Goal: Task Accomplishment & Management: Complete application form

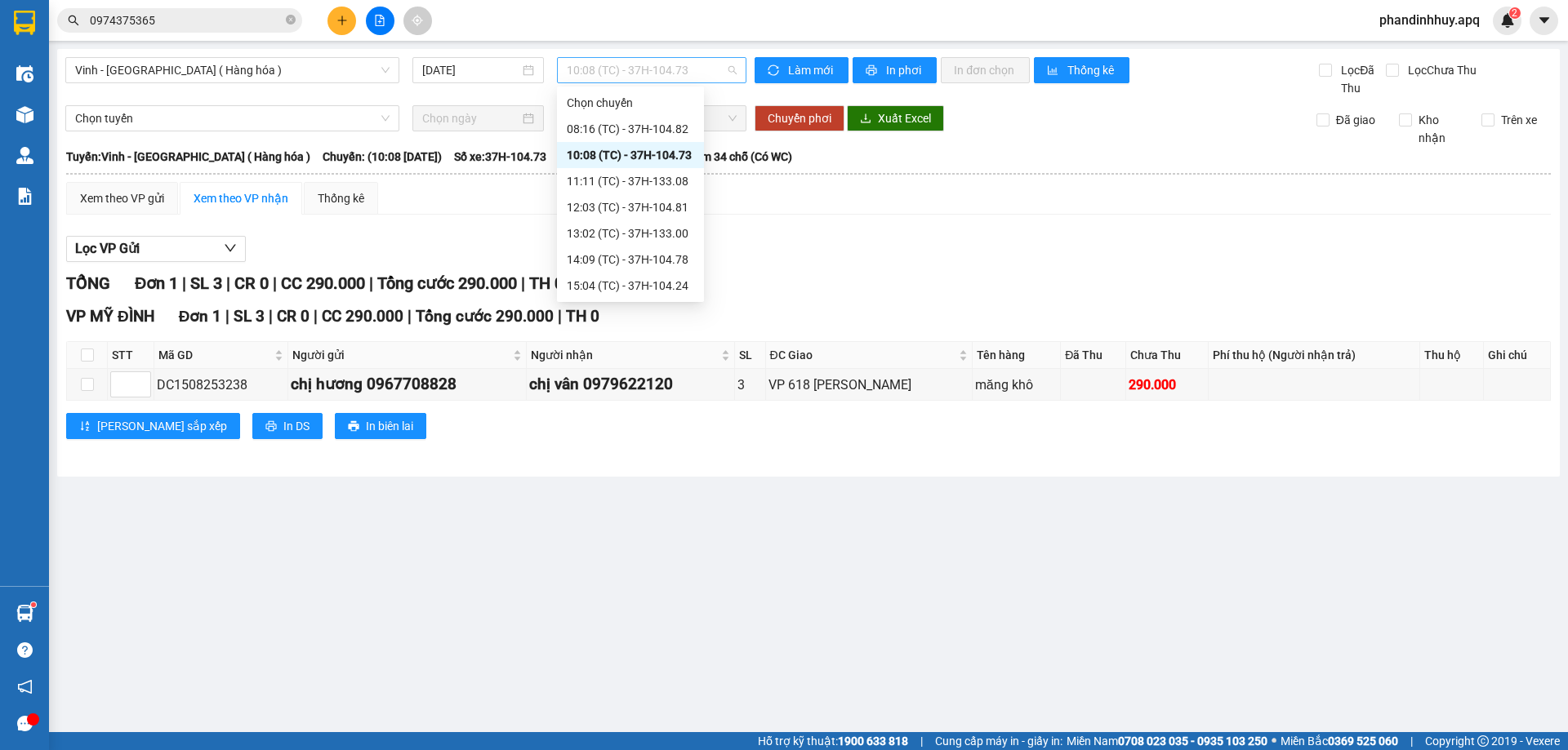
click at [734, 68] on span "10:08 (TC) - 37H-104.73" at bounding box center [651, 70] width 170 height 25
click at [656, 180] on div "11:11 (TC) - 37H-133.08" at bounding box center [629, 181] width 127 height 18
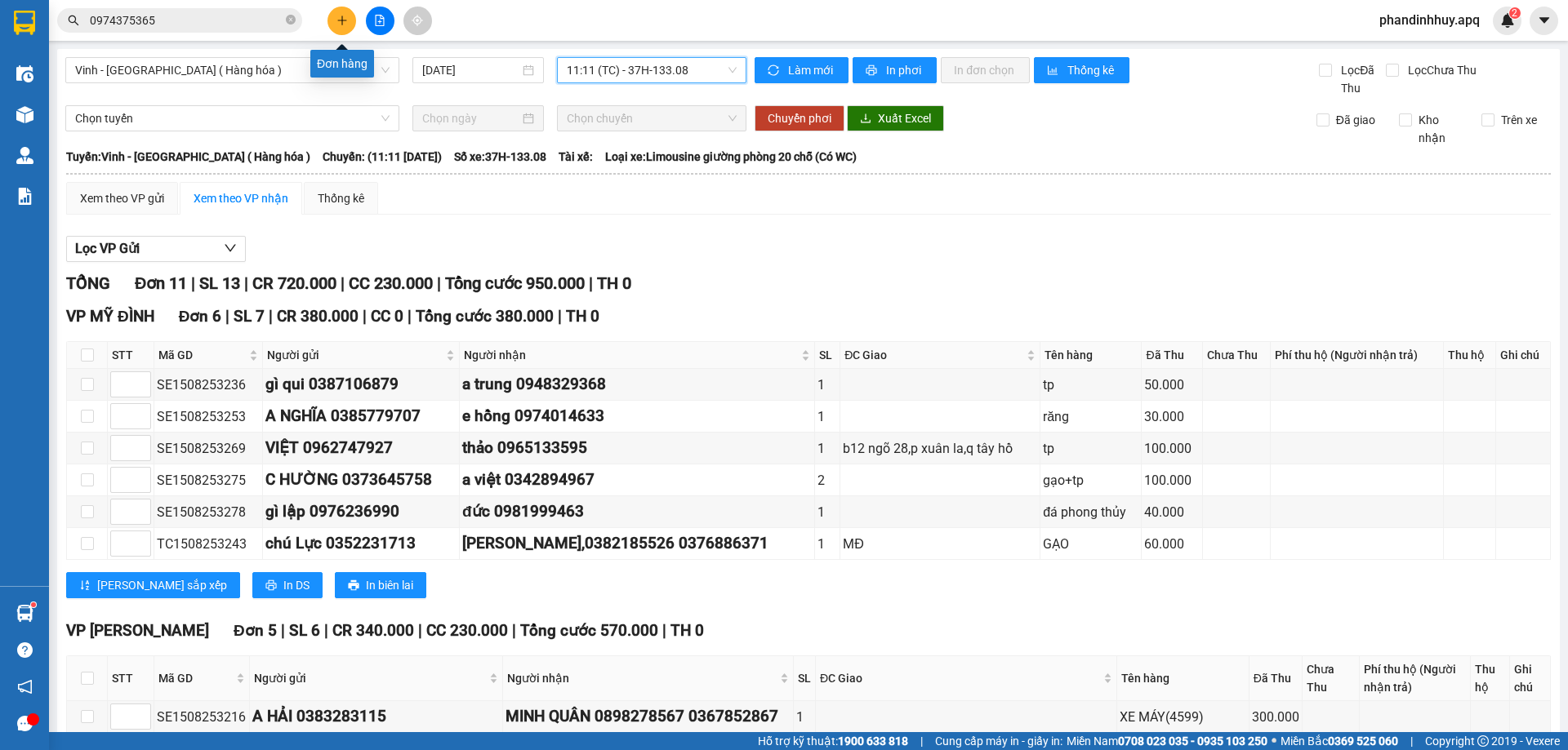
click at [346, 22] on icon "plus" at bounding box center [342, 21] width 12 height 12
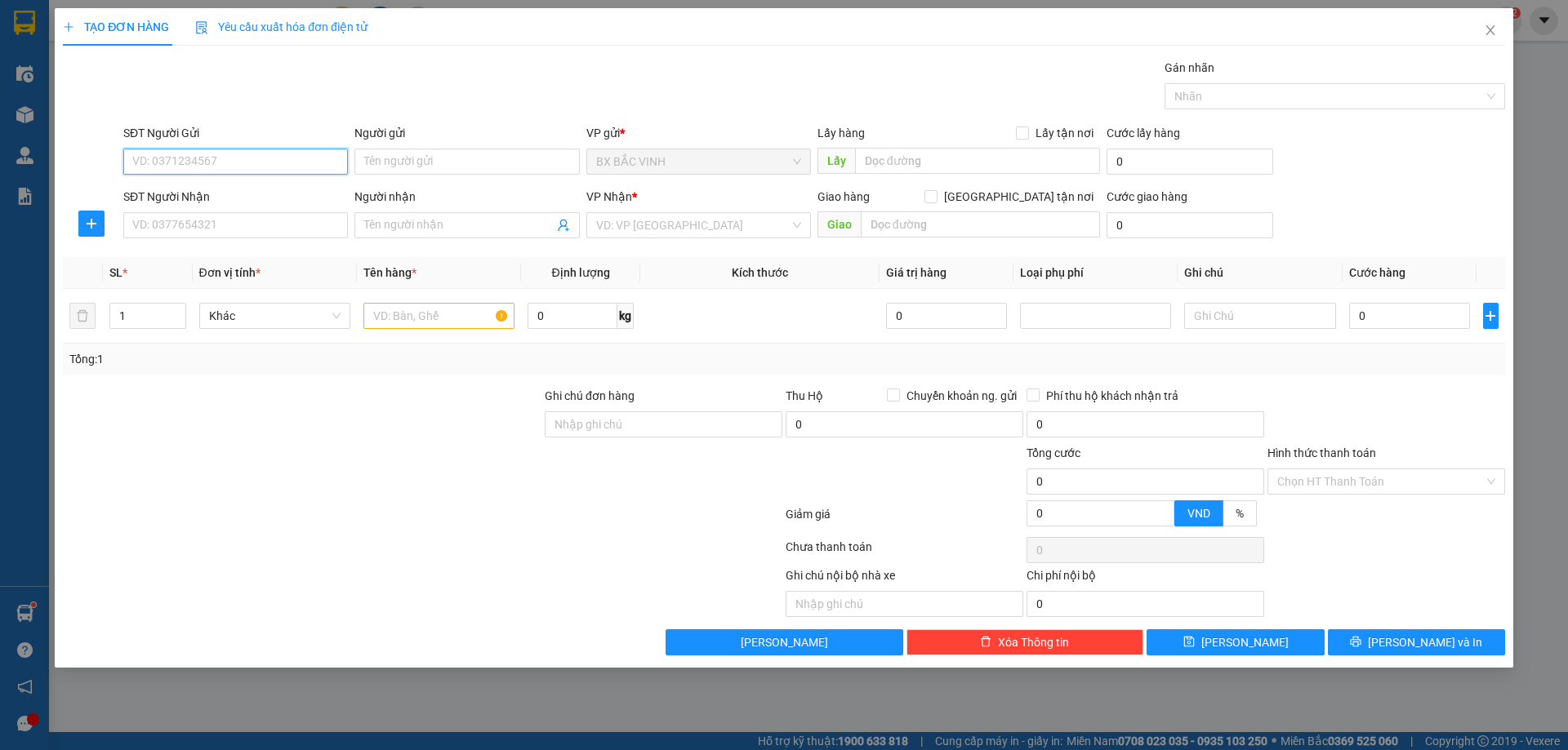
click at [238, 163] on input "SĐT Người Gửi" at bounding box center [235, 161] width 224 height 26
type input "2"
click at [174, 309] on icon "up" at bounding box center [177, 312] width 6 height 6
click at [195, 161] on input "SĐT Người Gửi" at bounding box center [235, 161] width 224 height 26
type input "0793312222"
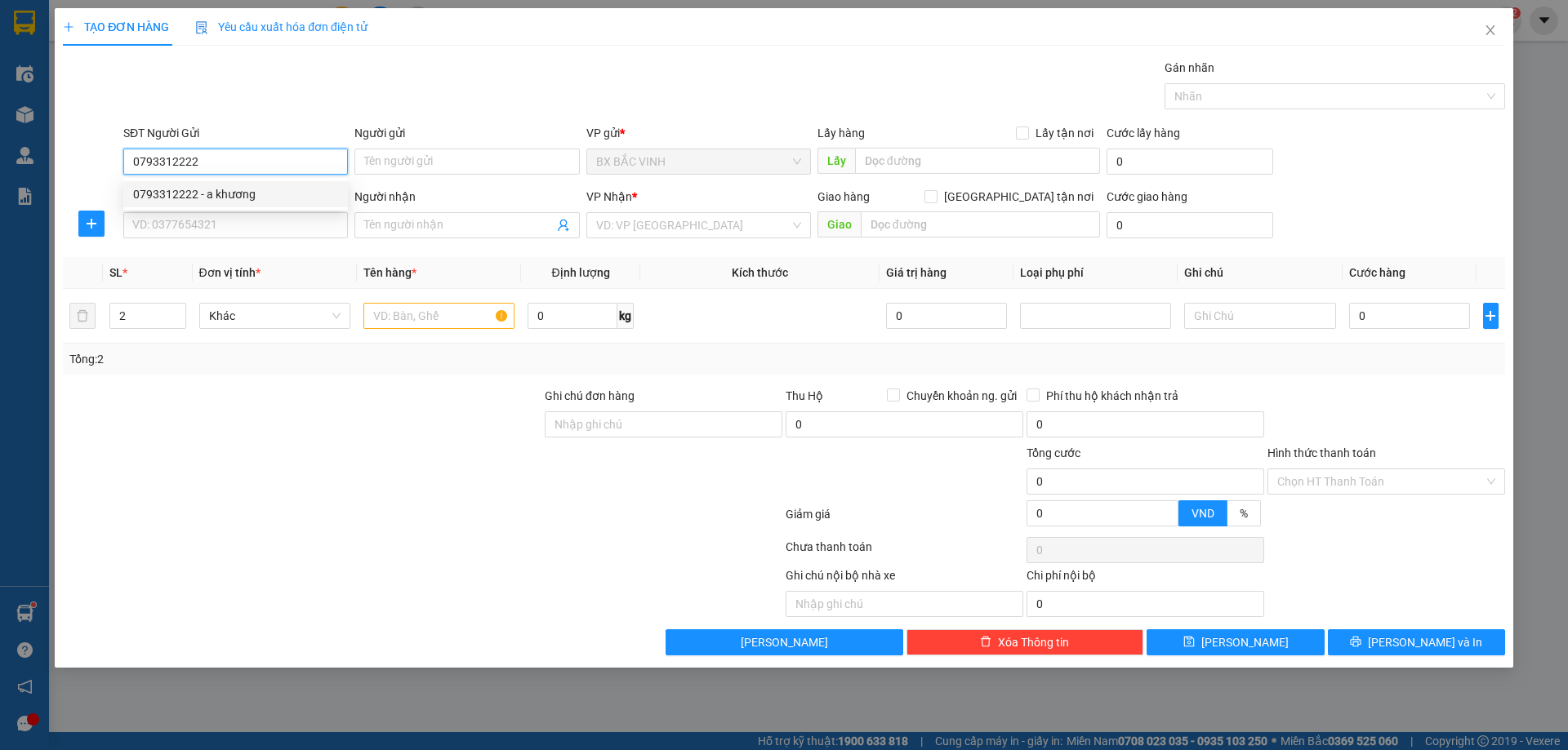
click at [218, 199] on div "0793312222 - a khương" at bounding box center [235, 195] width 205 height 18
type input "a khương"
type input "0793312222"
drag, startPoint x: 424, startPoint y: 159, endPoint x: 341, endPoint y: 162, distance: 83.1
click at [341, 162] on div "SĐT Người Gửi 0793312222 Người gửi a khương VP gửi * BX BẮC [GEOGRAPHIC_DATA] L…" at bounding box center [813, 153] width 1388 height 57
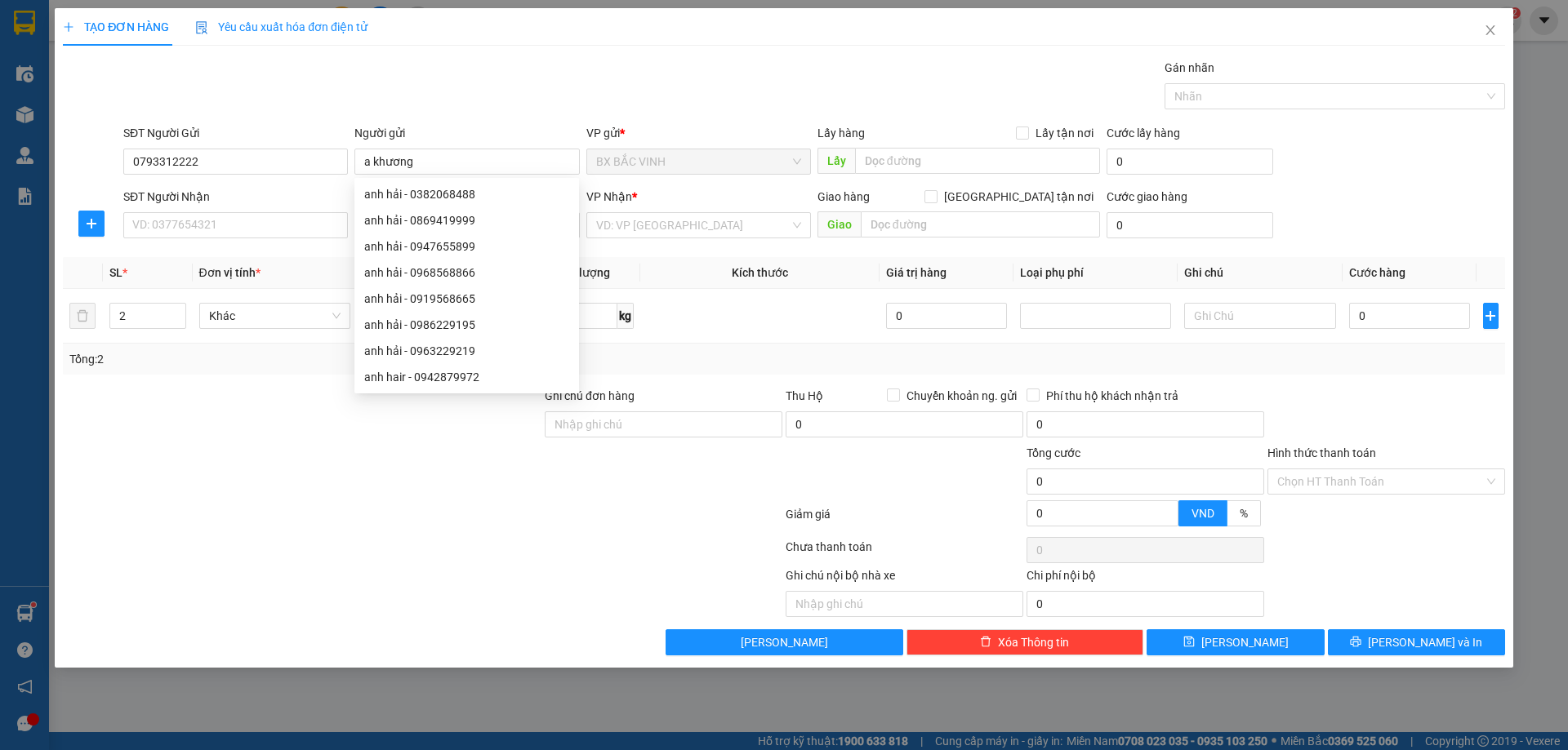
drag, startPoint x: 375, startPoint y: 163, endPoint x: 388, endPoint y: 86, distance: 78.1
click at [388, 86] on div "Gói vận chuyển * Tiêu chuẩn Gán nhãn Nhãn" at bounding box center [813, 87] width 1388 height 57
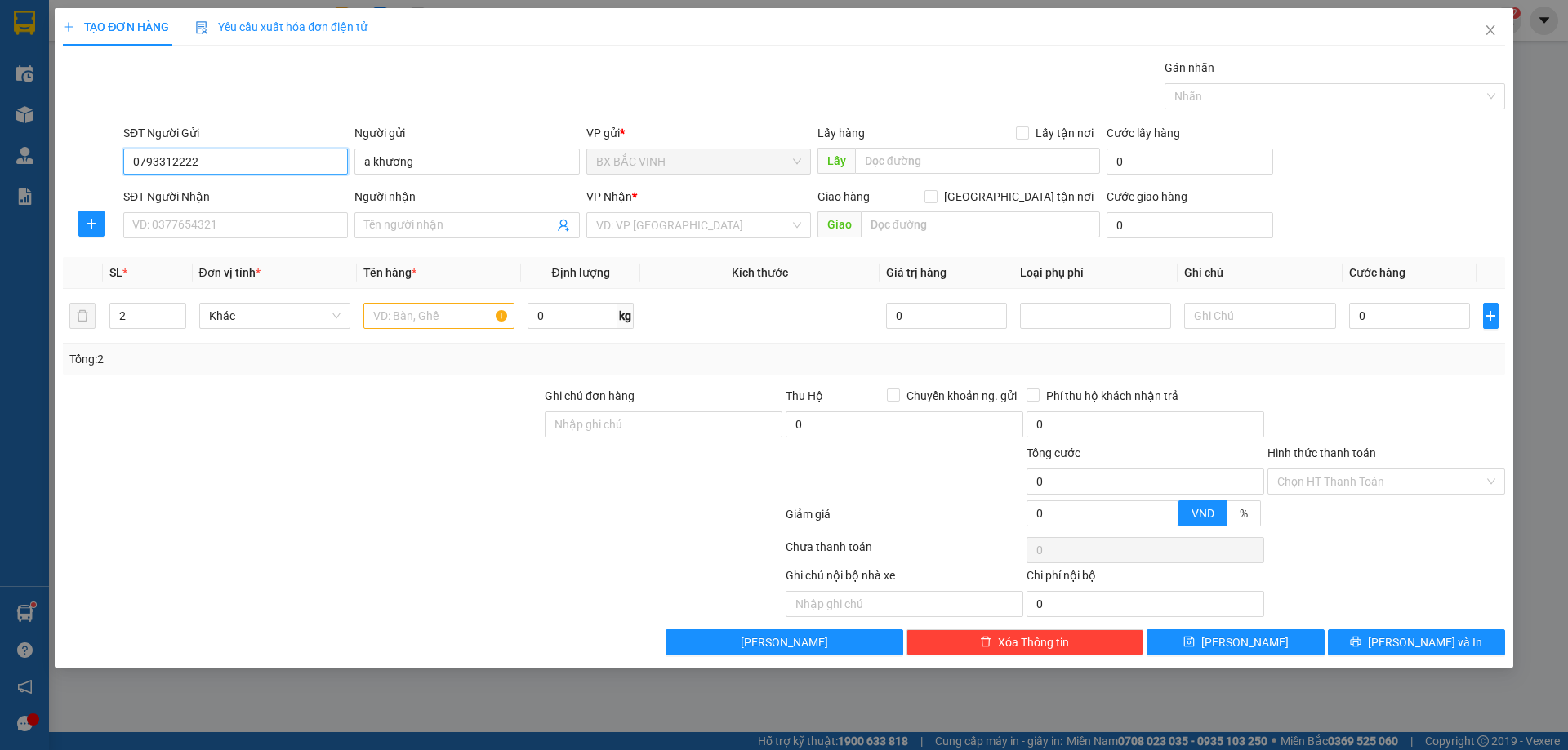
drag, startPoint x: 211, startPoint y: 162, endPoint x: 105, endPoint y: 162, distance: 106.0
click at [105, 162] on div "SĐT Người Gửi 0793312222 0793312222 Người gửi a khương VP gửi * BX BẮC VINH Lấy…" at bounding box center [784, 153] width 1445 height 57
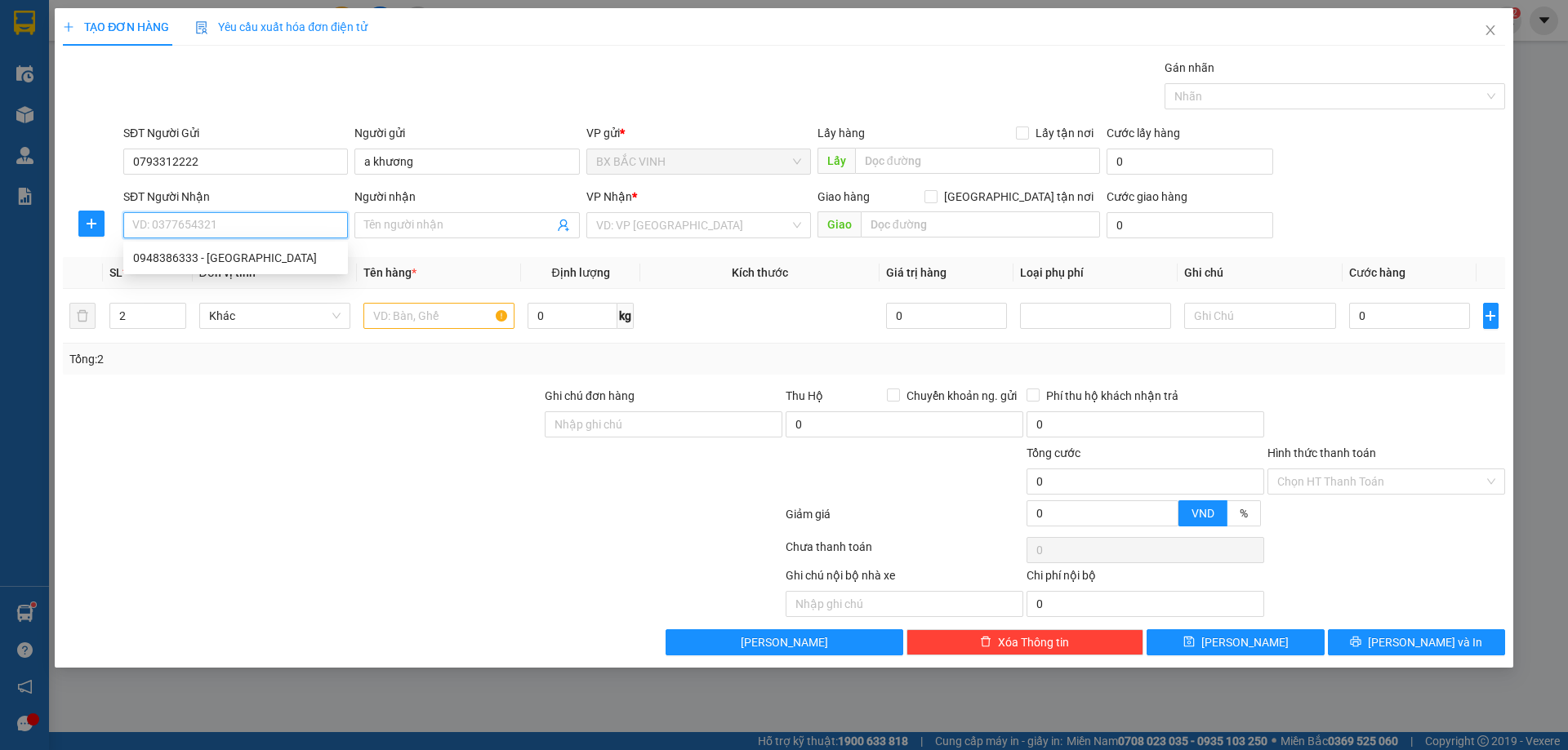
paste input "0793312222"
click at [273, 233] on input "0793312222" at bounding box center [235, 225] width 224 height 26
type input "0793312222"
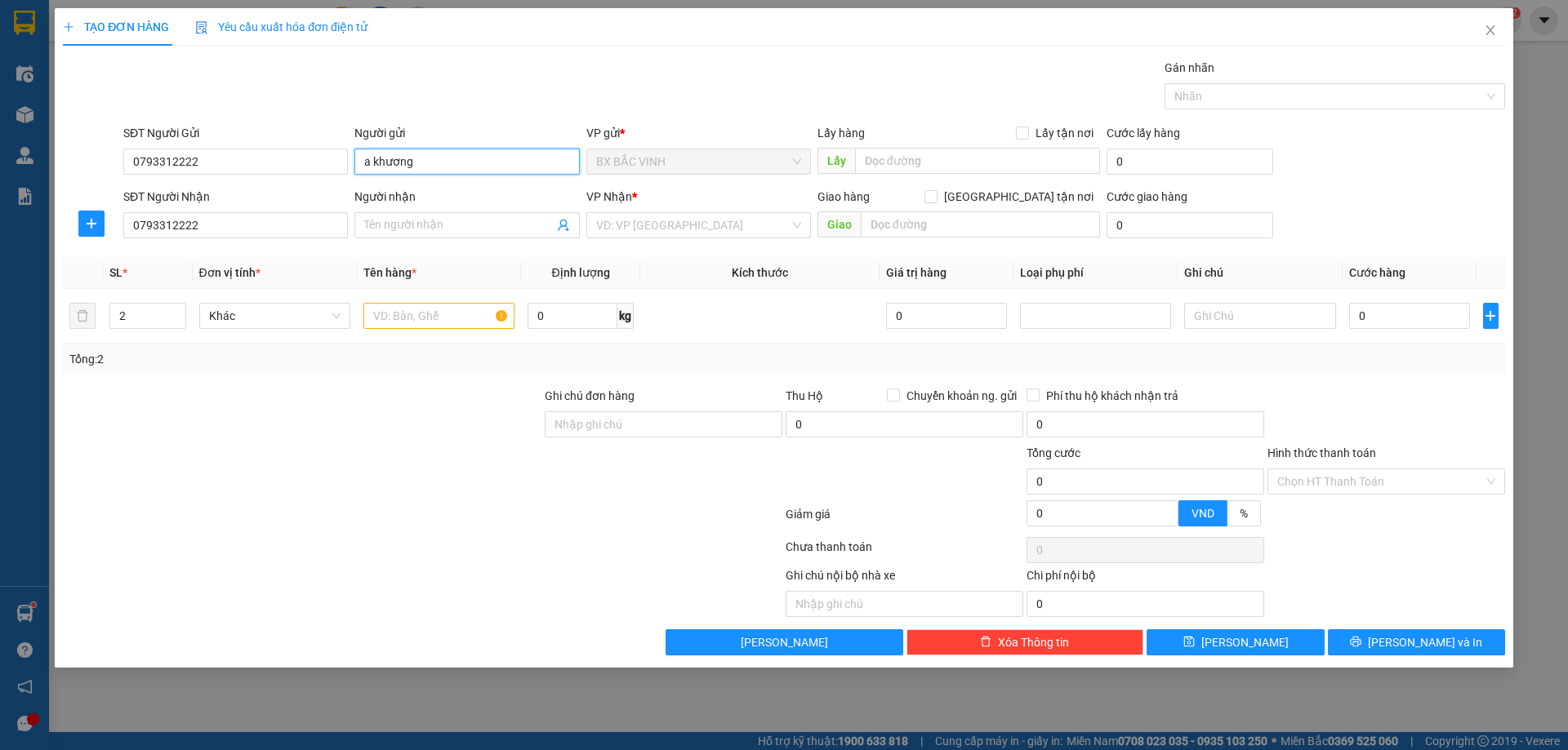
drag, startPoint x: 421, startPoint y: 164, endPoint x: 355, endPoint y: 169, distance: 66.2
click at [355, 169] on input "a khương" at bounding box center [466, 161] width 224 height 26
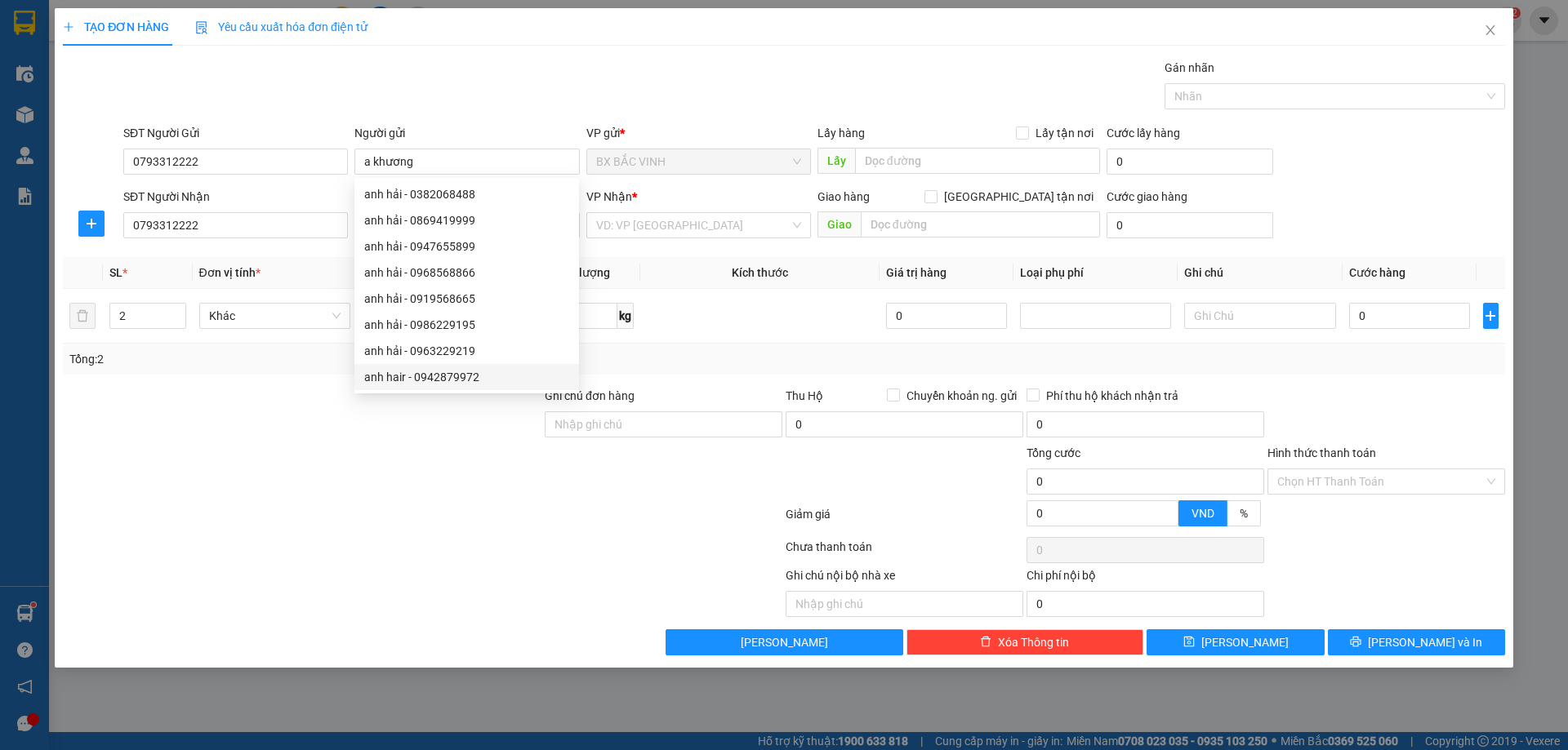
click at [397, 455] on div at bounding box center [302, 473] width 482 height 57
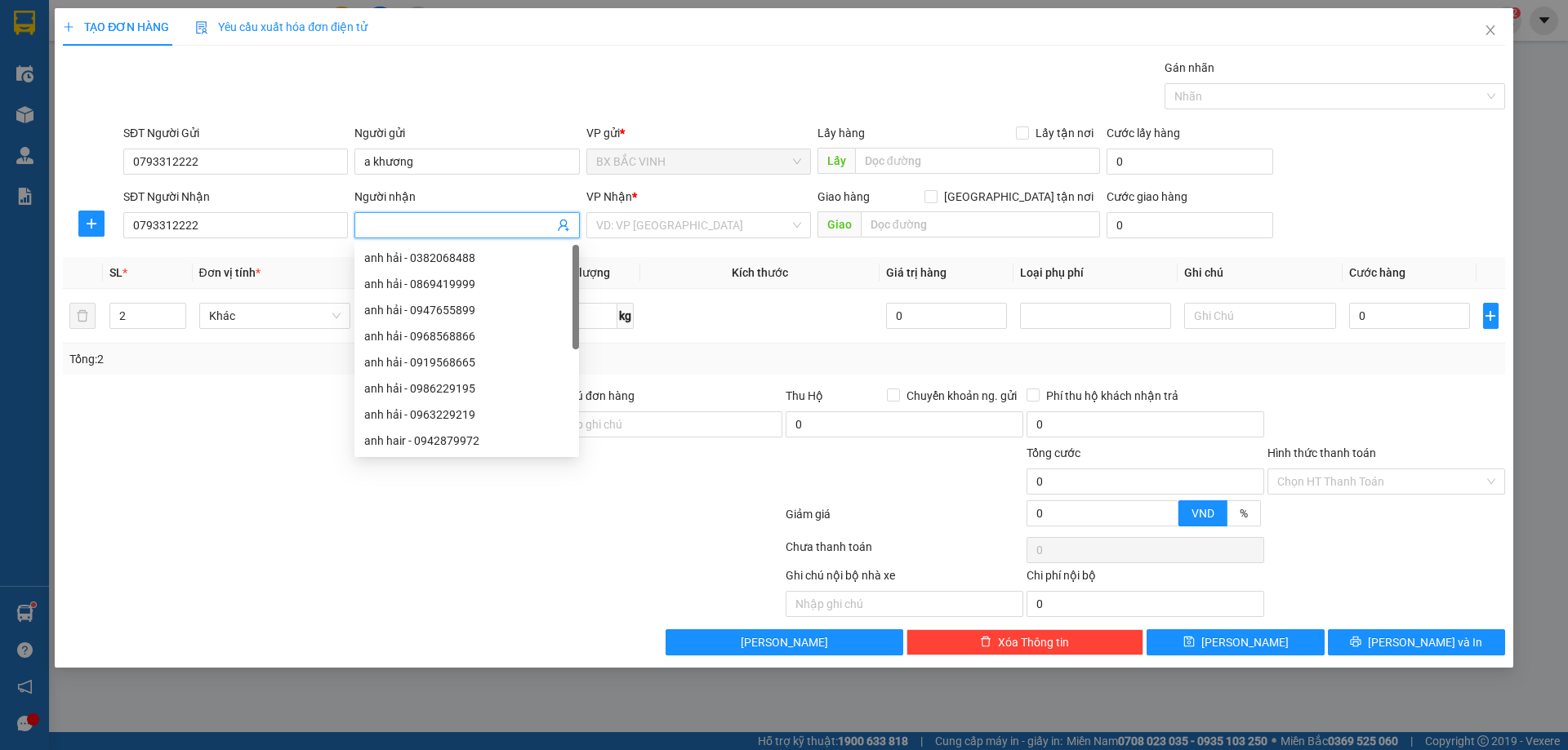
paste input "a khương"
type input "a khương"
click at [936, 195] on input "[GEOGRAPHIC_DATA] tận nơi" at bounding box center [930, 197] width 12 height 12
checkbox input "true"
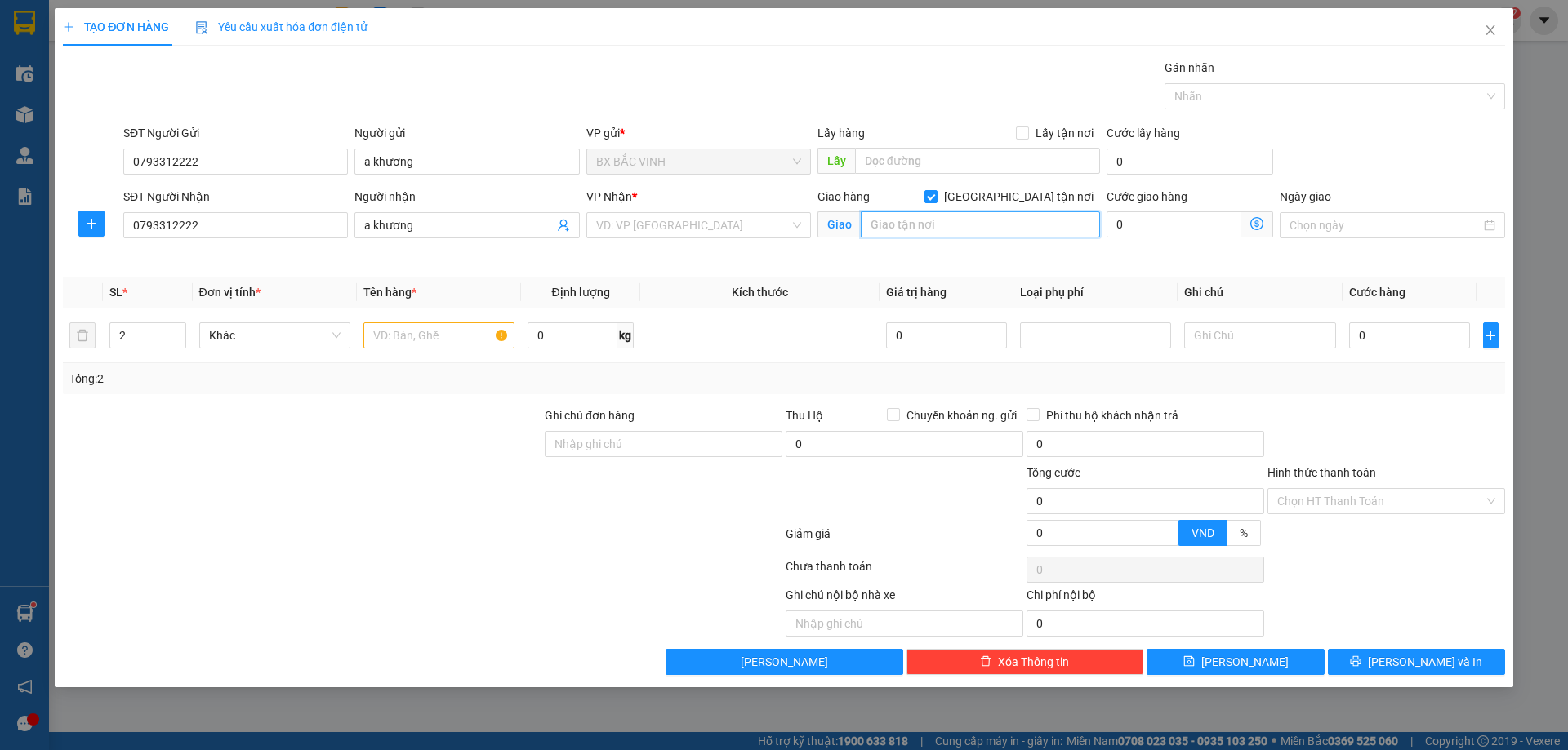
click at [991, 223] on input "text" at bounding box center [980, 224] width 239 height 26
click at [863, 221] on input "ecohome2" at bounding box center [980, 224] width 239 height 26
click at [1022, 224] on input "chung cưecohome2" at bounding box center [980, 224] width 239 height 26
click at [919, 227] on input "chung cưecohome2" at bounding box center [980, 224] width 239 height 26
click at [1017, 234] on input "chung cư ecohome2" at bounding box center [980, 224] width 239 height 26
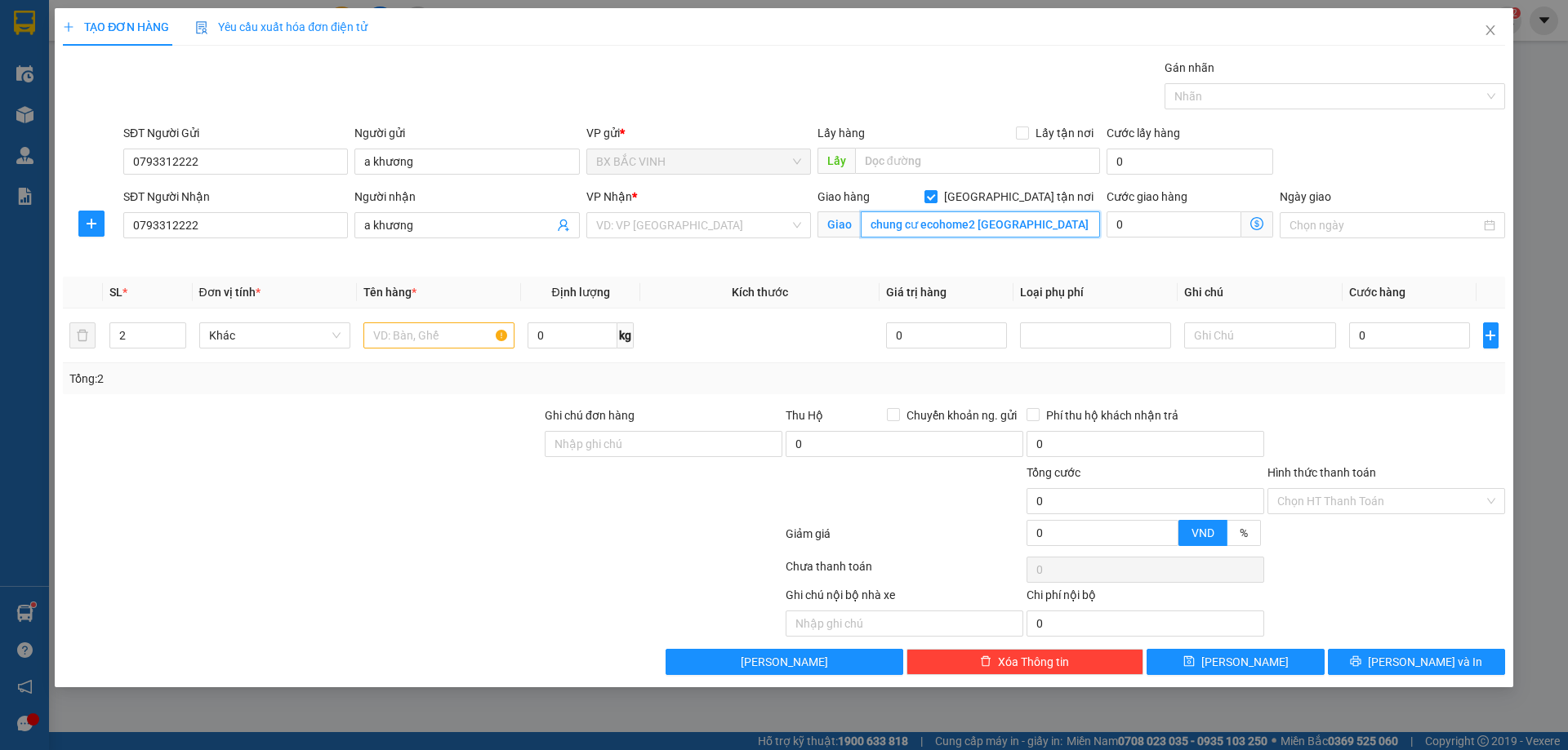
scroll to position [0, 68]
click at [896, 236] on input "chung cư ecohome2 [GEOGRAPHIC_DATA]" at bounding box center [980, 224] width 239 height 26
click at [874, 222] on input "chung cư ecohome2 [GEOGRAPHIC_DATA]" at bounding box center [980, 224] width 239 height 26
click at [868, 225] on input "chung cư ecoHome2 [GEOGRAPHIC_DATA]" at bounding box center [980, 224] width 239 height 26
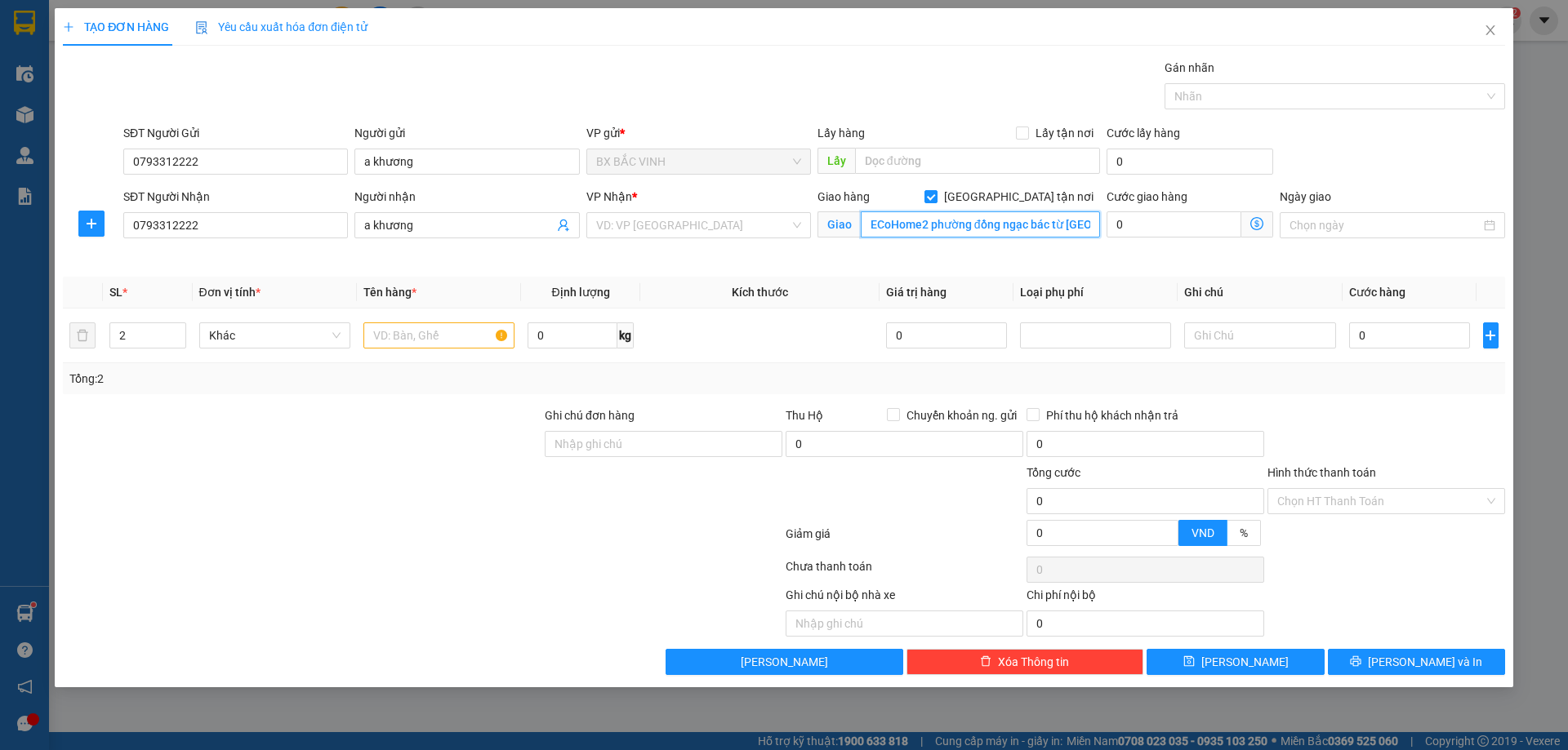
click at [888, 223] on input "chung cư ecECoHome2 phường đồng ngạc bác từ [GEOGRAPHIC_DATA]" at bounding box center [980, 224] width 239 height 26
type input "chung cư ecECOHome2 phường đồng ngạc bác từ liêm HN"
click at [427, 336] on input "text" at bounding box center [439, 335] width 151 height 26
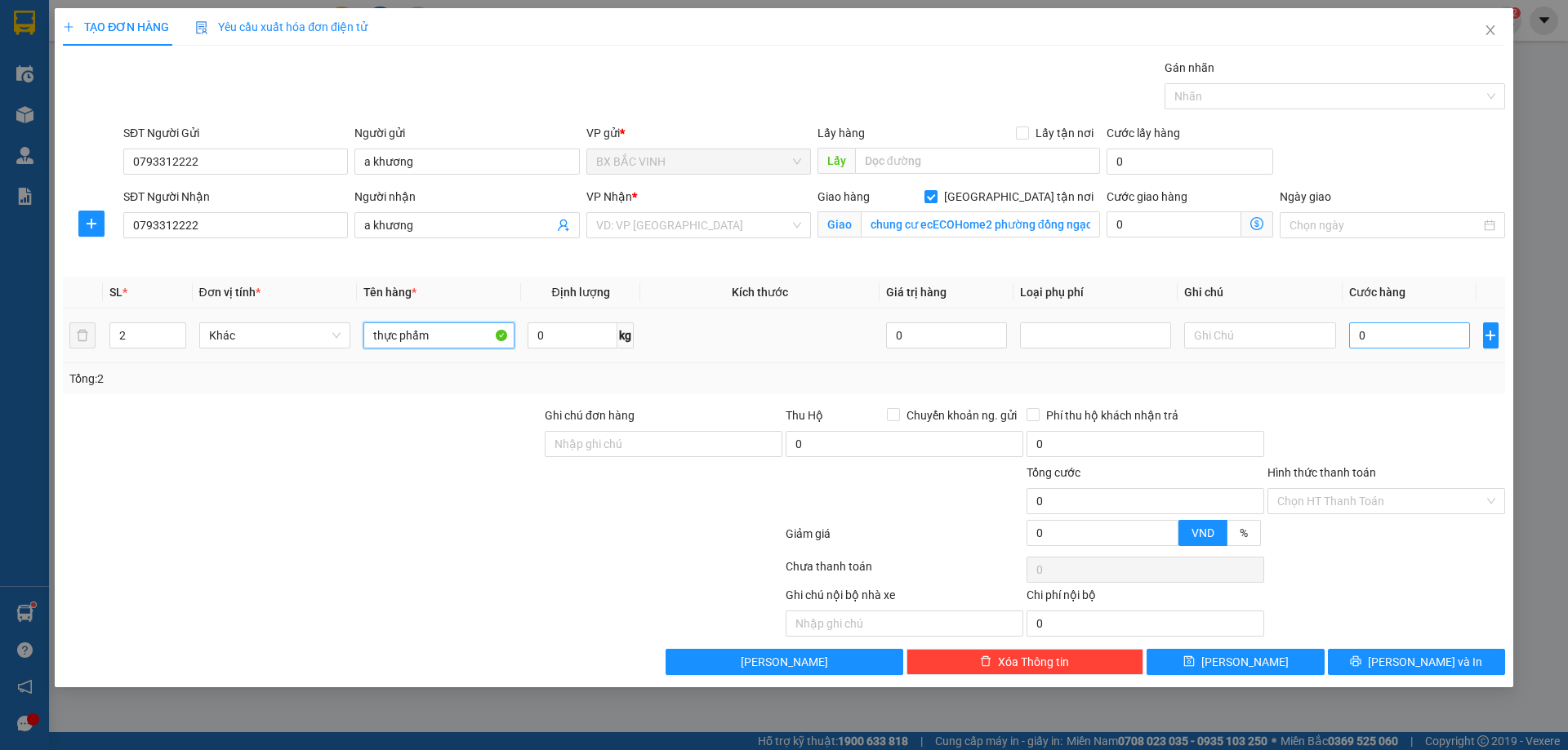
type input "thực phẩm"
drag, startPoint x: 1405, startPoint y: 342, endPoint x: 1362, endPoint y: 386, distance: 61.5
click at [1404, 341] on input "0" at bounding box center [1409, 335] width 122 height 26
type input "8"
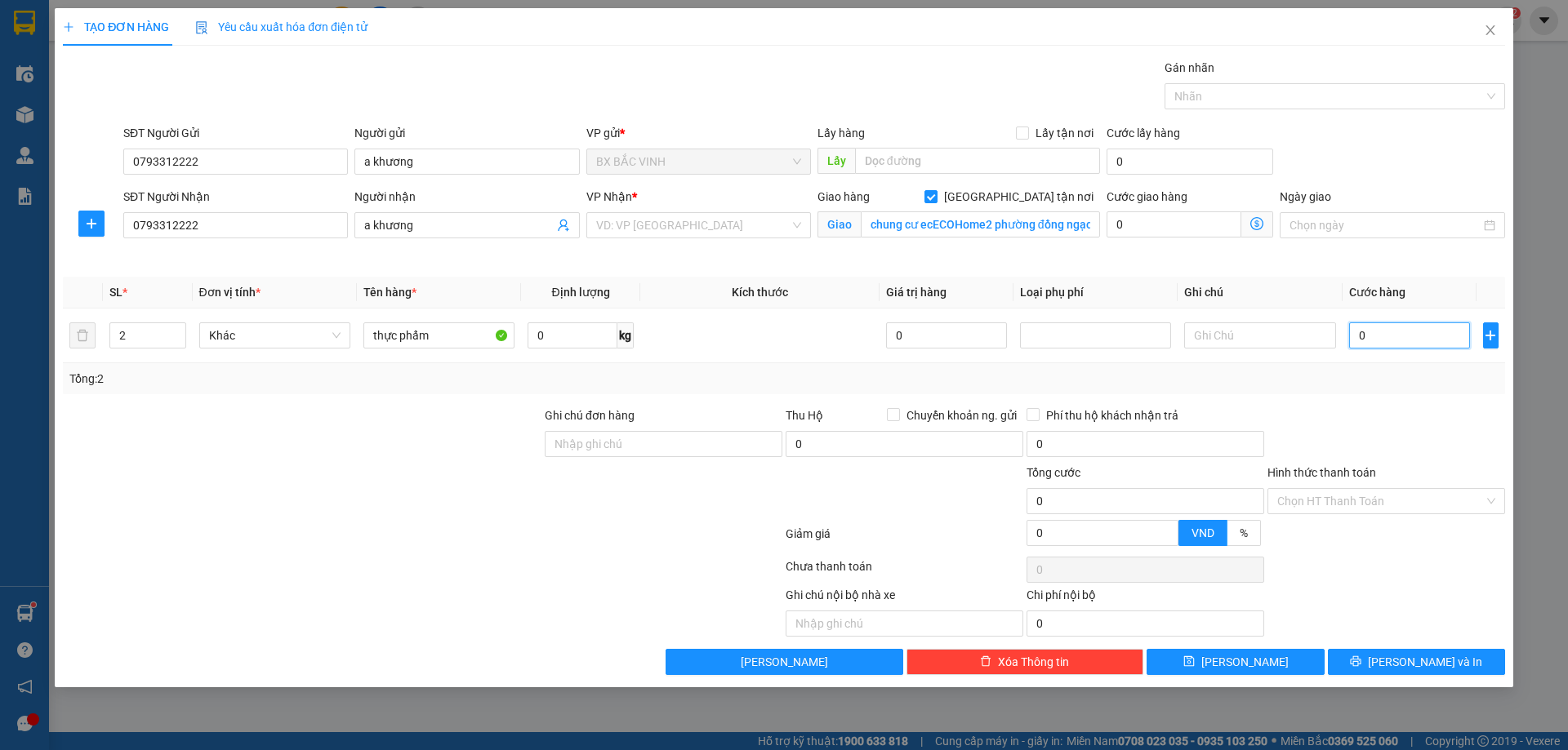
type input "8"
type input "80"
type input "800"
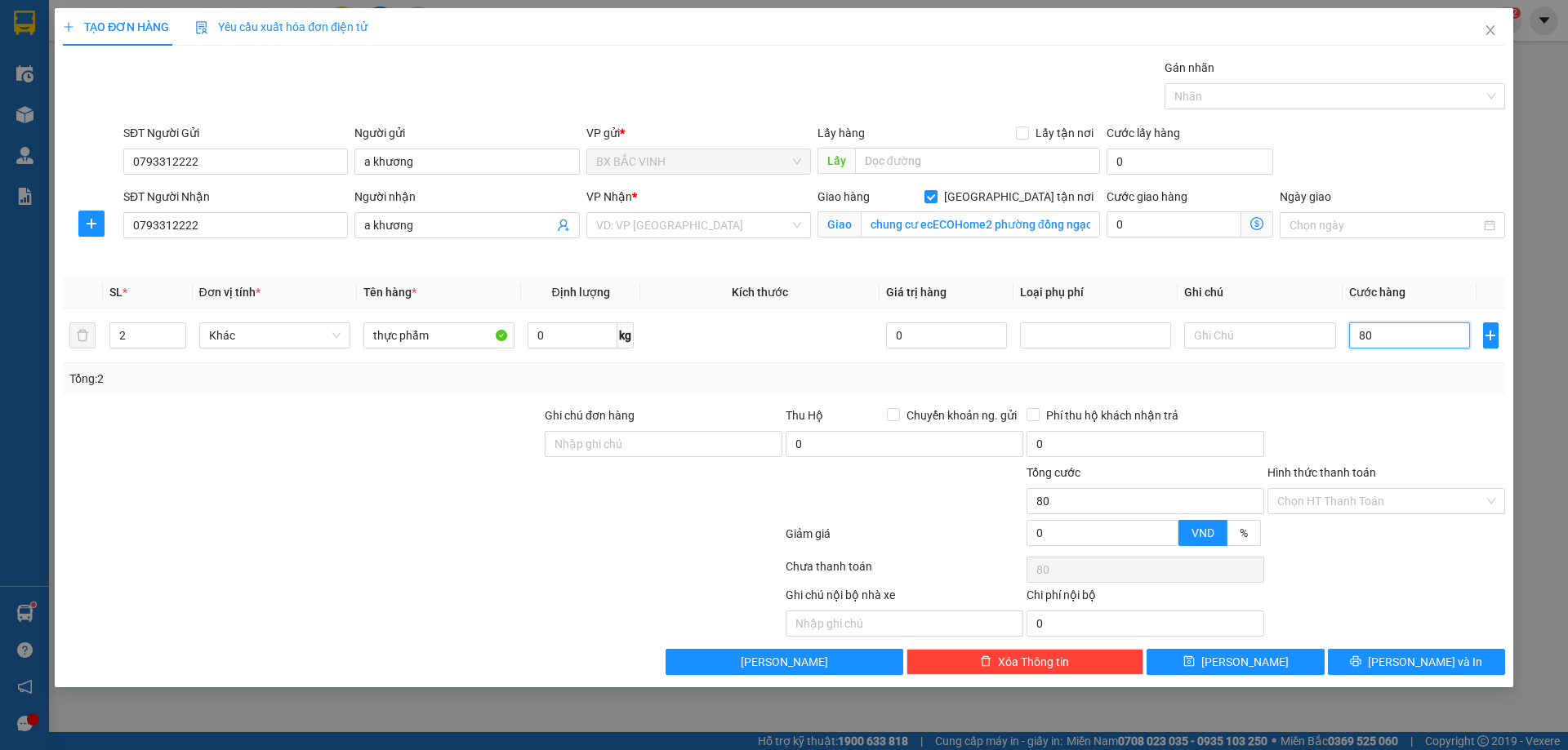
type input "800"
type input "8.000"
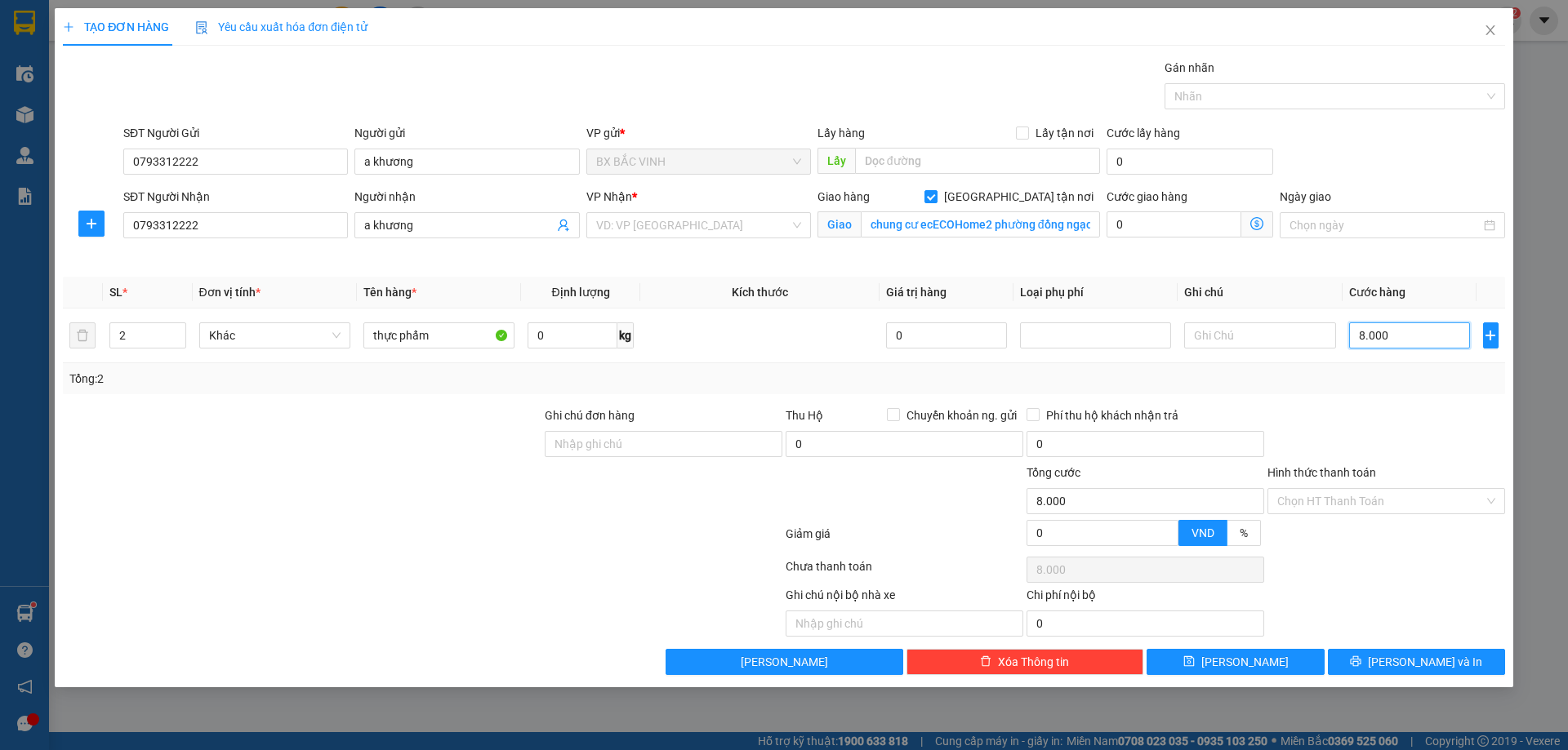
type input "80.000"
click at [793, 218] on div "VD: VP [GEOGRAPHIC_DATA]" at bounding box center [698, 225] width 224 height 26
type input "80.000"
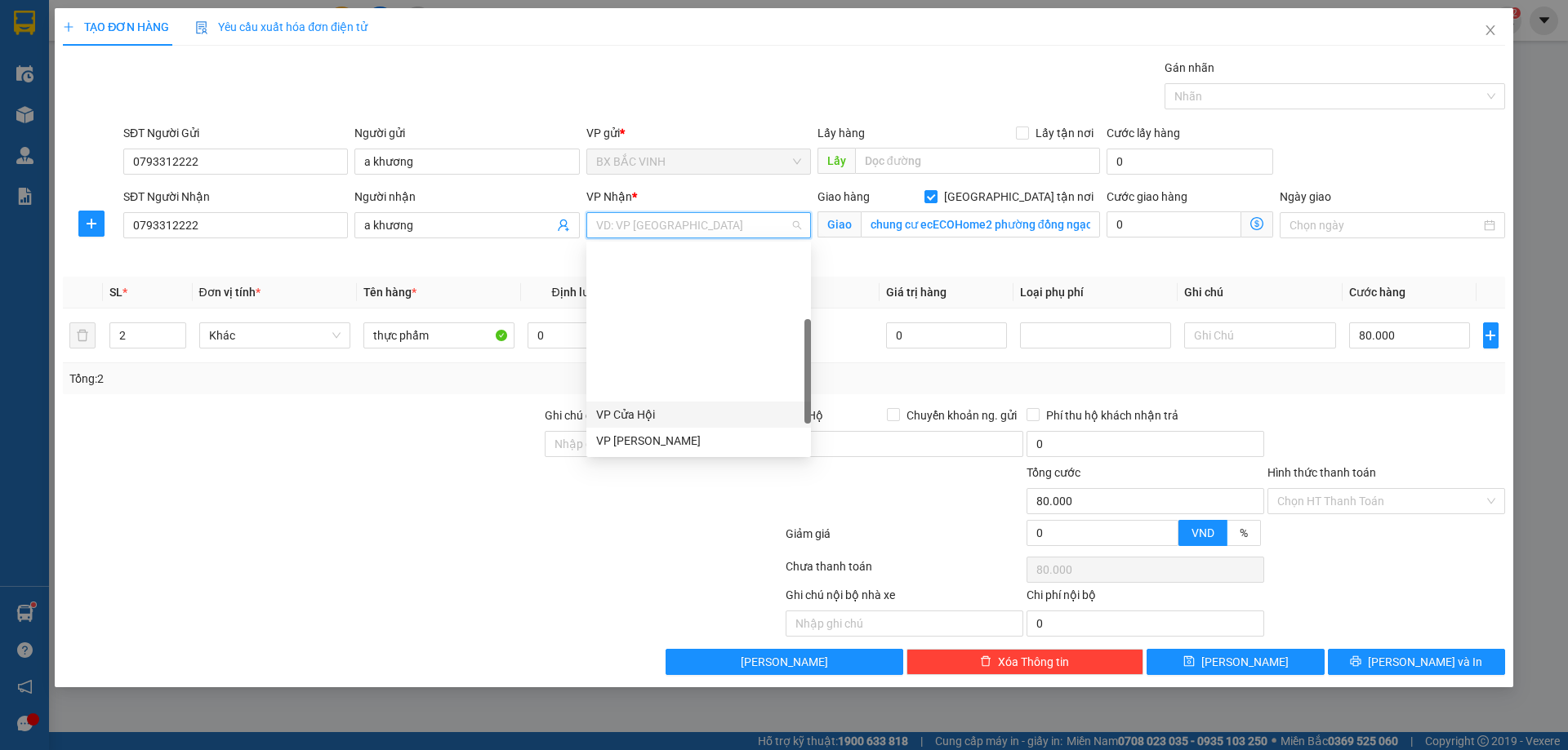
scroll to position [163, 0]
click at [659, 407] on div "VP MỸ ĐÌNH" at bounding box center [698, 408] width 205 height 18
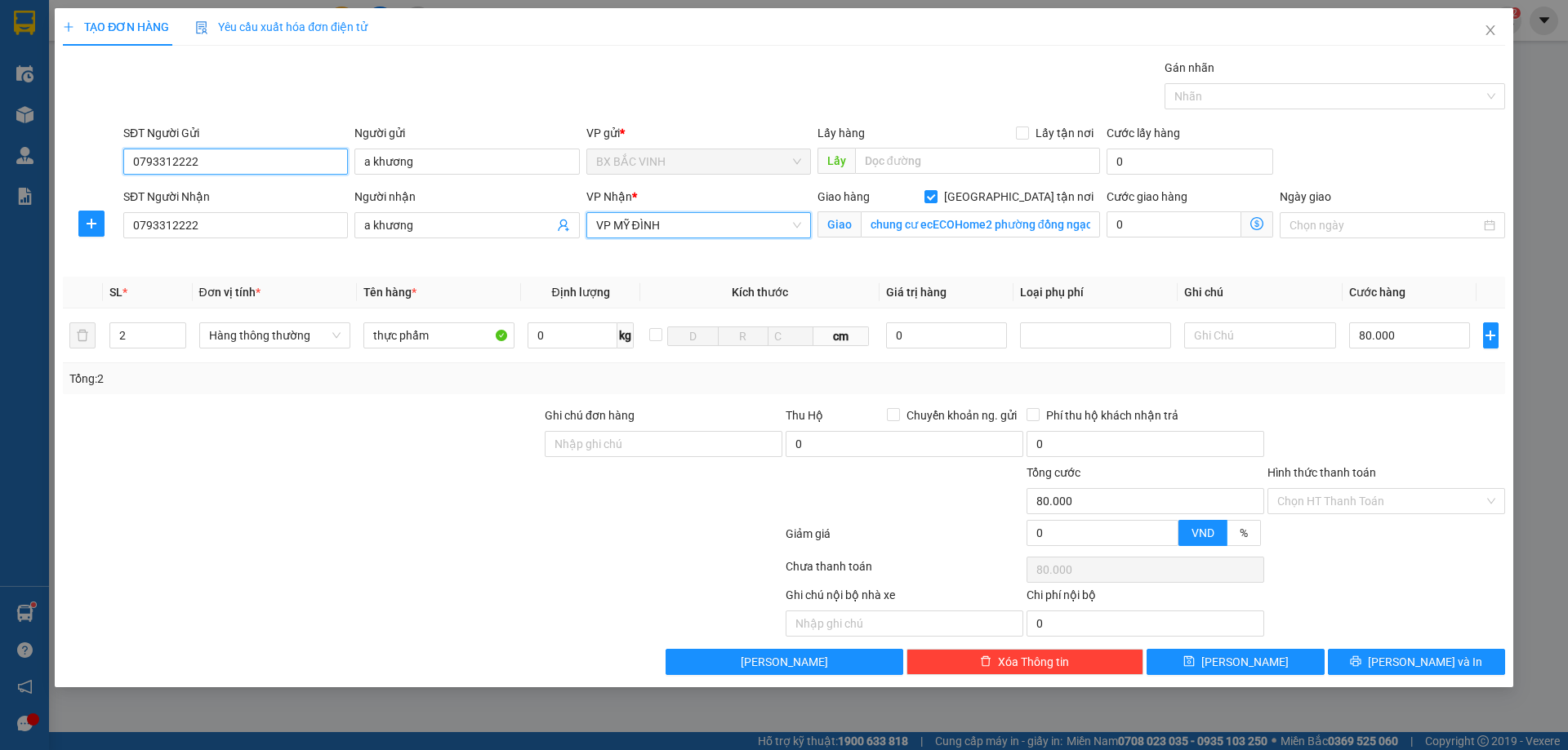
click at [214, 159] on input "0793312222" at bounding box center [235, 161] width 224 height 26
type input "0"
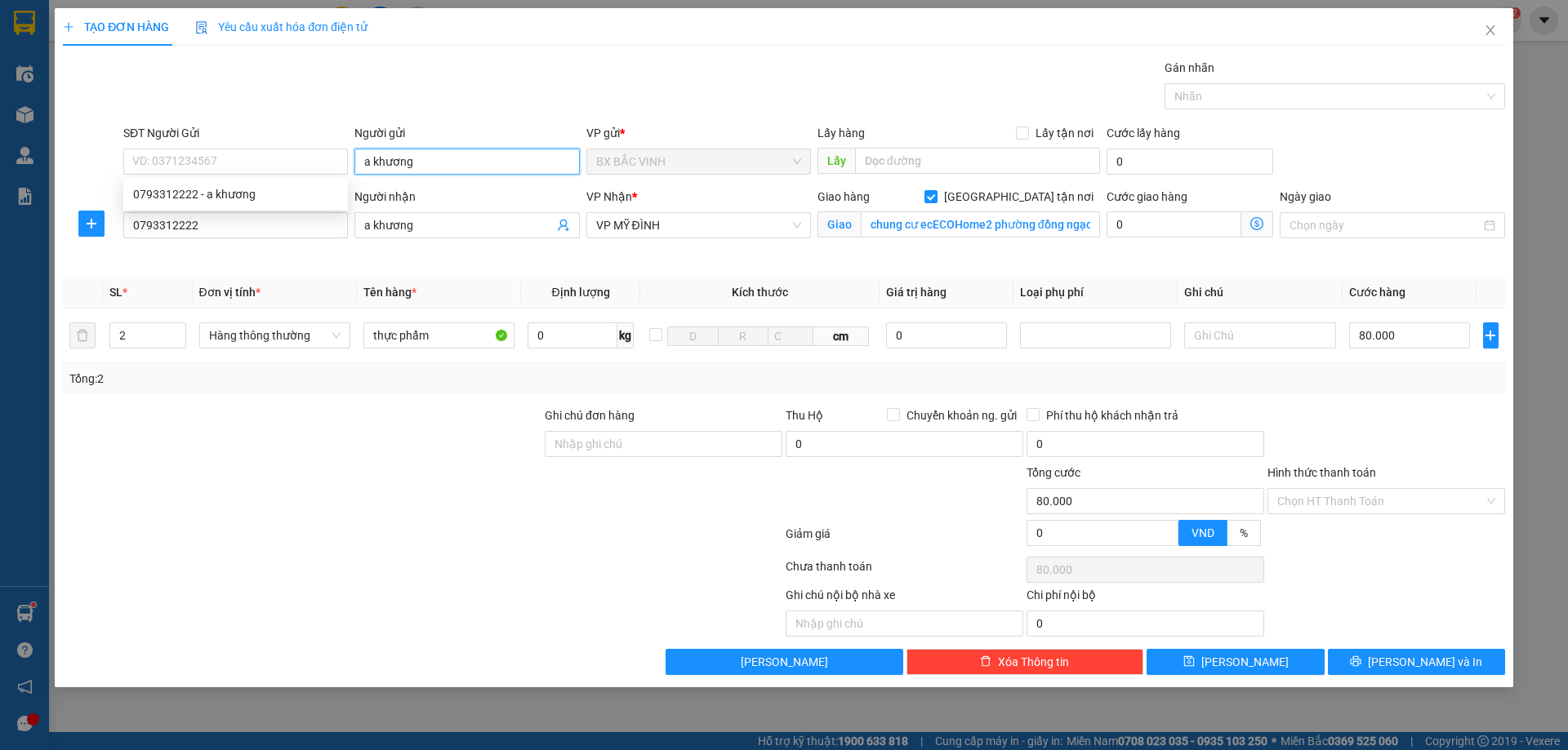
click at [410, 162] on input "a khương" at bounding box center [466, 161] width 224 height 26
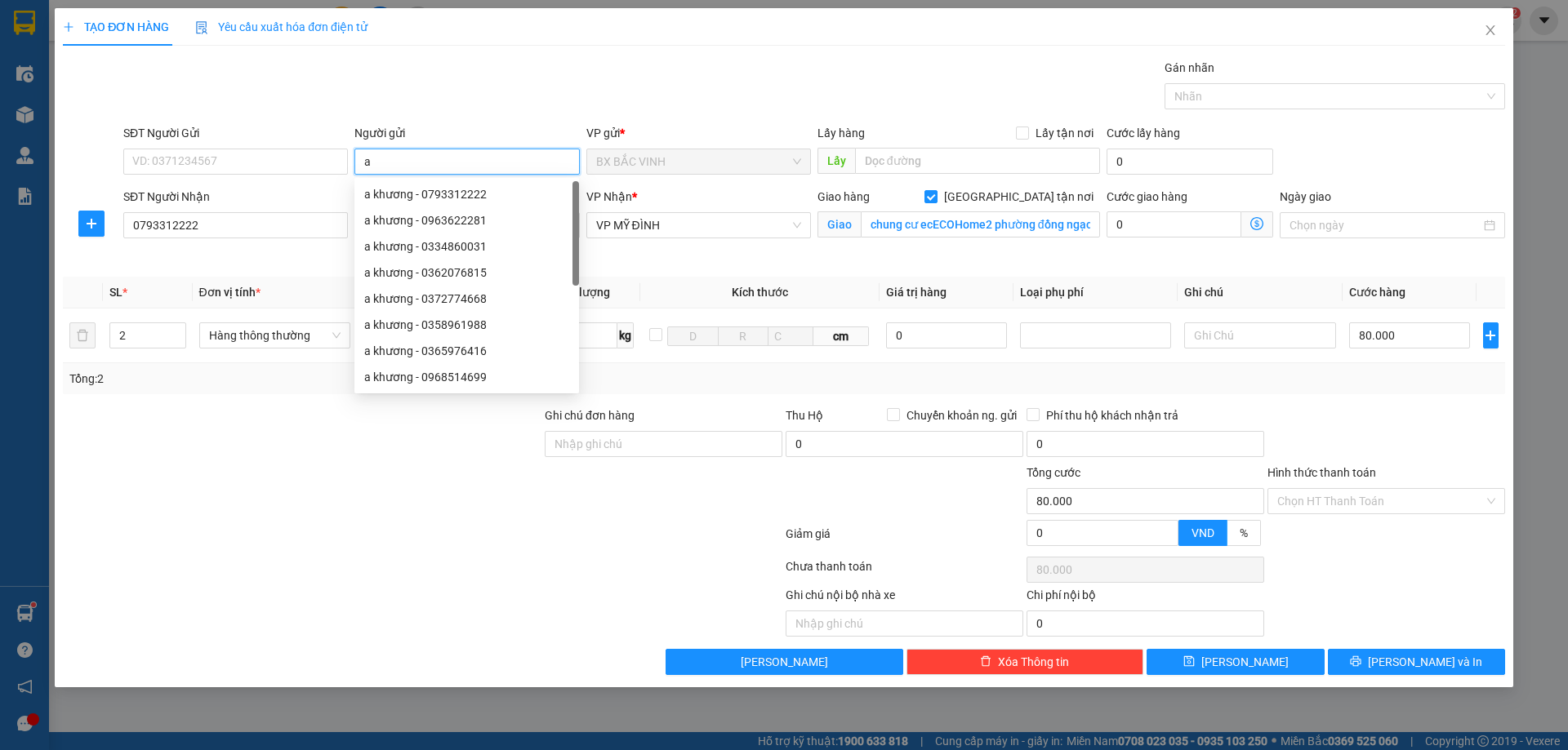
type input "a"
click at [194, 162] on input "SĐT Người Gửi" at bounding box center [235, 161] width 224 height 26
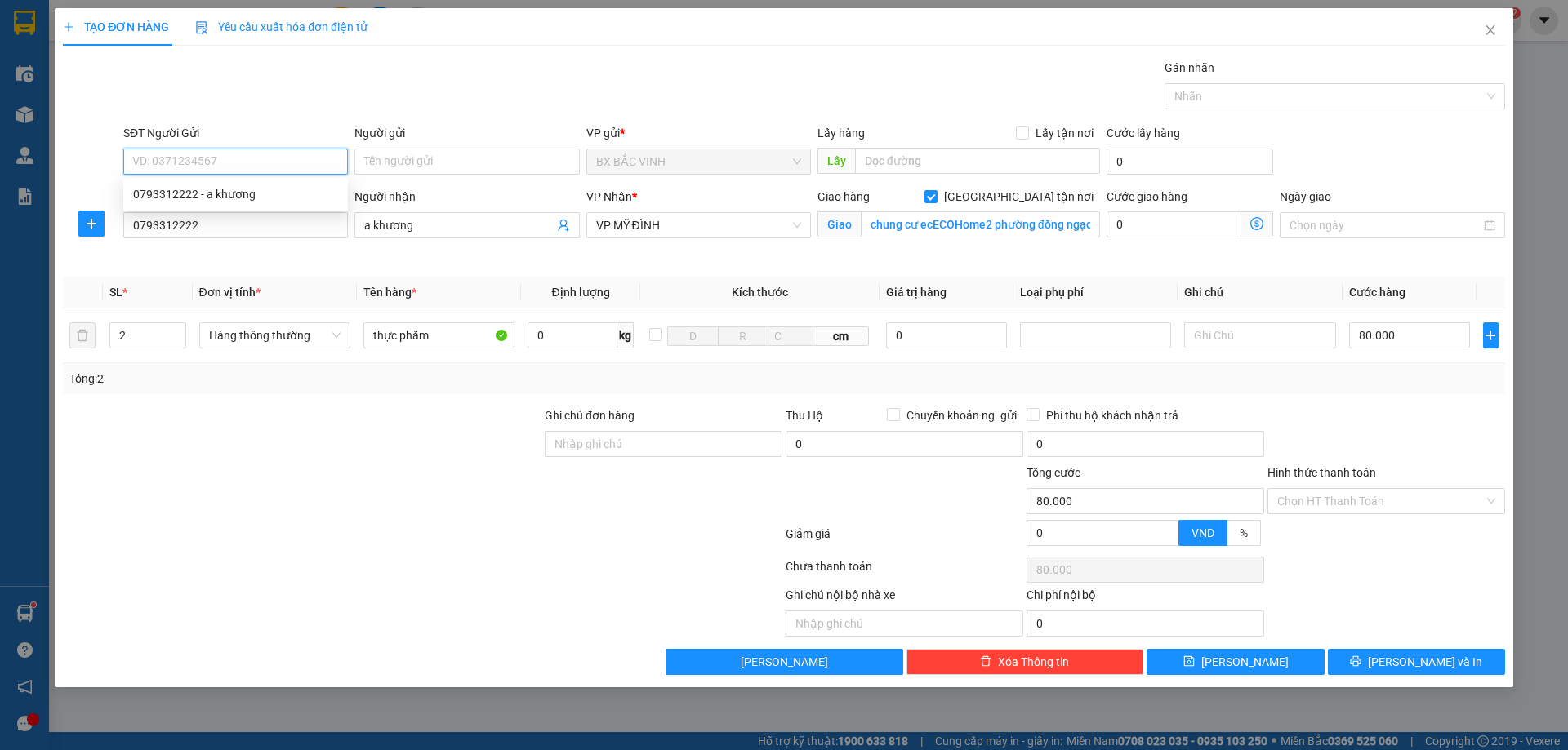
click at [205, 154] on input "SĐT Người Gửi" at bounding box center [235, 161] width 224 height 26
click at [265, 168] on input "SĐT Người Gửi" at bounding box center [235, 161] width 224 height 26
click at [270, 163] on input "SĐT Người Gửi" at bounding box center [235, 161] width 224 height 26
click at [289, 169] on input "SĐT Người Gửi" at bounding box center [235, 161] width 224 height 26
type input "0948386333"
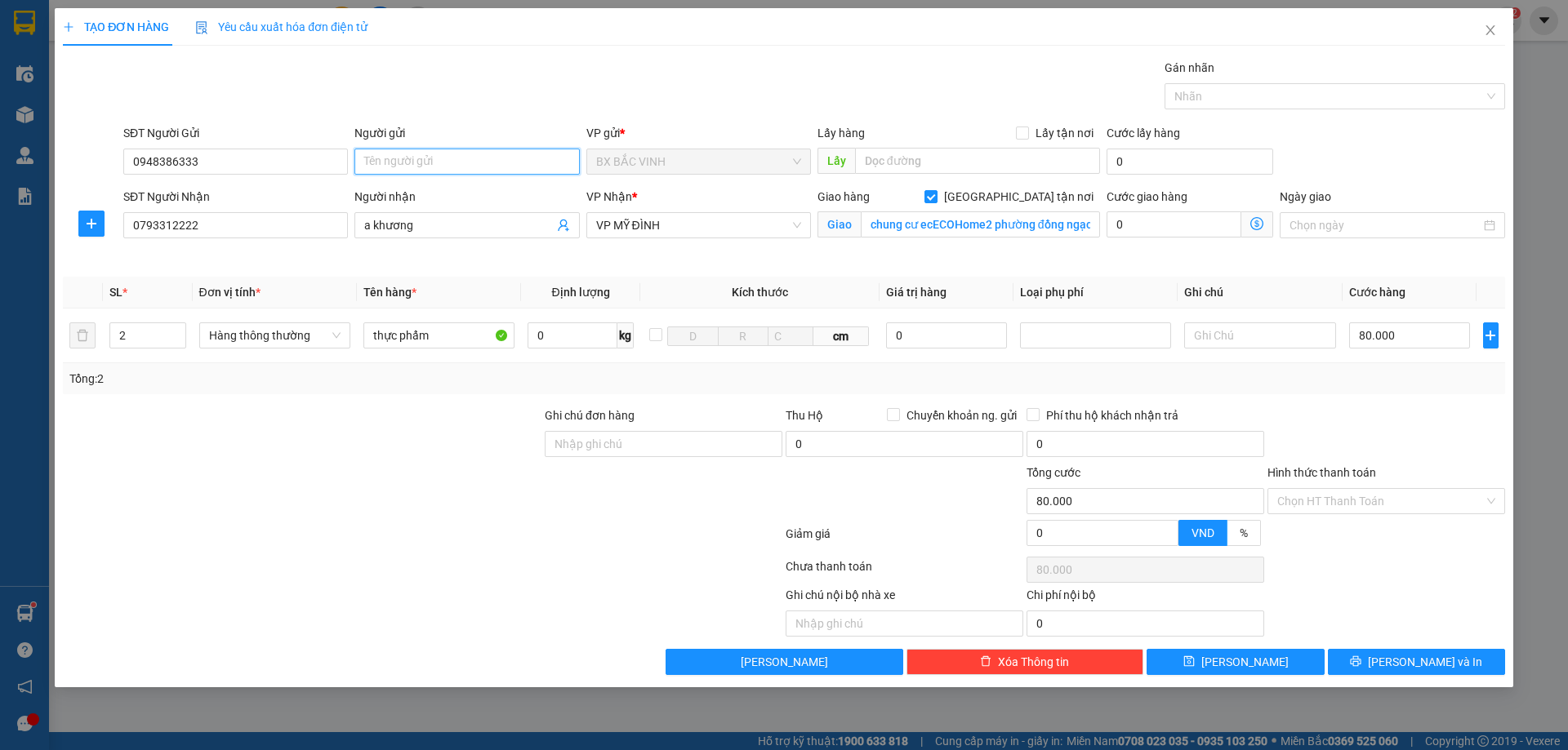
click at [441, 168] on input "Người gửi" at bounding box center [466, 161] width 224 height 26
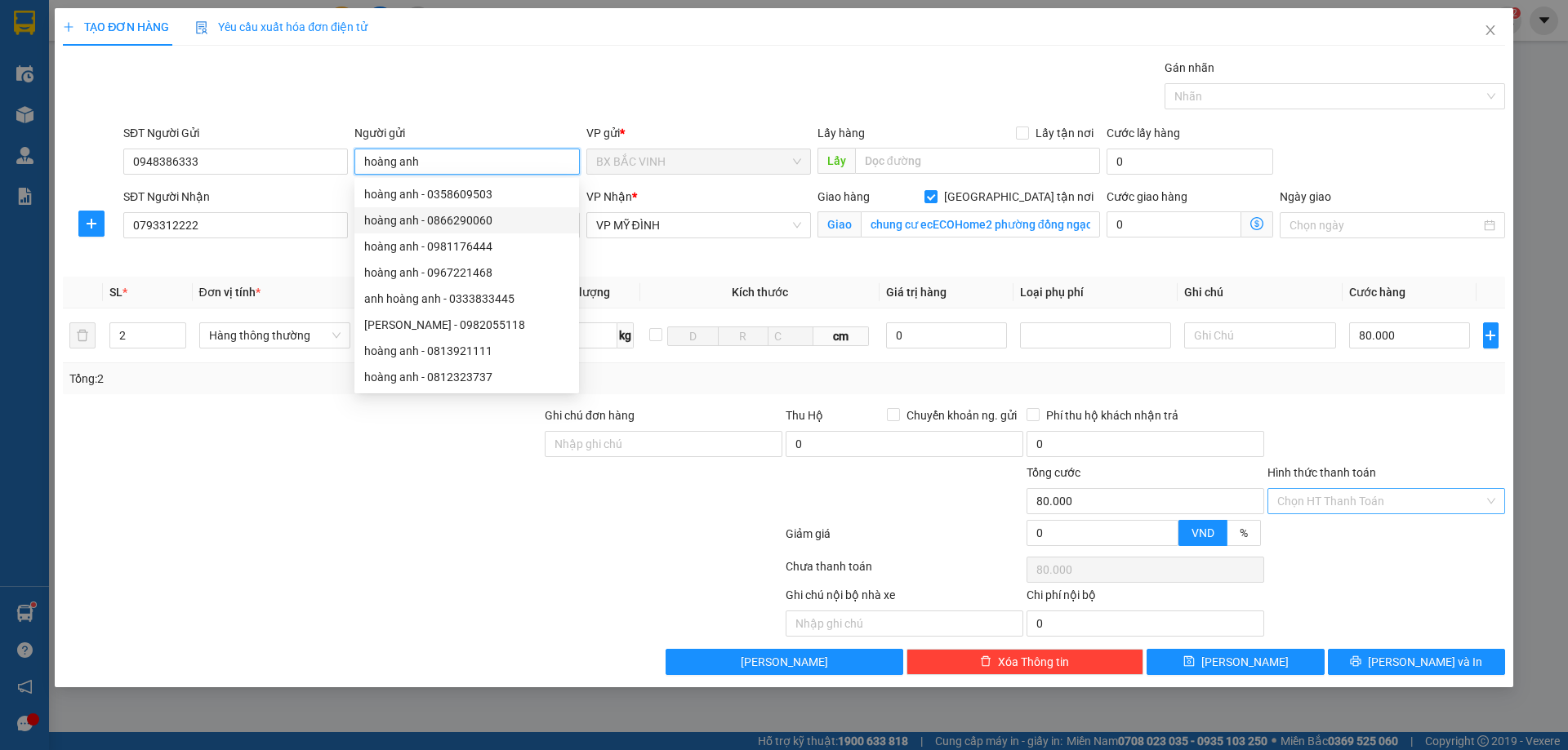
type input "hoàng anh"
click at [1393, 498] on input "Hình thức thanh toán" at bounding box center [1379, 501] width 206 height 25
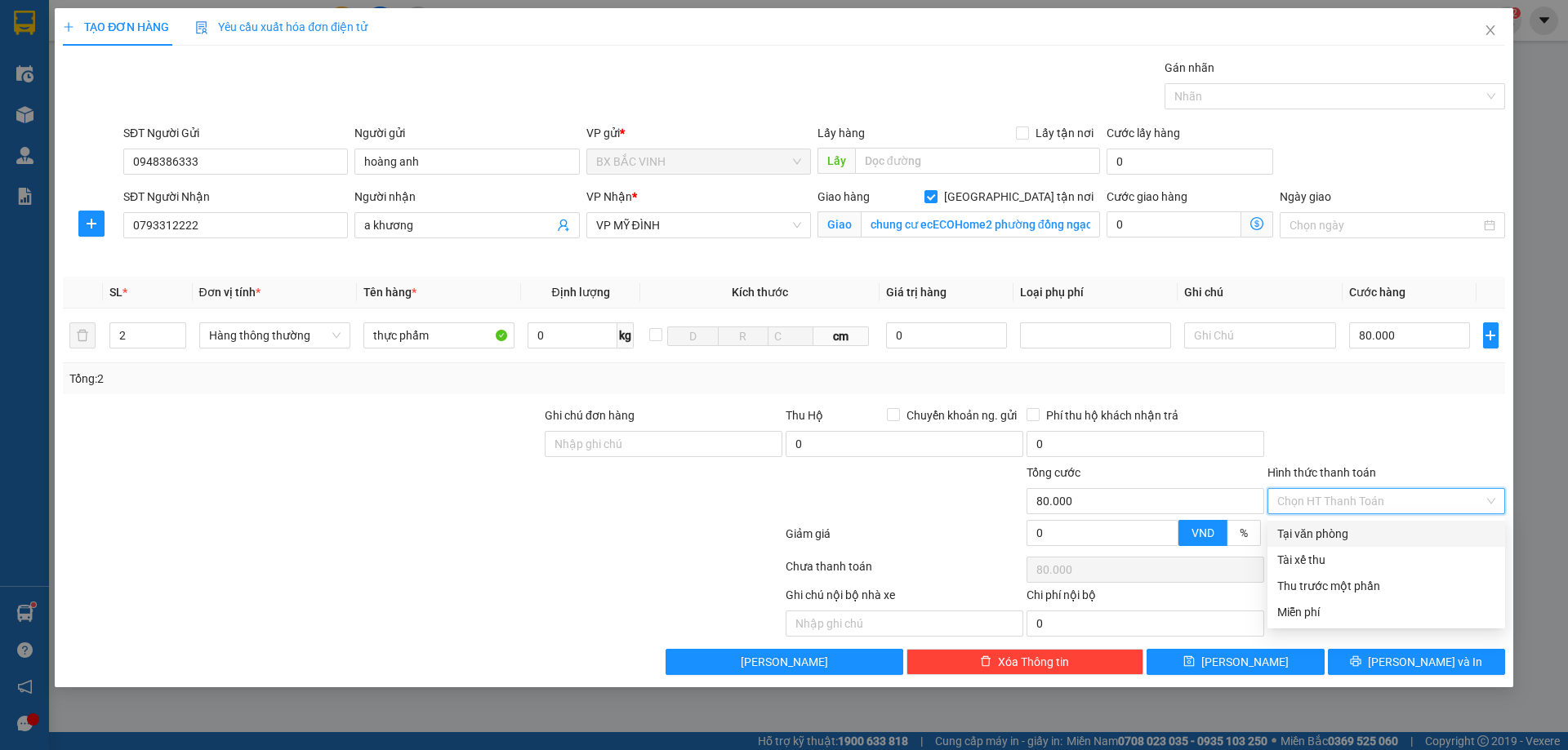
click at [1353, 532] on div "Tại văn phòng" at bounding box center [1385, 534] width 218 height 18
type input "0"
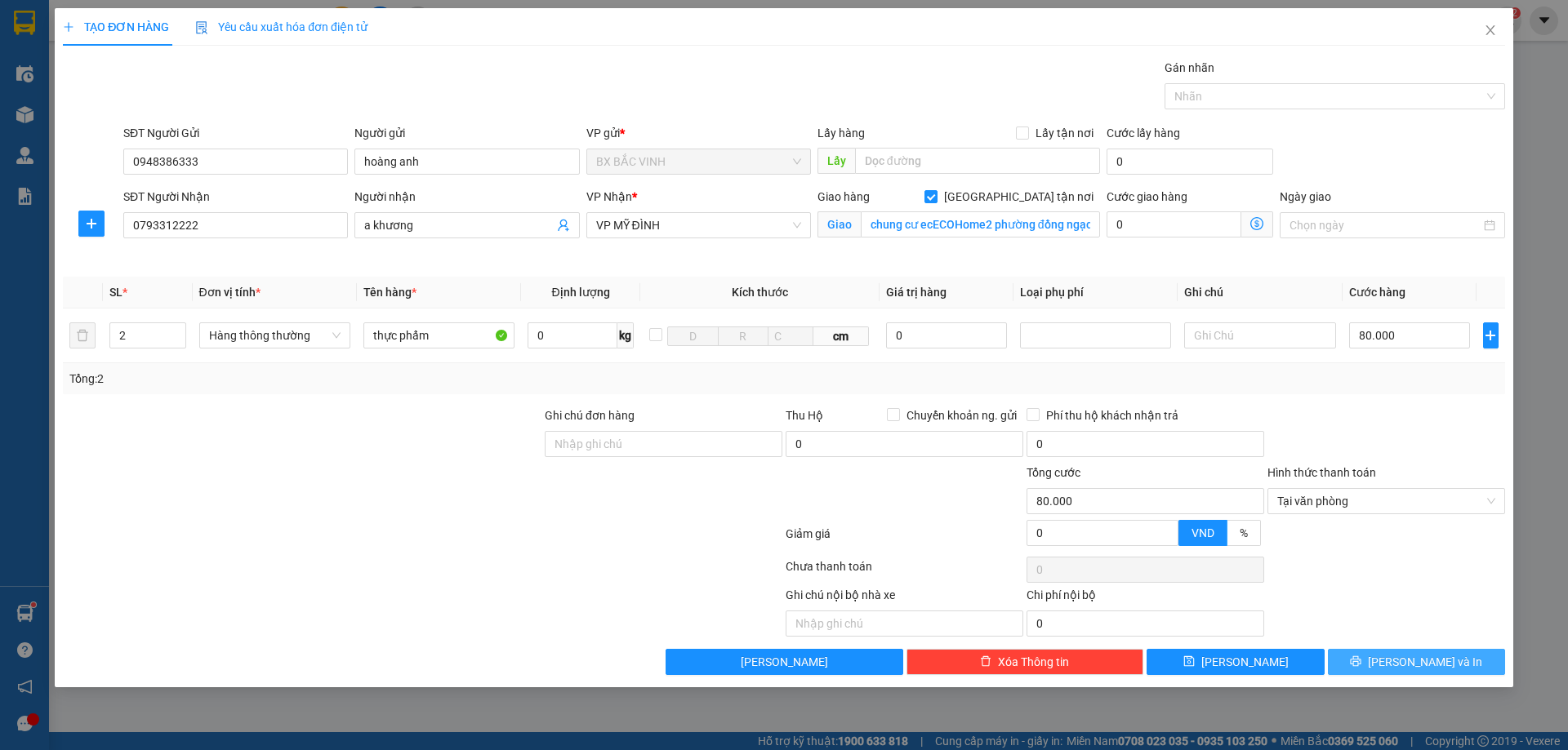
click at [1426, 662] on span "[PERSON_NAME] và In" at bounding box center [1425, 662] width 115 height 18
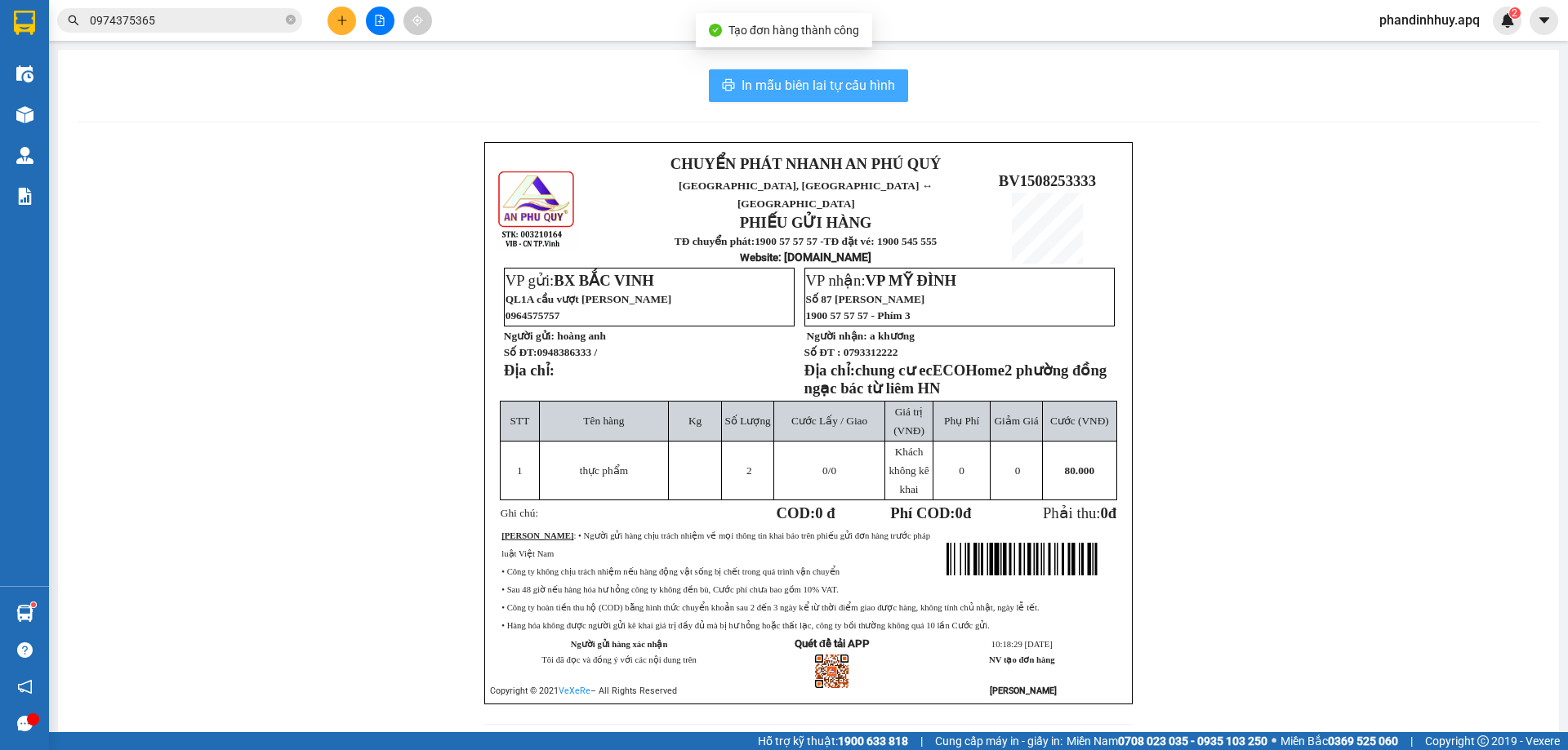
click at [798, 97] on button "In mẫu biên lai tự cấu hình" at bounding box center [808, 85] width 200 height 33
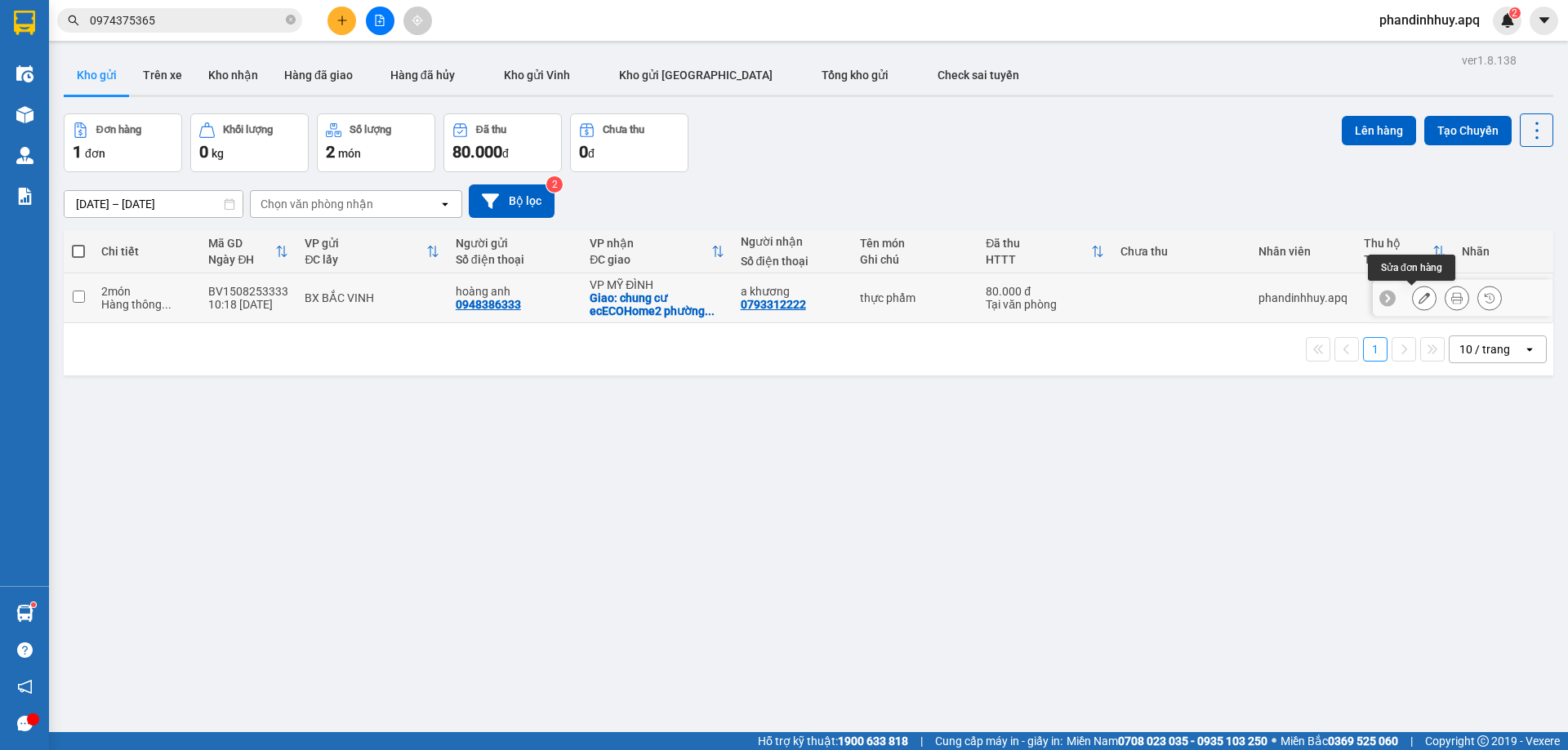
click at [1418, 298] on icon at bounding box center [1424, 298] width 12 height 12
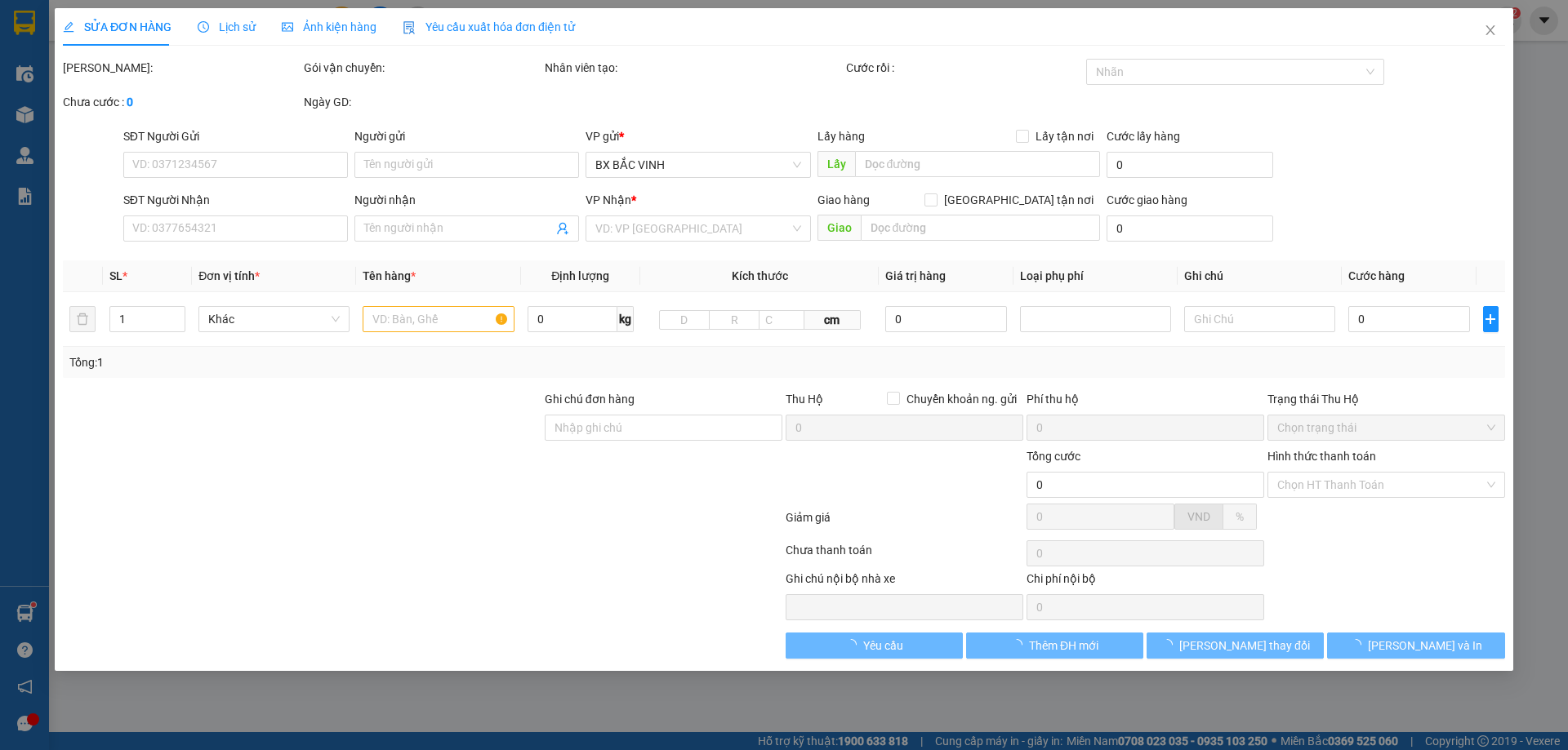
type input "0948386333"
type input "hoàng anh"
type input "0793312222"
type input "a khương"
checkbox input "true"
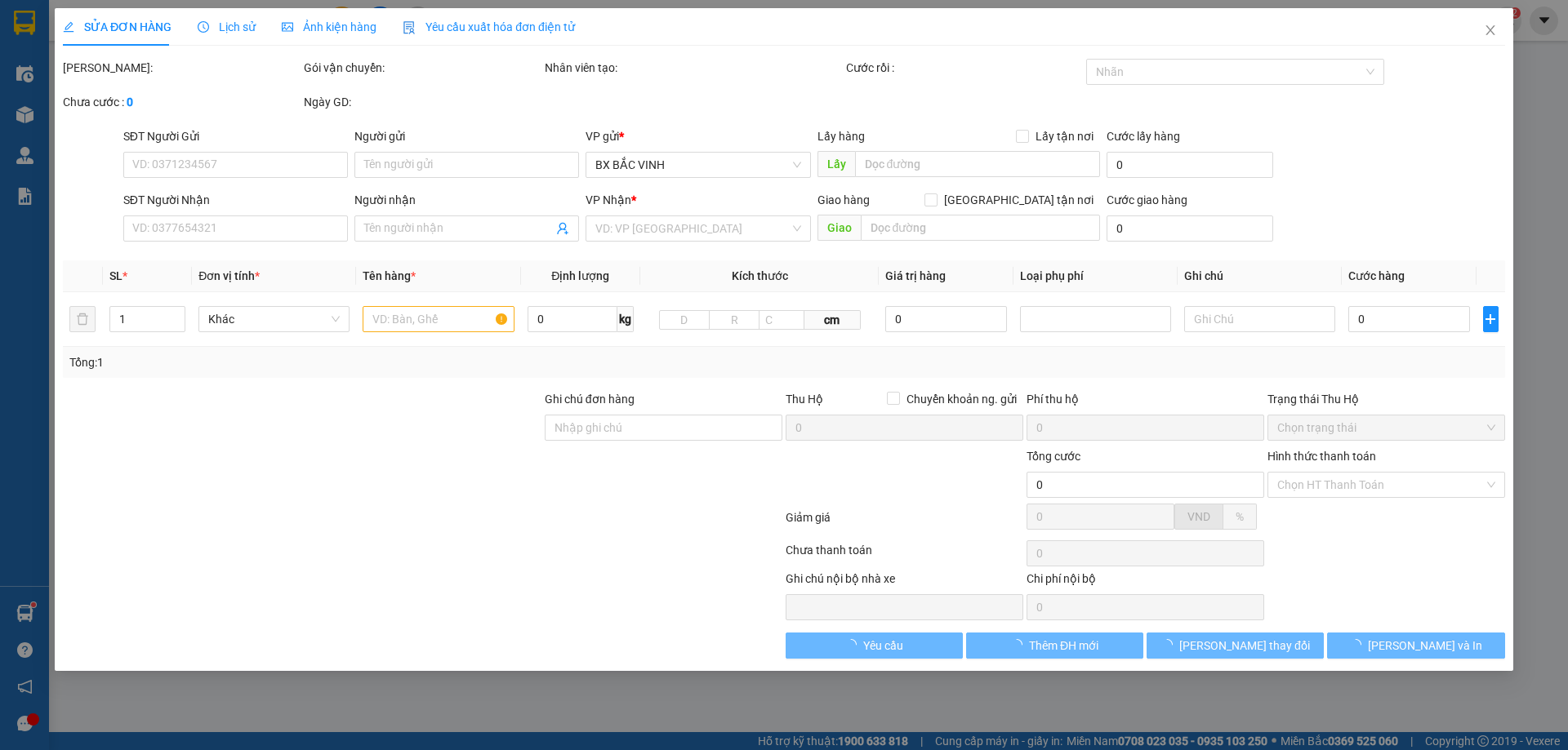
type input "chung cư ecECOHome2 phường đồng ngạc bác từ liêm HN"
type input "80.000"
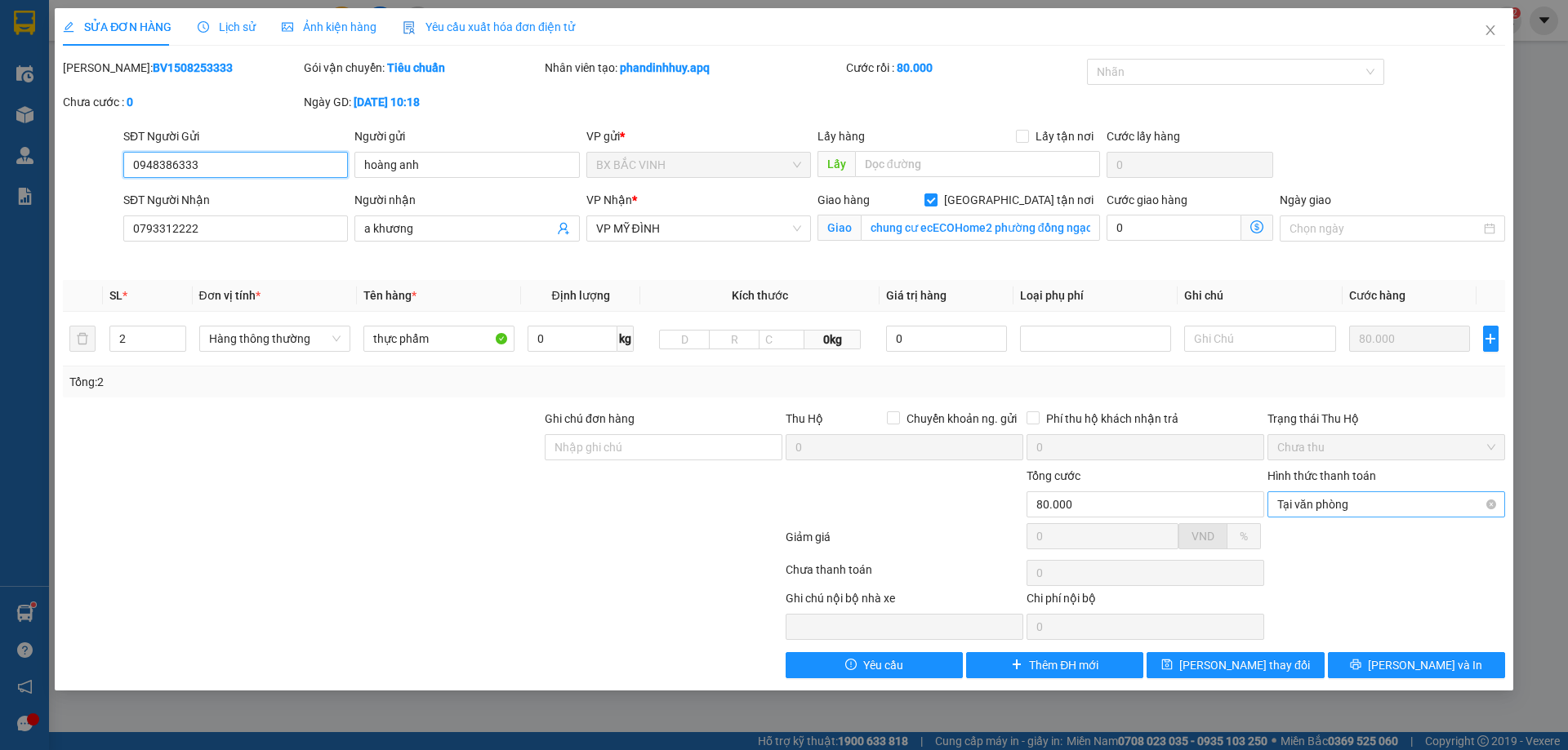
click at [1376, 504] on span "Tại văn phòng" at bounding box center [1385, 504] width 218 height 25
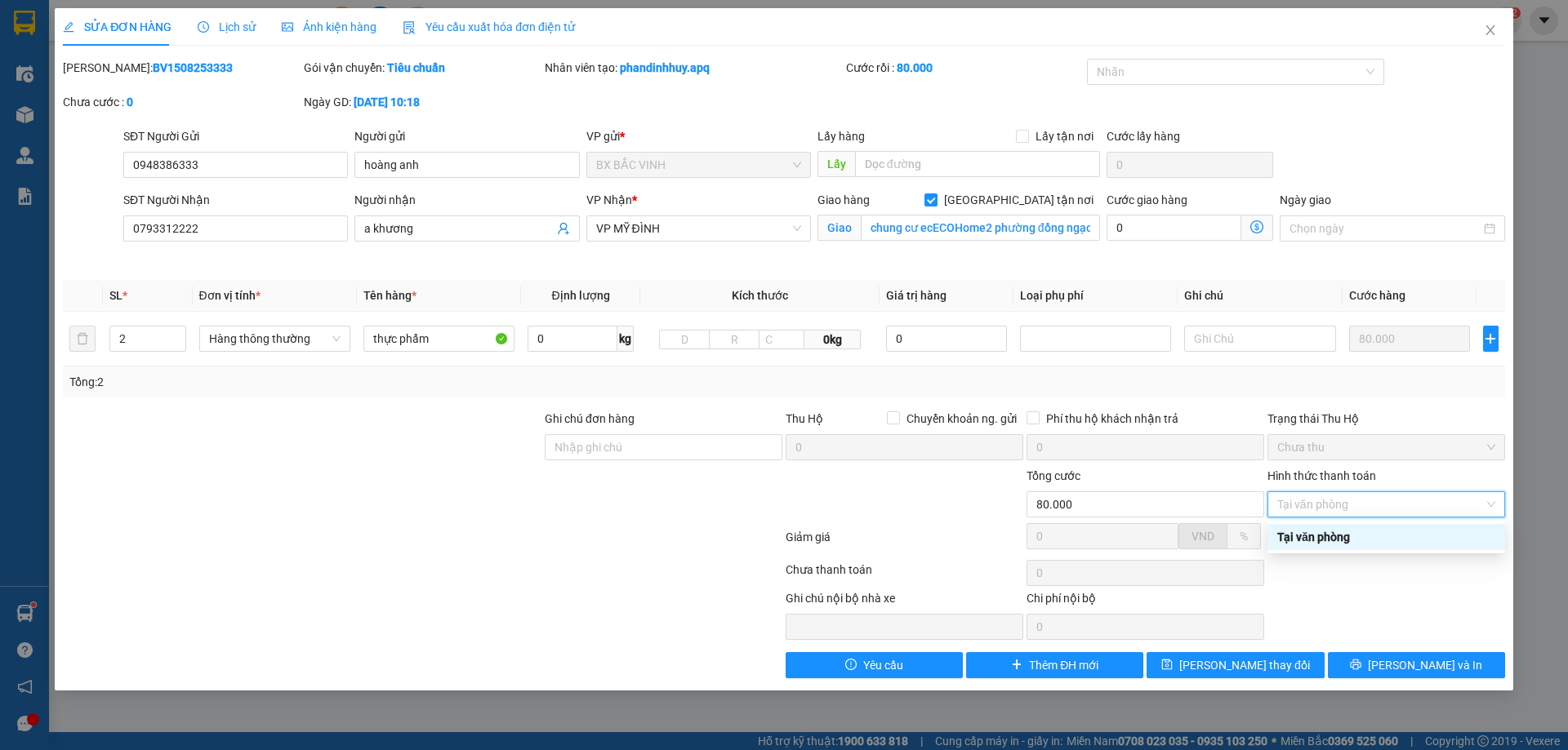
click at [1345, 529] on div "Tại văn phòng" at bounding box center [1385, 538] width 218 height 18
click at [1362, 504] on span "Tại văn phòng" at bounding box center [1385, 504] width 218 height 25
click at [1349, 537] on div "Tại văn phòng" at bounding box center [1385, 538] width 218 height 18
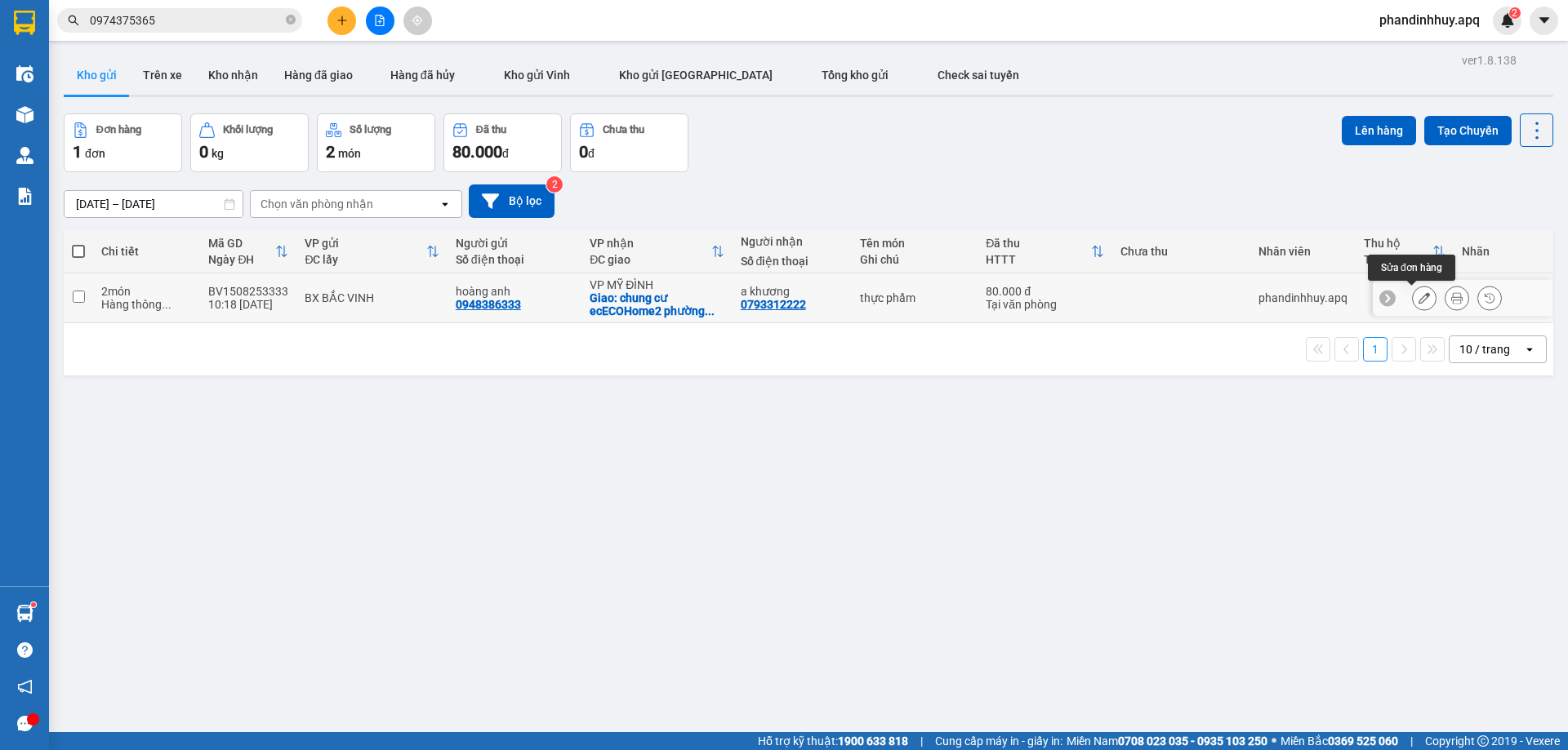
click at [1418, 296] on icon at bounding box center [1424, 298] width 12 height 12
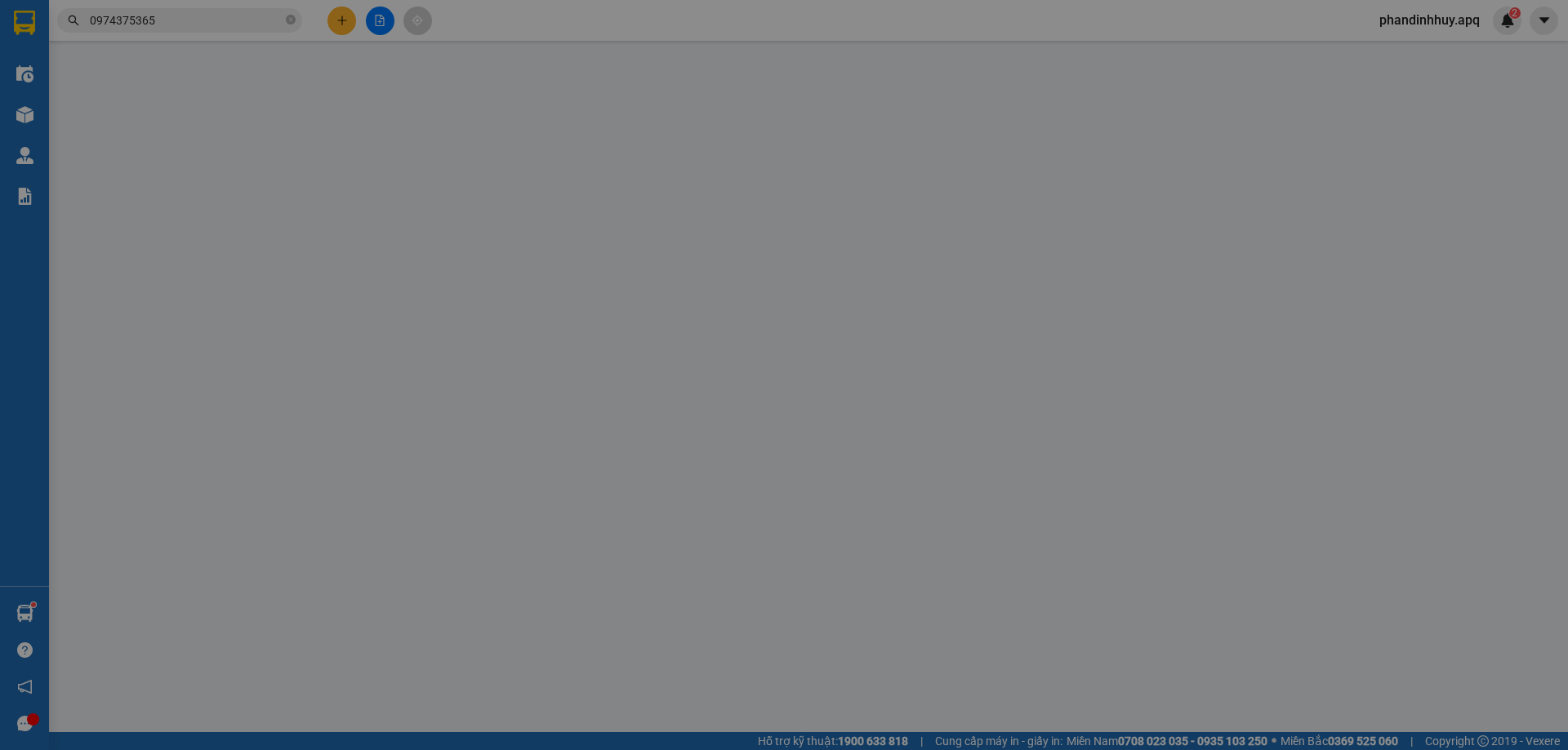
type input "0948386333"
type input "hoàng anh"
type input "0793312222"
type input "a khương"
checkbox input "true"
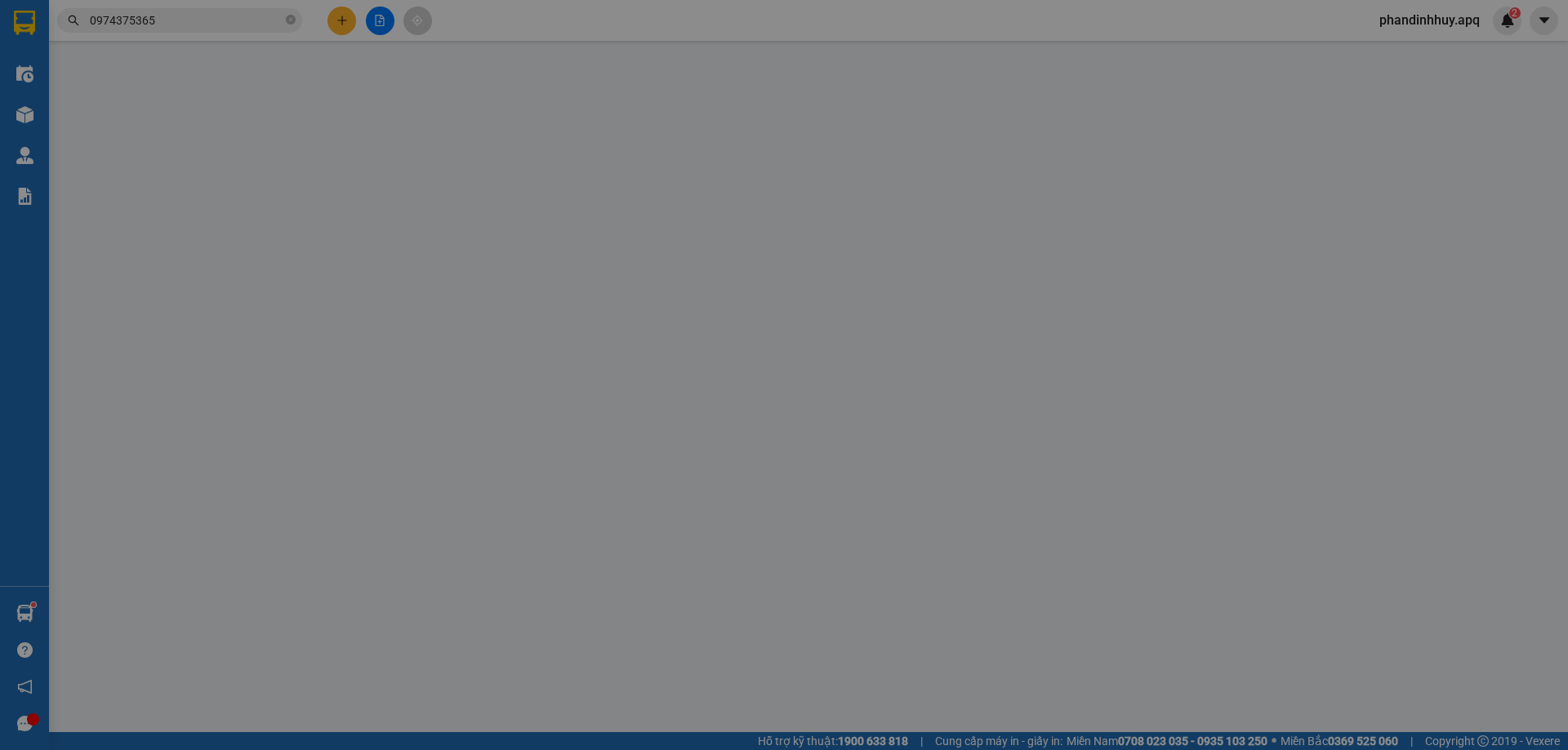
type input "chung cư ecECOHome2 phường đồng ngạc bác từ liêm HN"
type input "80.000"
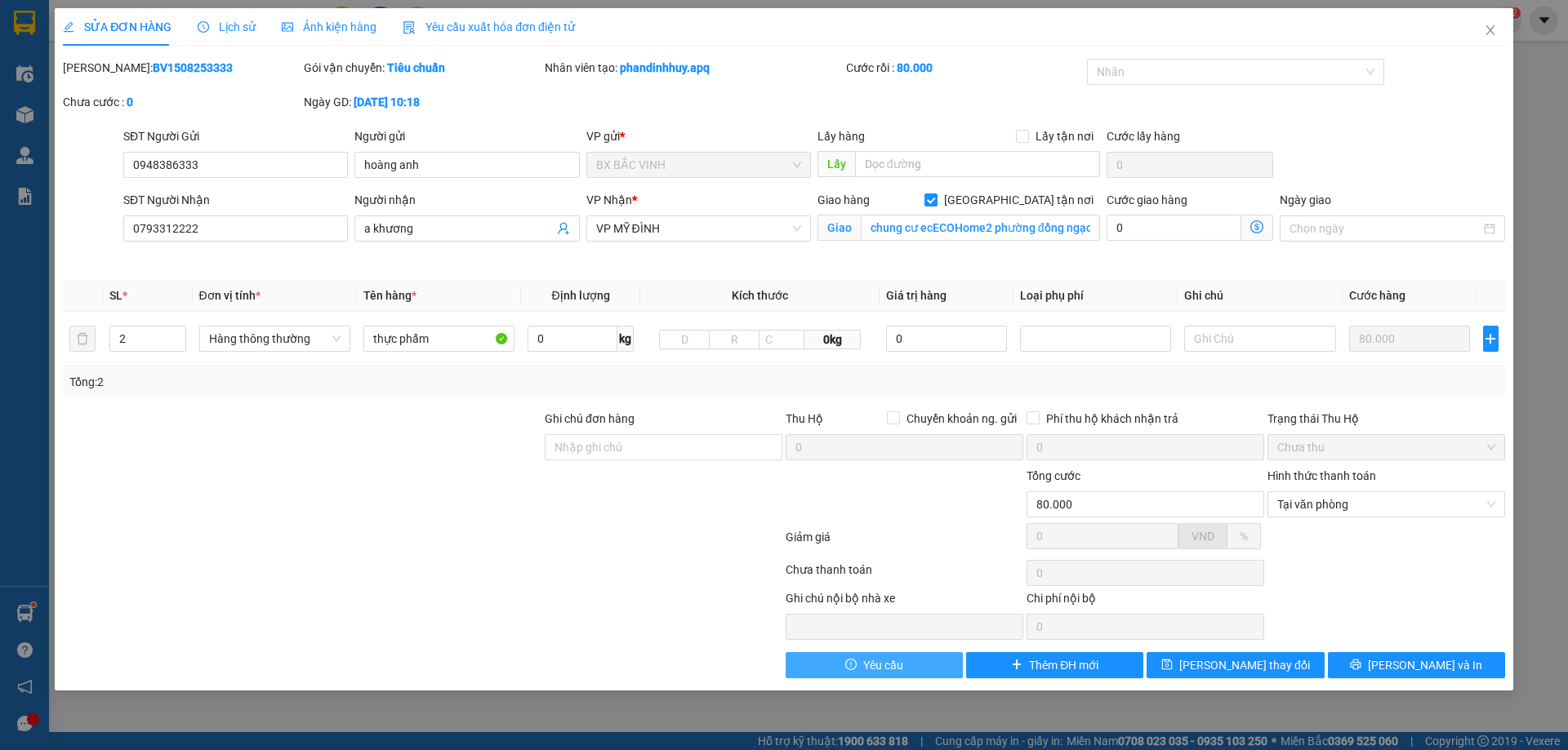
click at [881, 667] on span "Yêu cầu" at bounding box center [882, 665] width 40 height 18
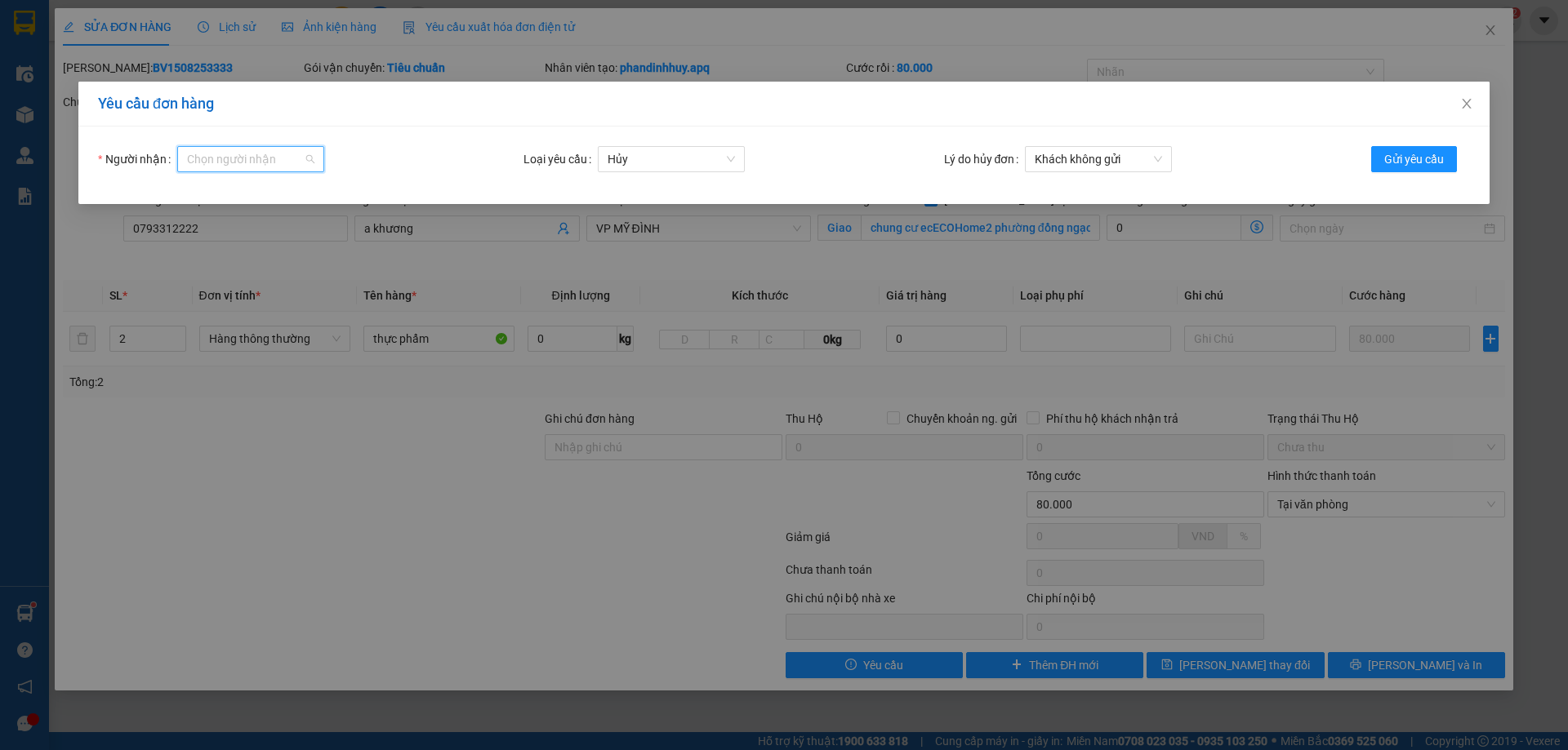
click at [286, 164] on input "Người nhận" at bounding box center [244, 159] width 116 height 25
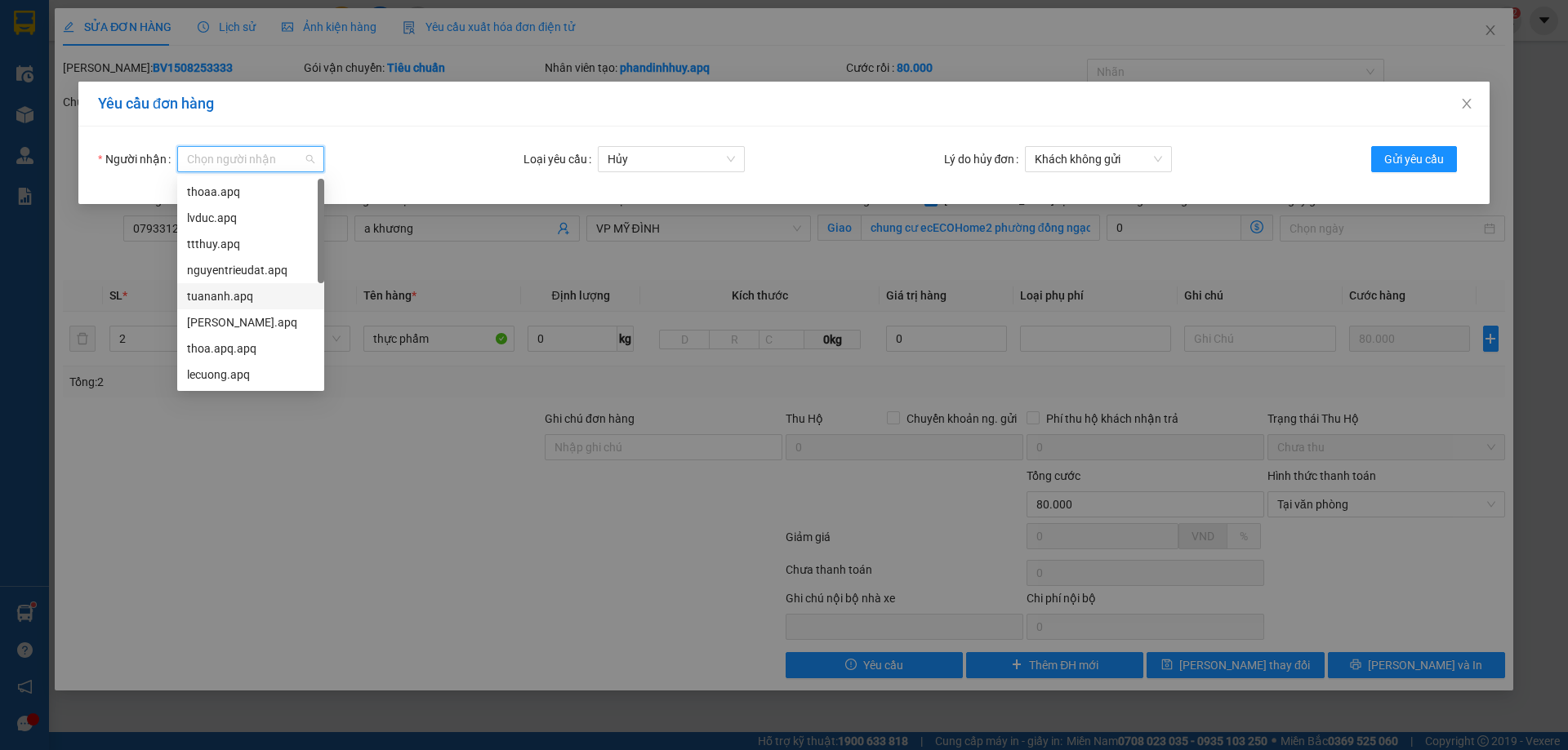
scroll to position [52, 0]
click at [225, 191] on div "ttthuy.apq" at bounding box center [250, 192] width 127 height 18
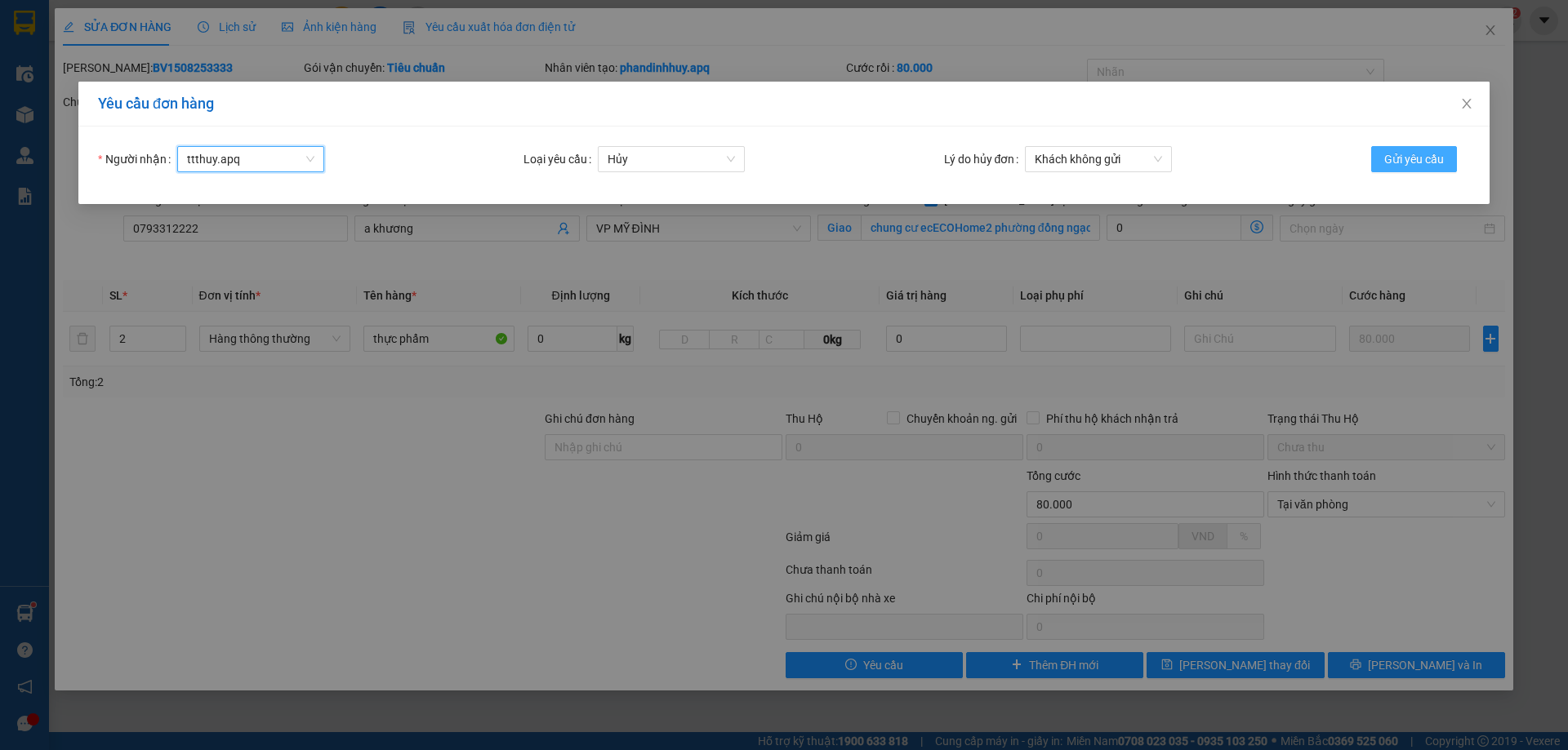
click at [1404, 158] on span "Gửi yêu cầu" at bounding box center [1414, 159] width 59 height 18
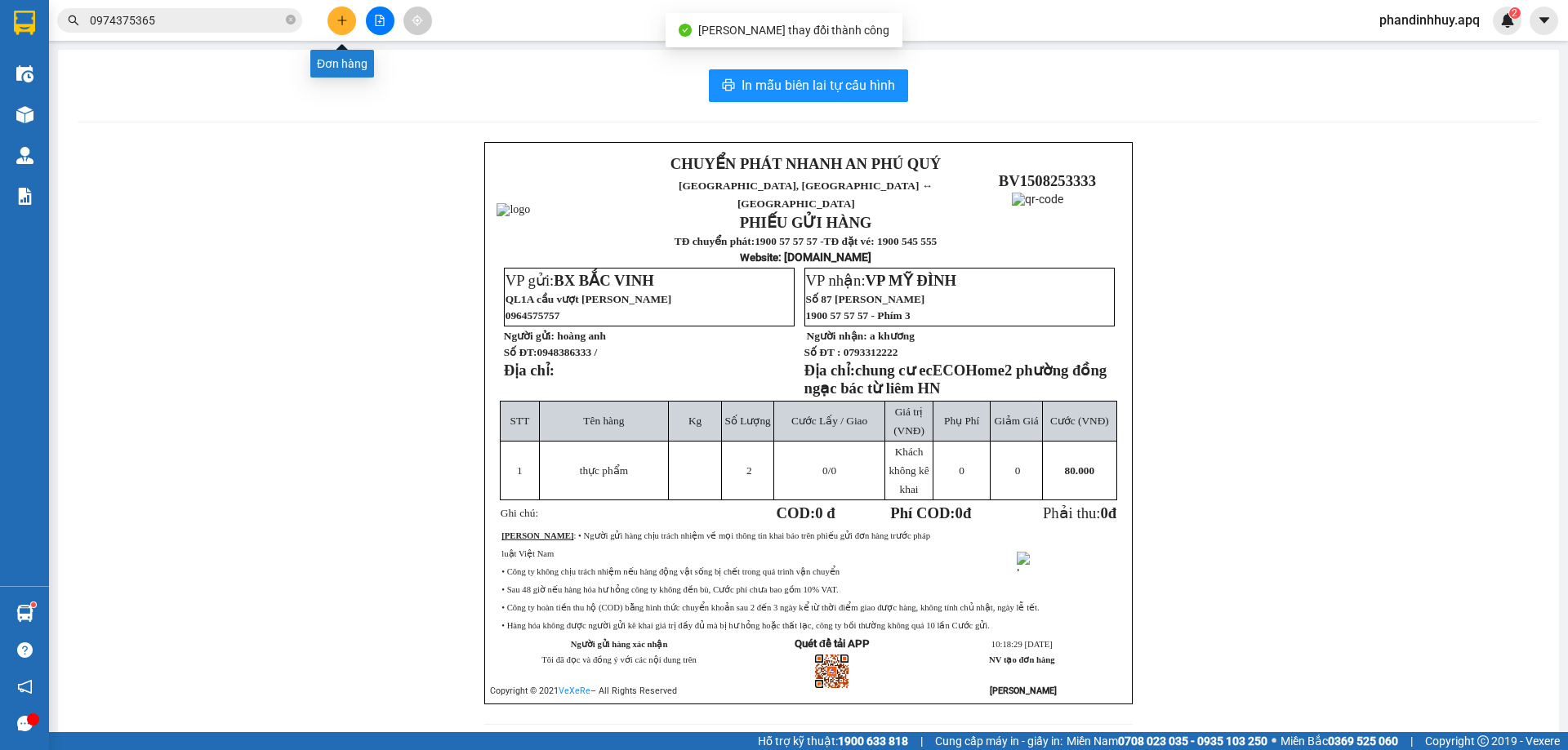
click at [338, 21] on icon "plus" at bounding box center [341, 20] width 9 height 1
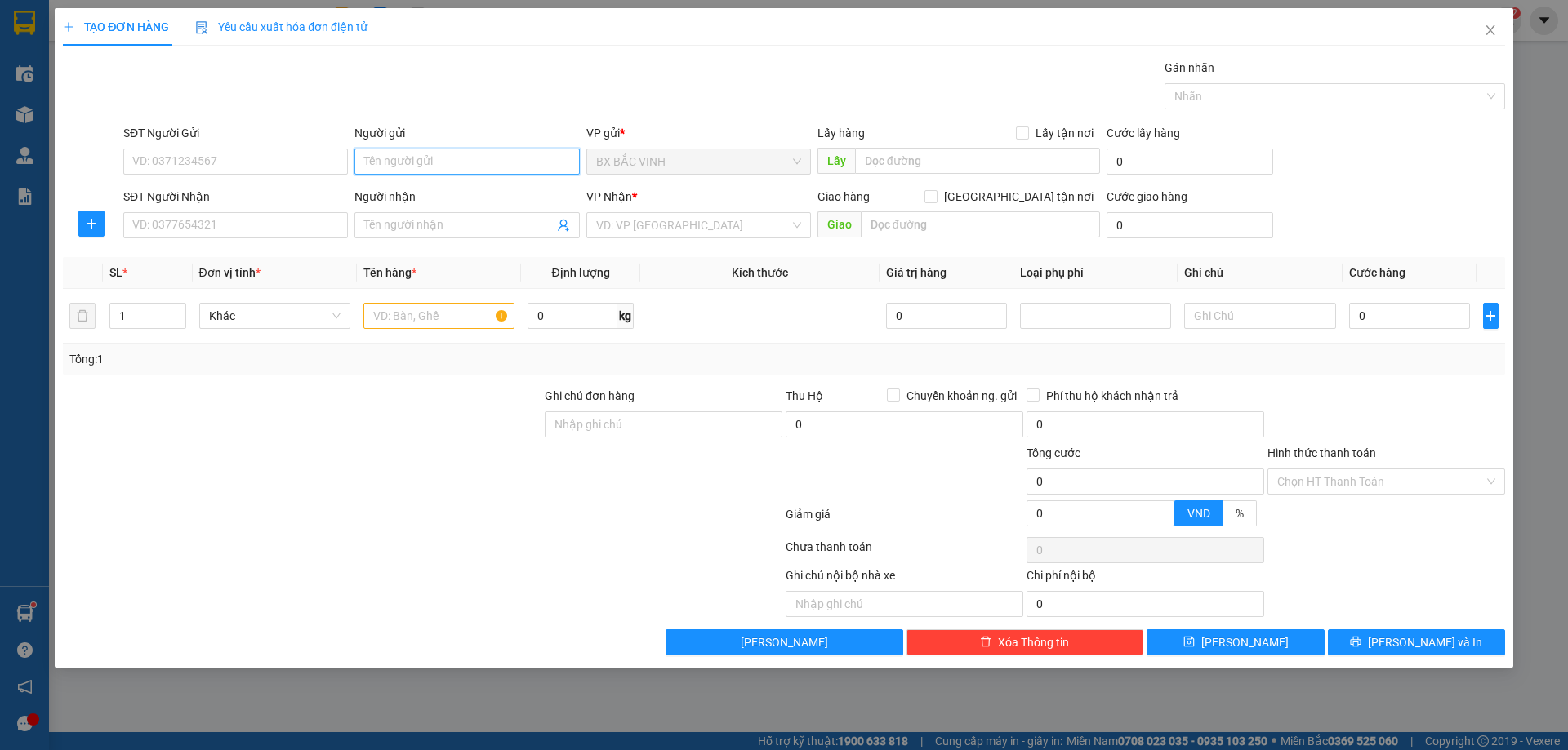
click at [463, 167] on input "Người gửi" at bounding box center [466, 161] width 224 height 26
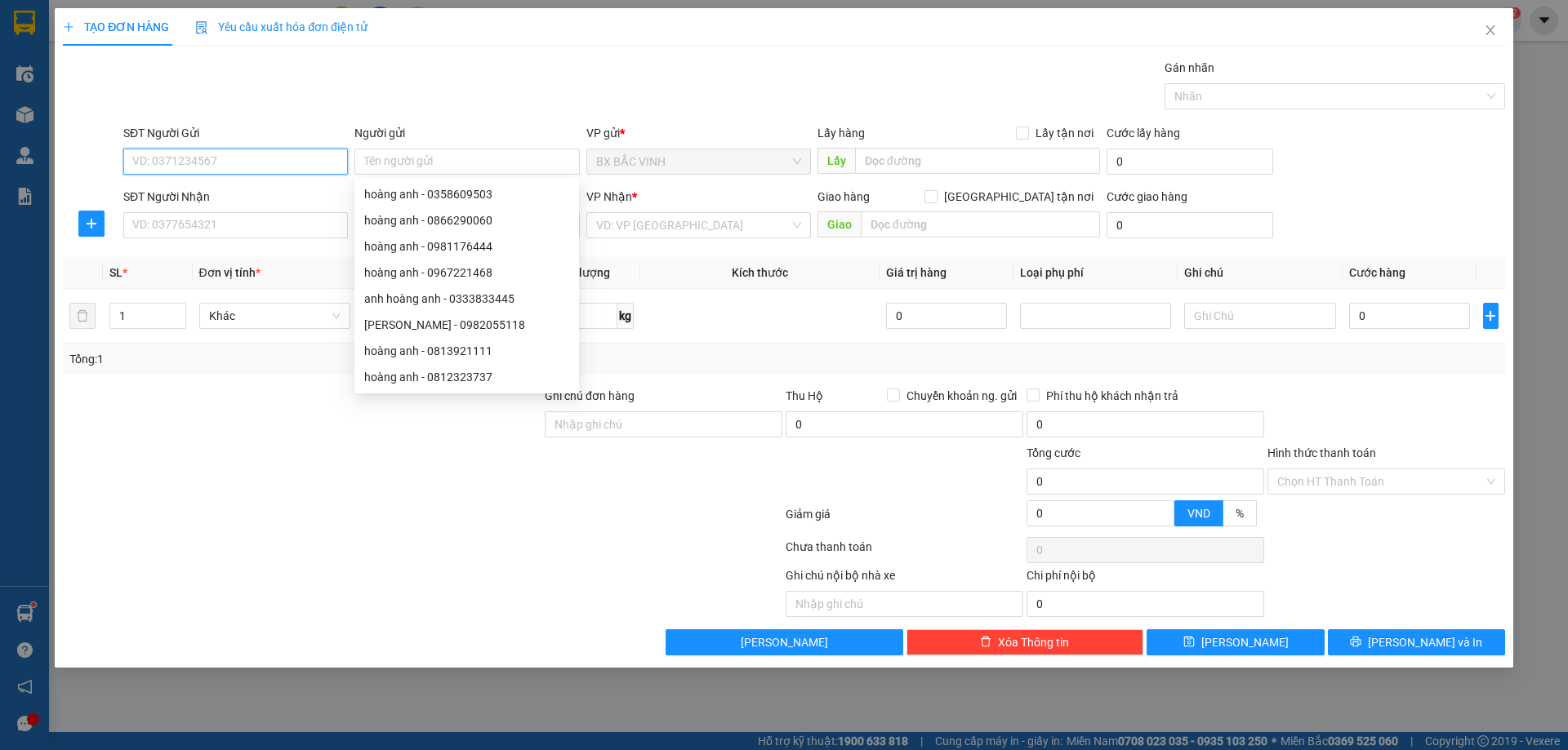
click at [192, 166] on input "SĐT Người Gửi" at bounding box center [235, 161] width 224 height 26
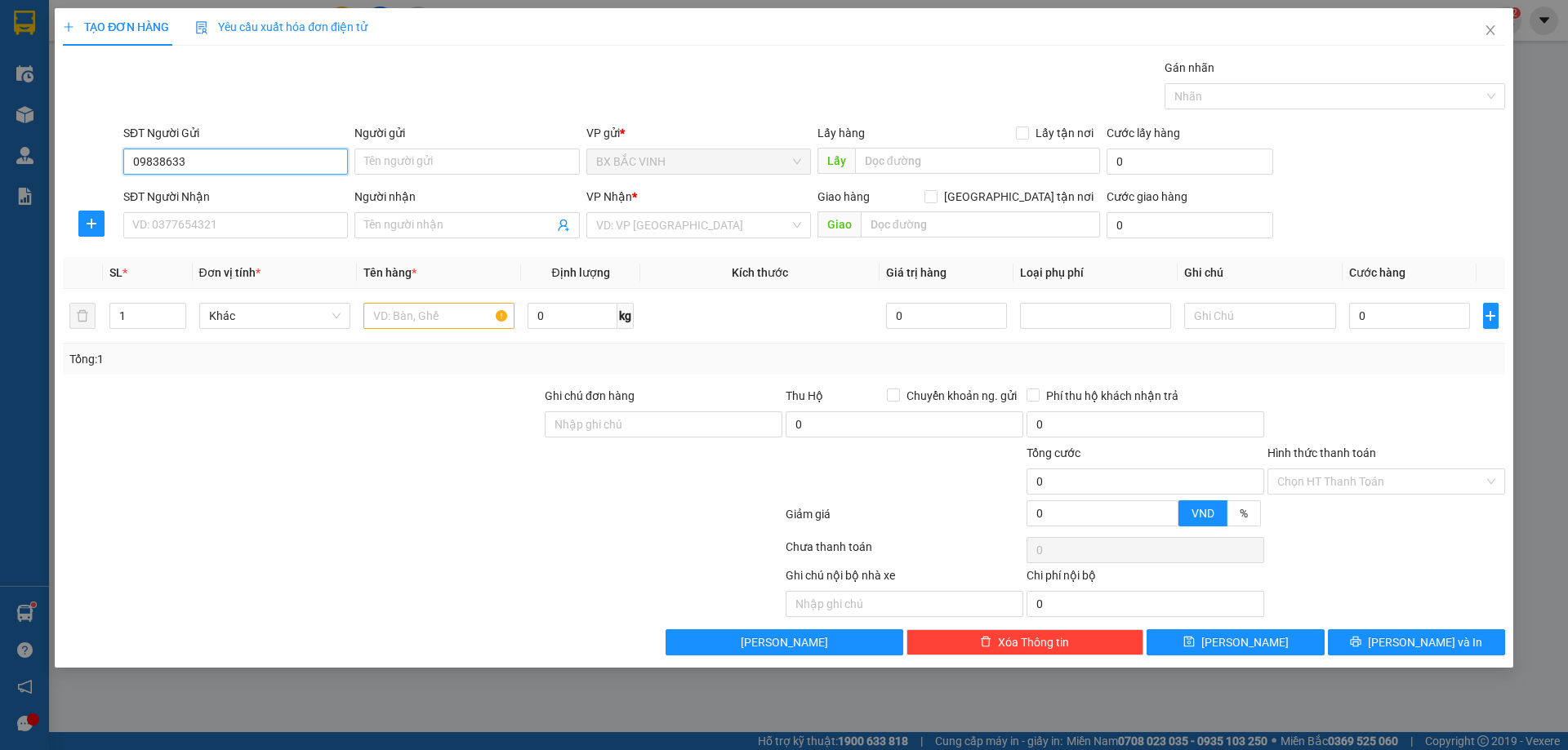
click at [228, 174] on input "09838633" at bounding box center [235, 161] width 224 height 26
type input "0"
click at [228, 196] on div "0948386333 - [PERSON_NAME]" at bounding box center [235, 195] width 205 height 18
type input "0948386333"
type input "hoàng anh"
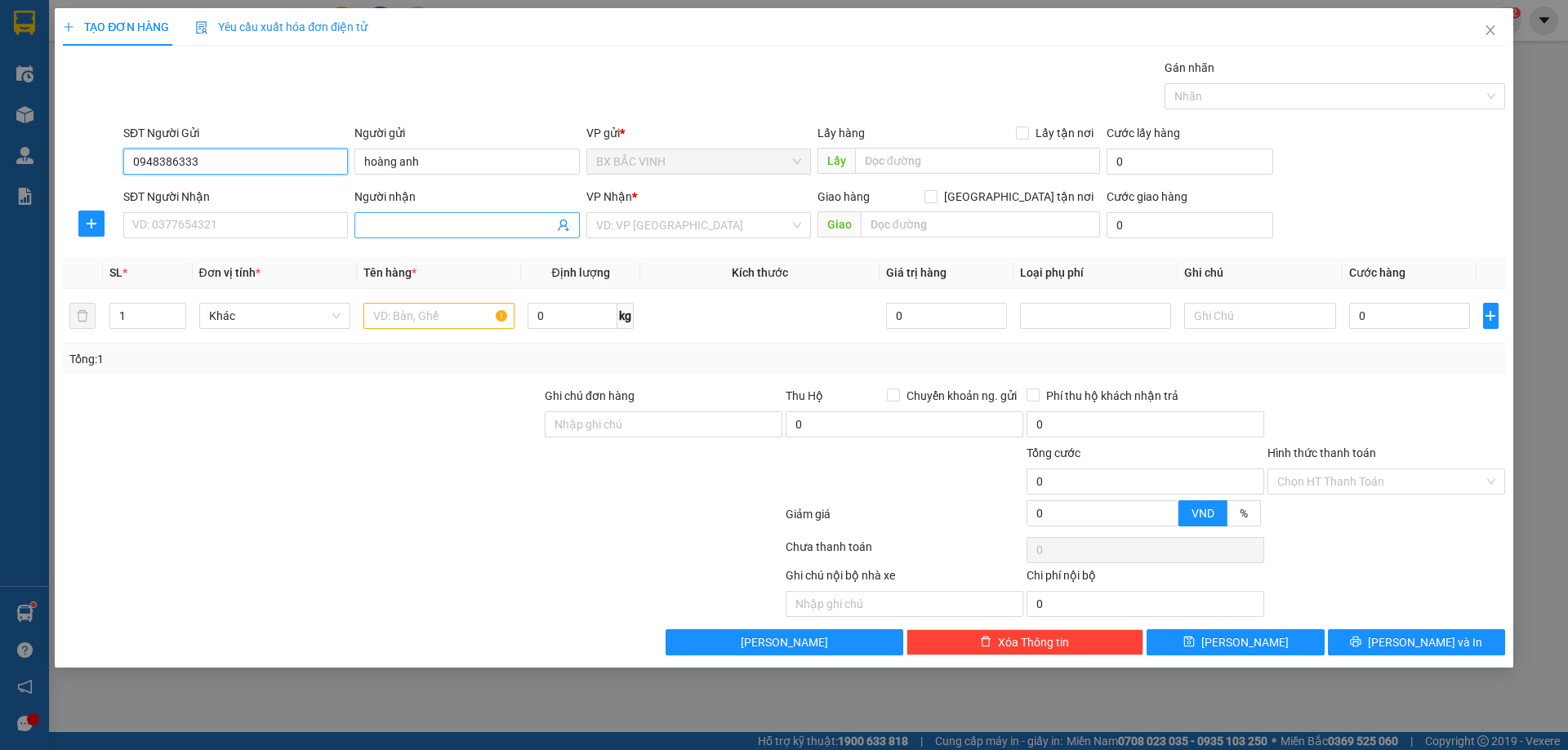
type input "0948386333"
click at [562, 223] on icon "user-add" at bounding box center [563, 224] width 13 height 13
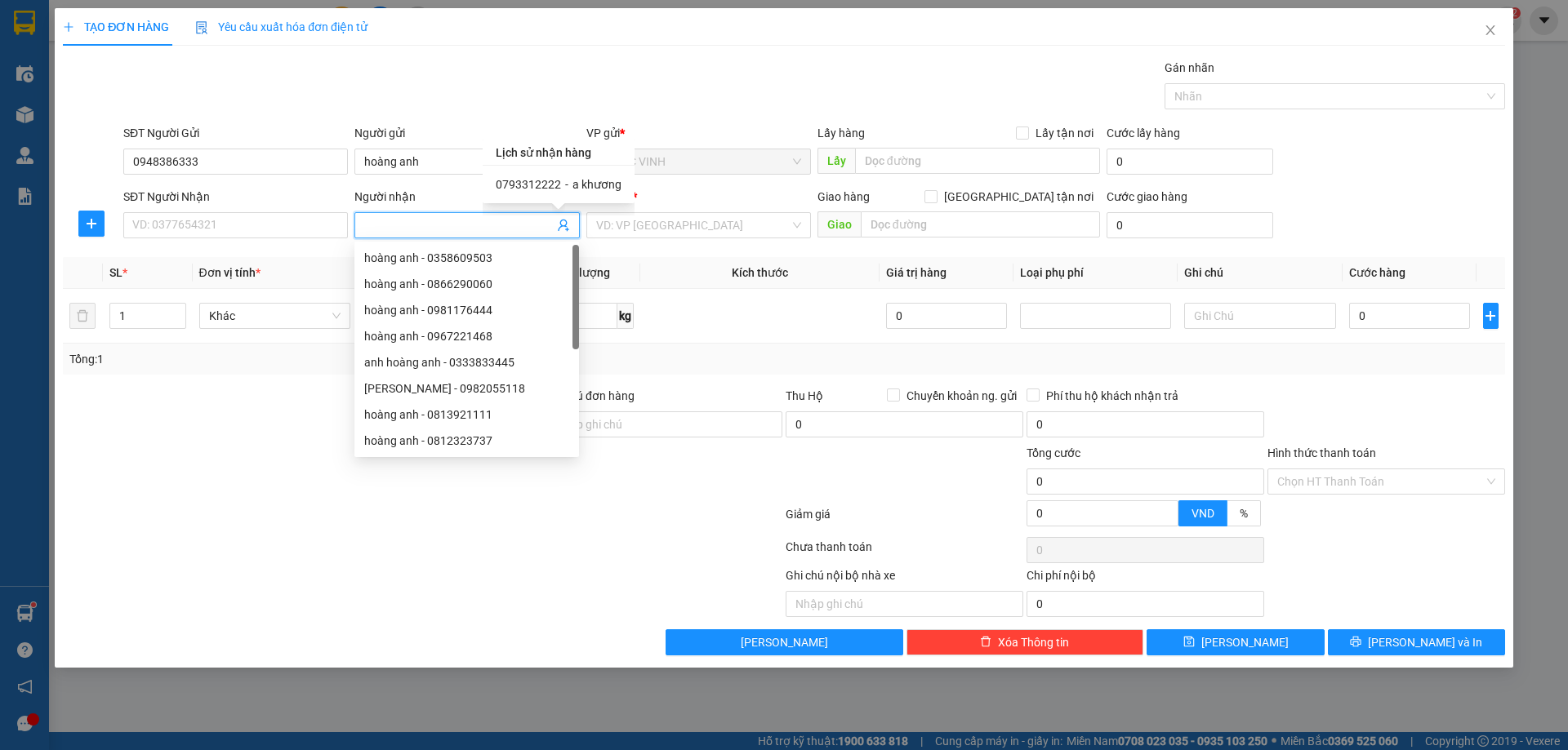
click at [585, 181] on span "a khương" at bounding box center [597, 184] width 49 height 13
type input "0793312222"
type input "a khương"
type input "chung cư ecECOHome2 phường đồng ngạc bác từ liêm HN"
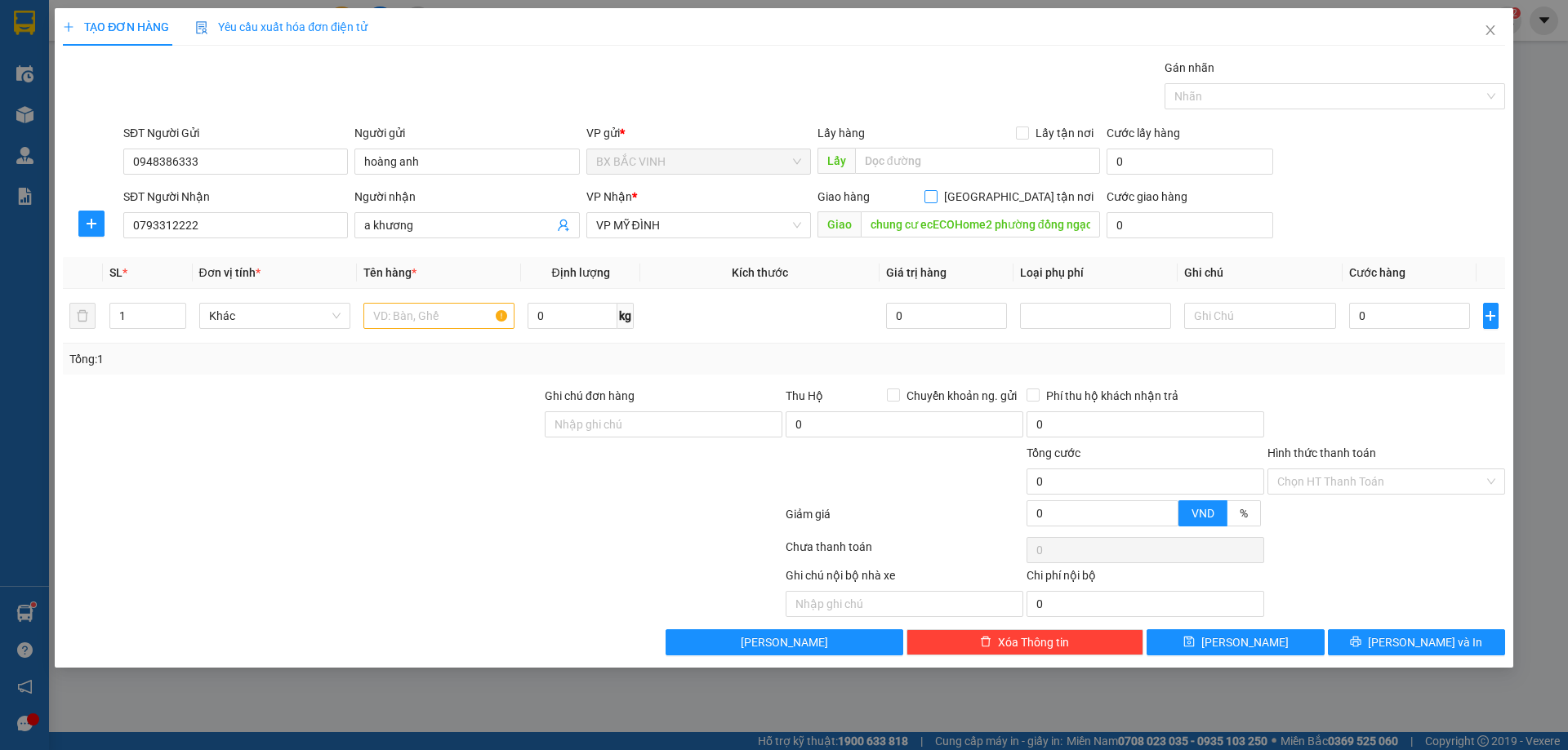
click at [936, 199] on input "[GEOGRAPHIC_DATA] tận nơi" at bounding box center [930, 197] width 12 height 12
checkbox input "true"
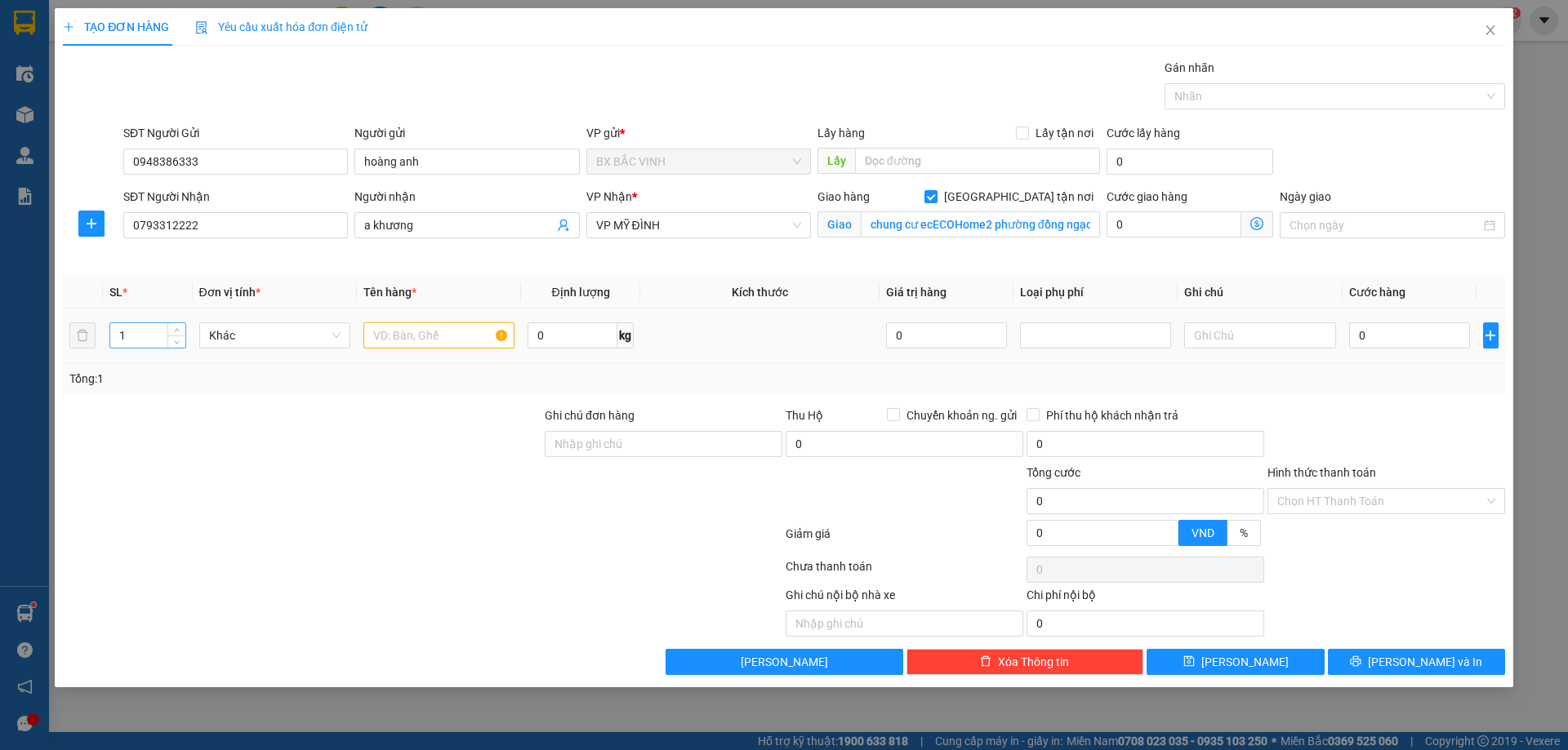
click at [140, 339] on input "1" at bounding box center [148, 335] width 75 height 25
type input "2"
click at [432, 335] on input "text" at bounding box center [439, 335] width 151 height 26
type input "thực phẩm"
click at [1410, 499] on input "Hình thức thanh toán" at bounding box center [1379, 501] width 206 height 25
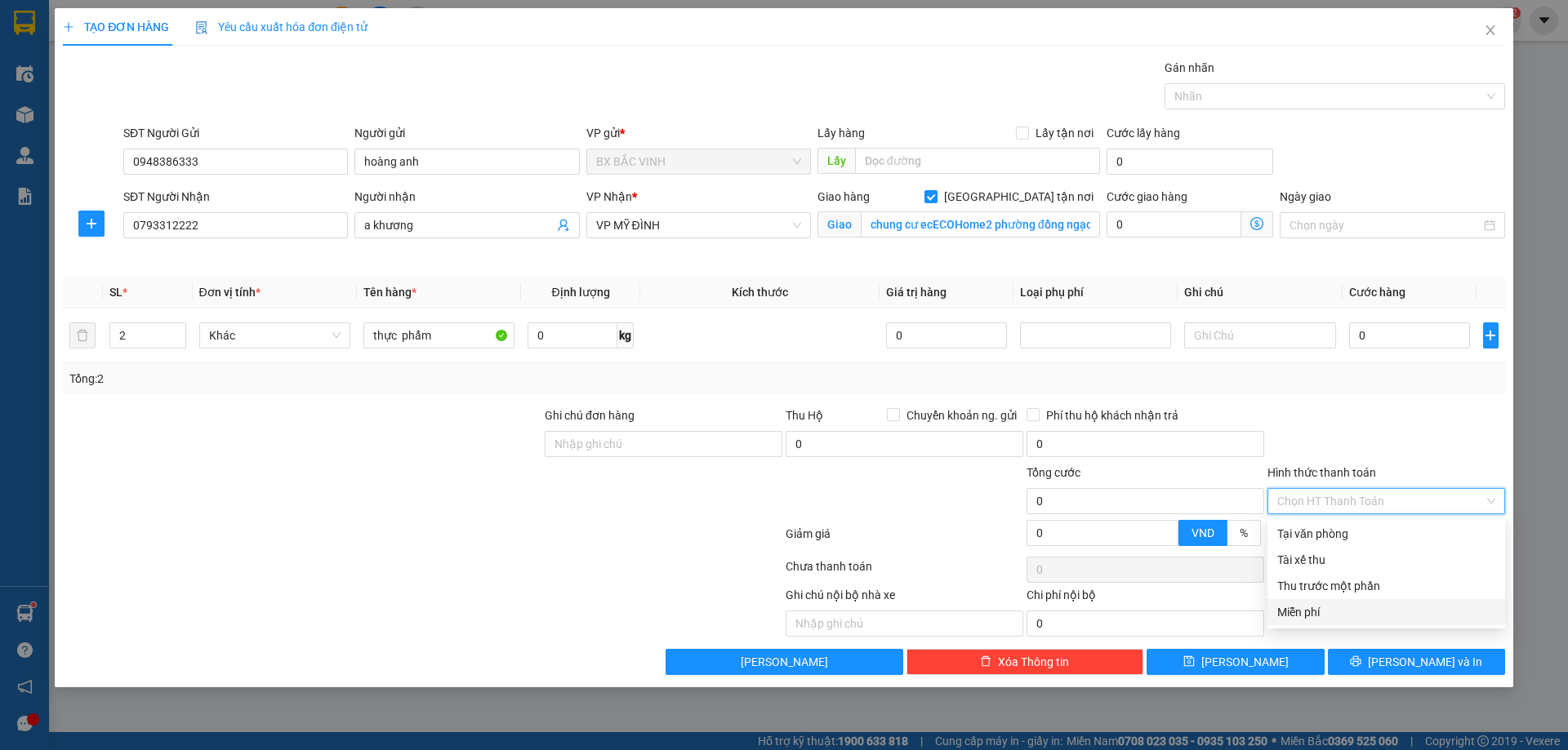
click at [1349, 609] on div "Miễn phí" at bounding box center [1385, 613] width 218 height 18
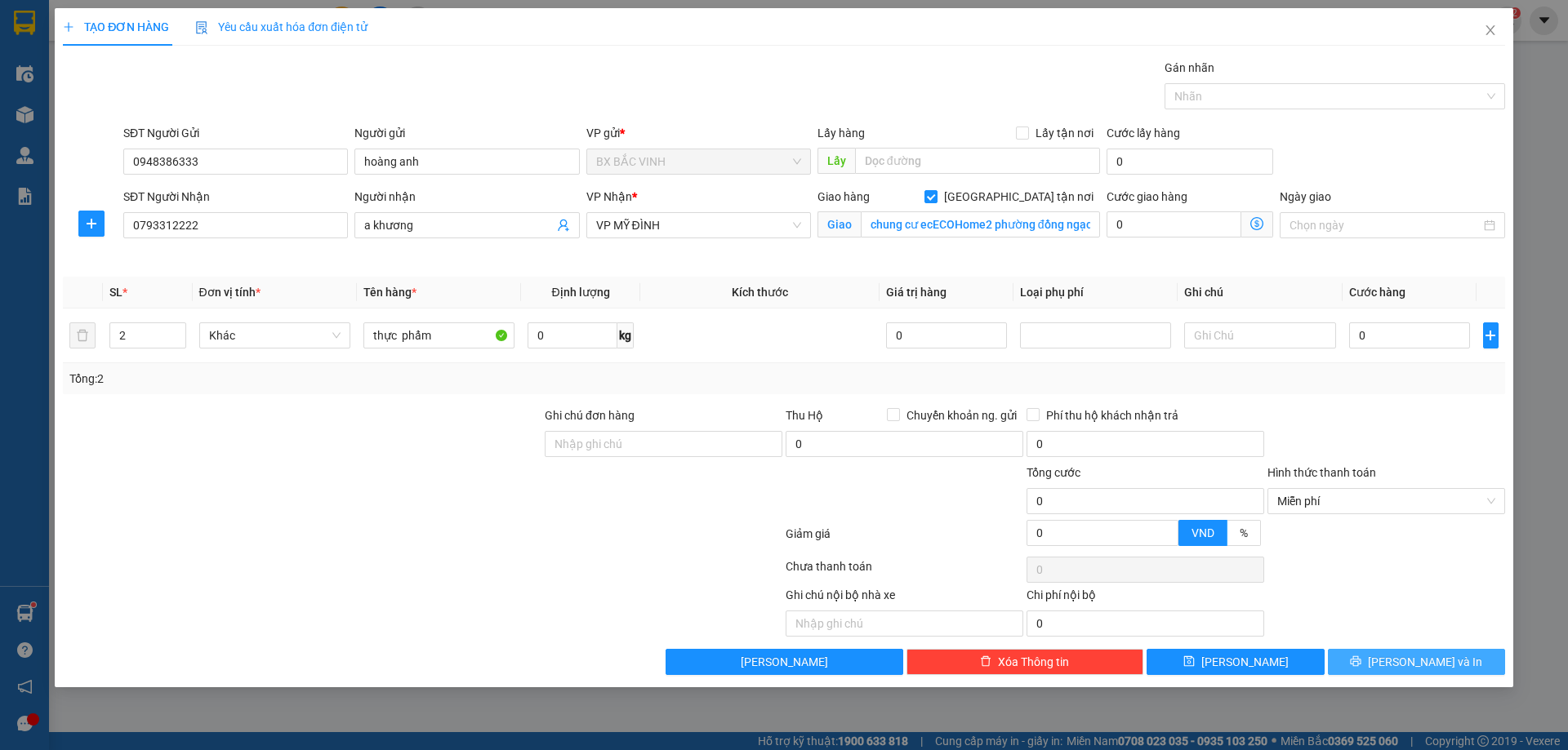
click at [1431, 662] on span "[PERSON_NAME] và In" at bounding box center [1425, 662] width 115 height 18
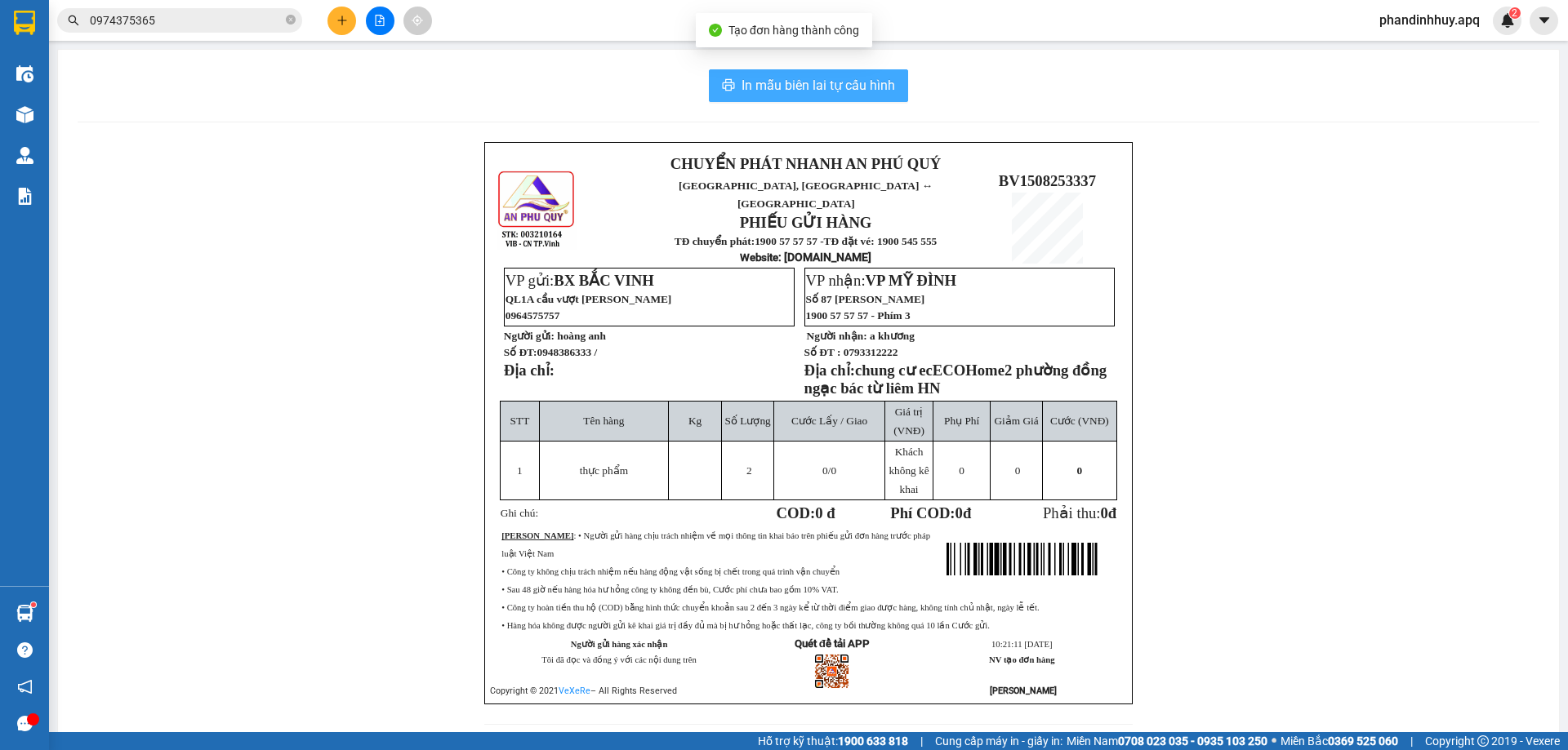
click at [793, 85] on span "In mẫu biên lai tự cấu hình" at bounding box center [817, 85] width 153 height 21
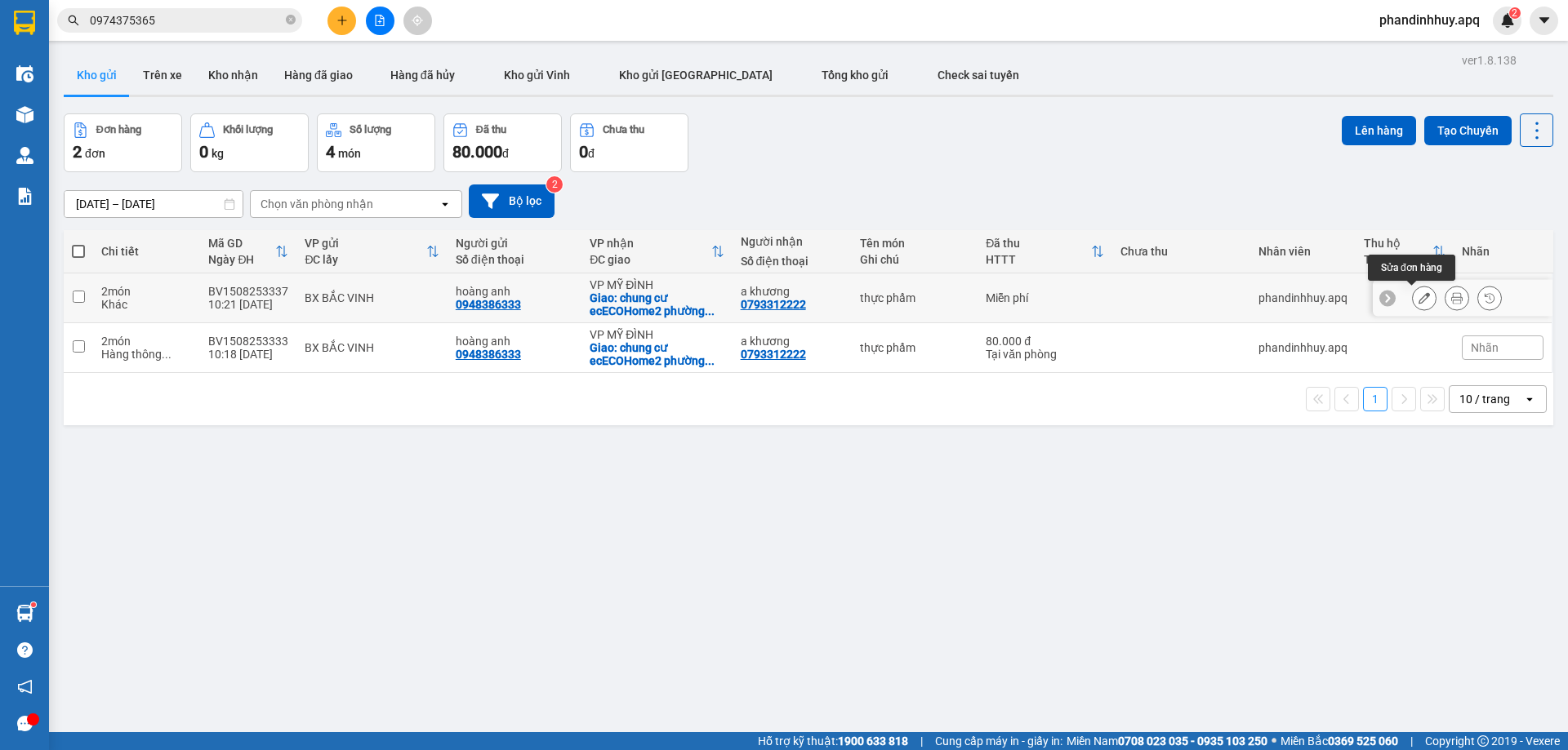
click at [1418, 296] on icon at bounding box center [1424, 298] width 12 height 12
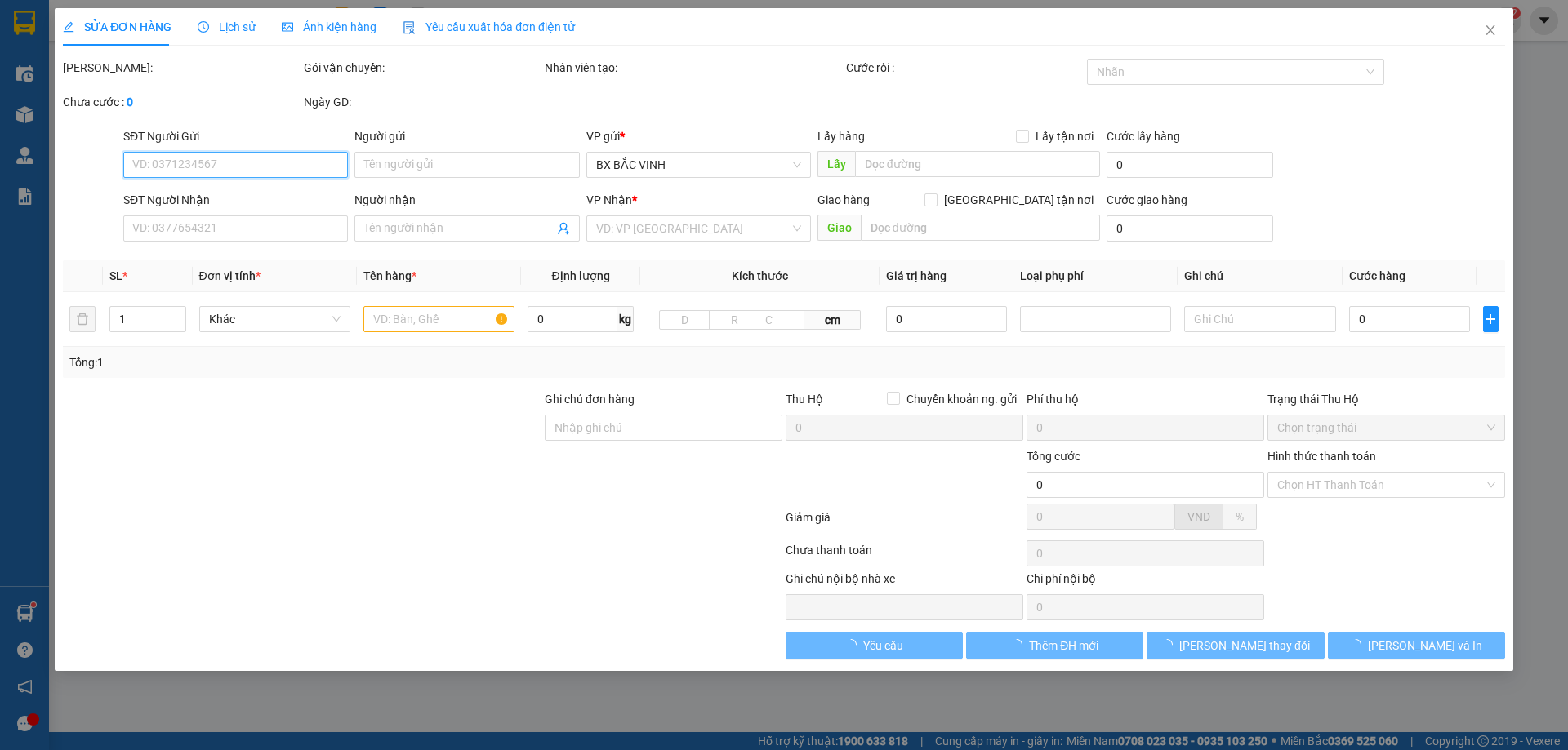
type input "0948386333"
type input "hoàng anh"
type input "0793312222"
type input "a khương"
checkbox input "true"
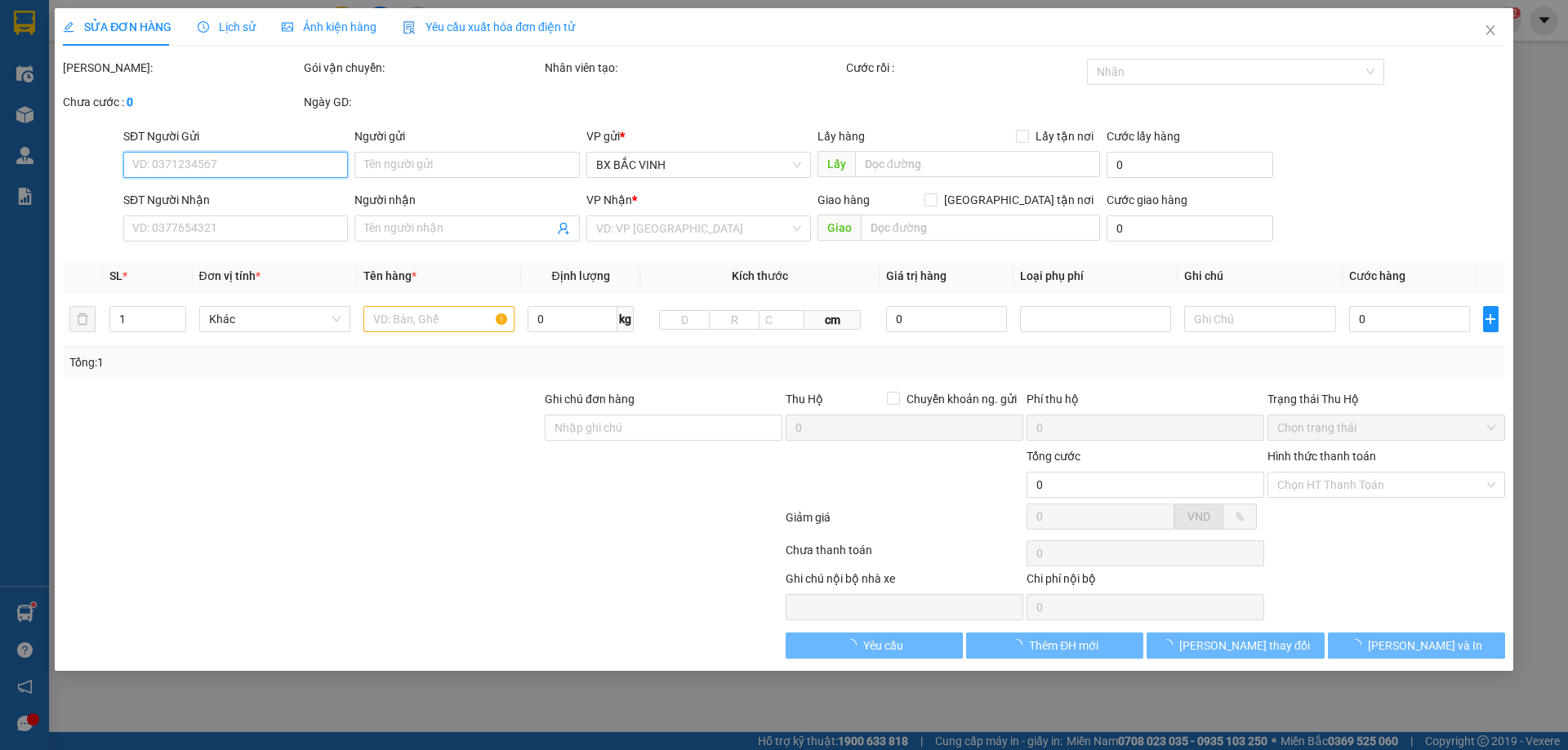
type input "chung cư ecECOHome2 phường đồng ngạc bác từ liêm HN"
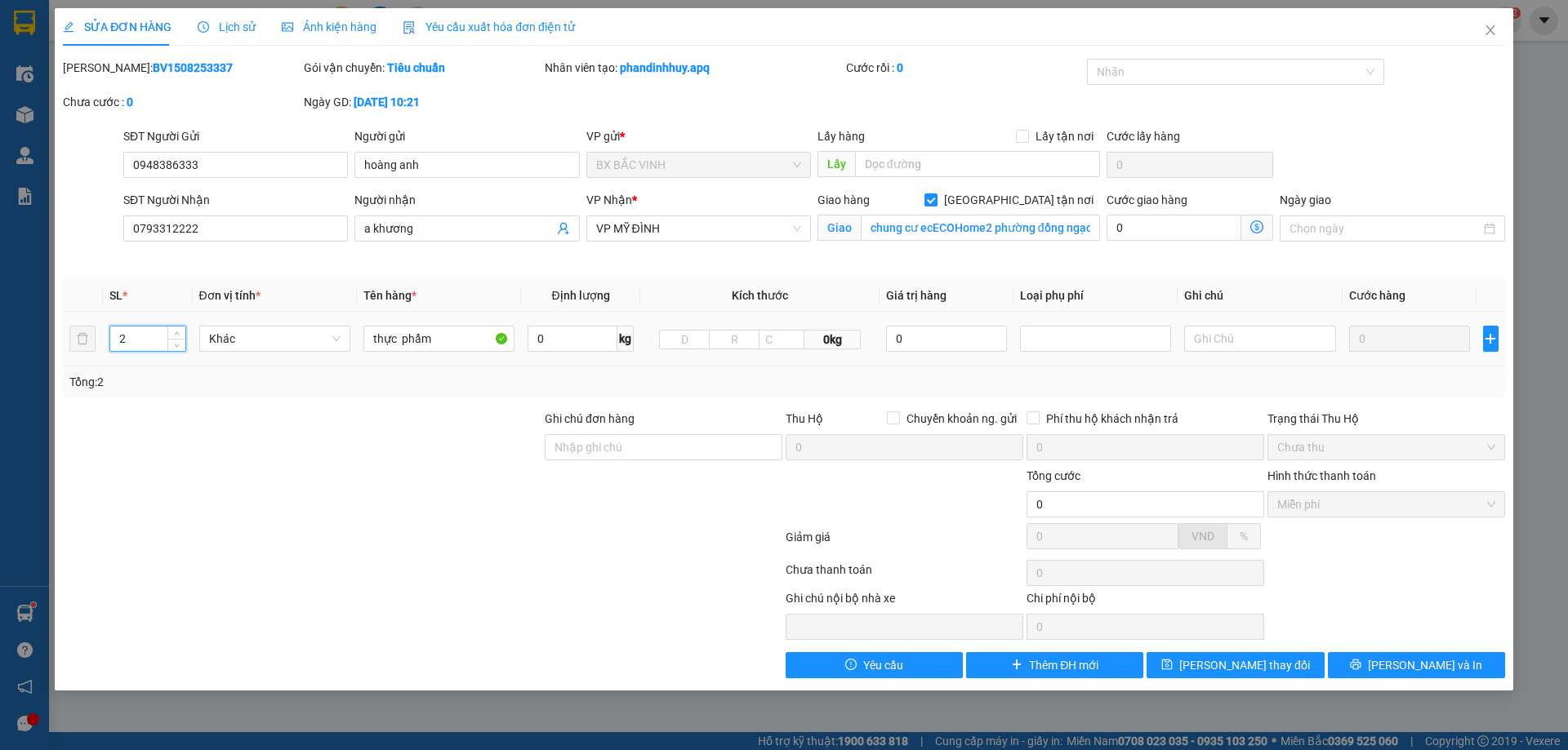
click at [134, 336] on input "2" at bounding box center [148, 339] width 75 height 25
type input "1"
click at [1445, 666] on span "[PERSON_NAME] và In" at bounding box center [1425, 665] width 115 height 18
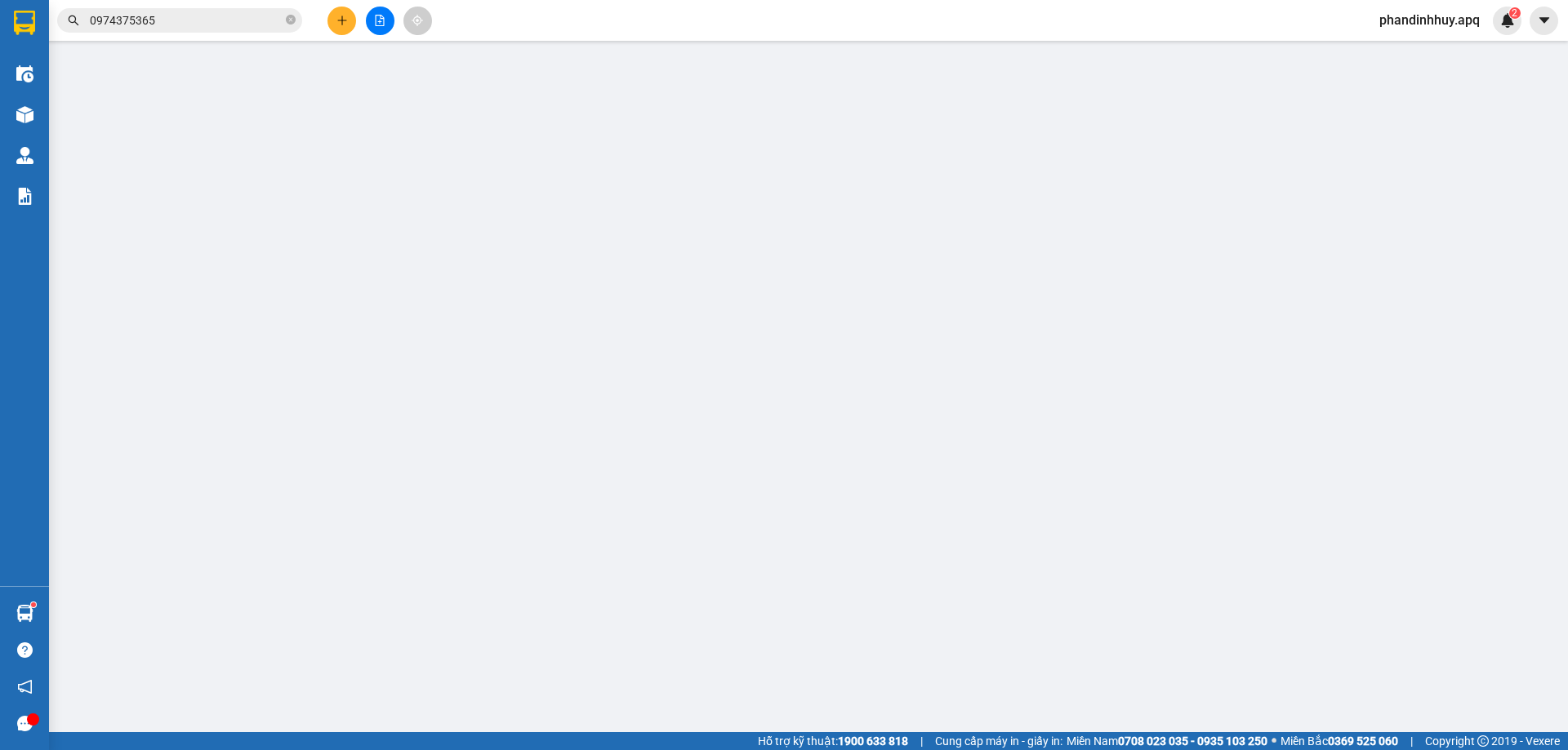
type input "0948386333"
type input "hoàng anh"
type input "0793312222"
type input "a khương"
checkbox input "true"
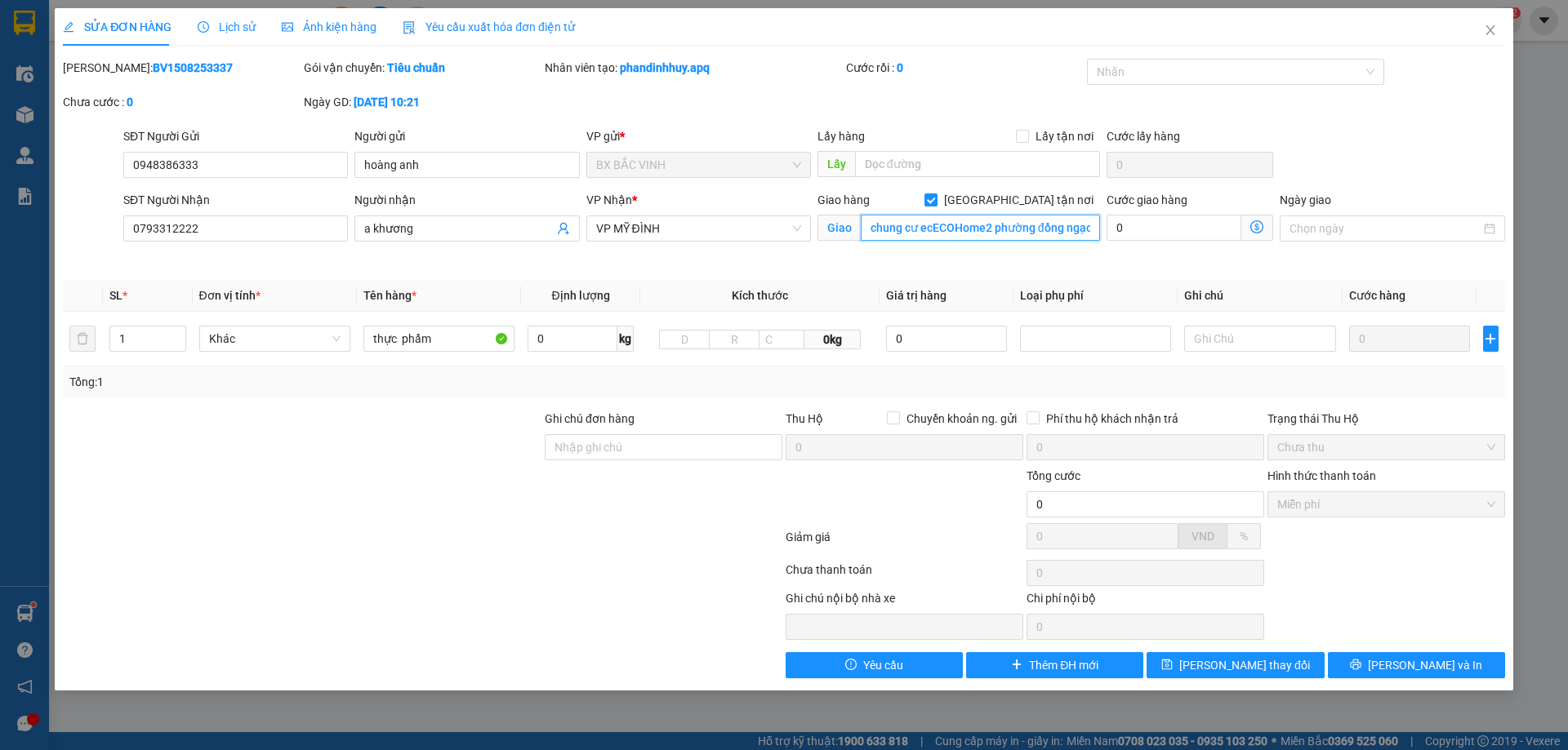
click at [933, 227] on input "chung cư ecECOHome2 phường đồng ngạc bác từ liêm HN" at bounding box center [980, 227] width 239 height 26
click at [933, 229] on input "chung cư ecECOHome2 phường đồng ngạc bác từ liêm HN" at bounding box center [980, 227] width 239 height 26
click at [1089, 229] on input "chung cư ECOHome2 [GEOGRAPHIC_DATA]" at bounding box center [980, 227] width 239 height 26
click at [1073, 234] on input "chung cư ECOHome2 [GEOGRAPHIC_DATA]" at bounding box center [980, 227] width 239 height 26
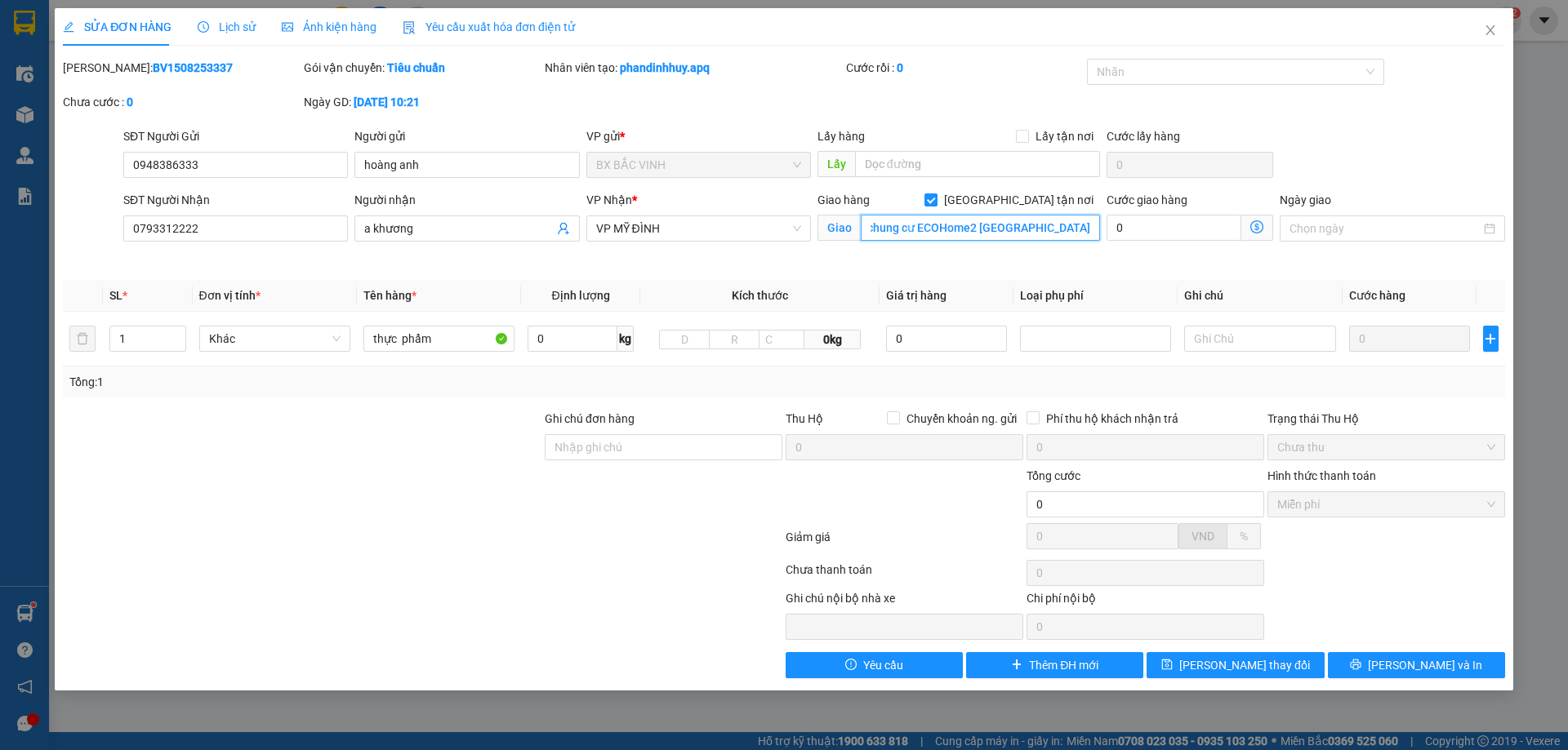
drag, startPoint x: 948, startPoint y: 226, endPoint x: 1103, endPoint y: 220, distance: 155.1
click at [1103, 220] on div "SĐT Người Nhận 0793312222 Người nhận a khương VP Nhận * VP MỸ ĐÌNH Giao hàng Gi…" at bounding box center [813, 229] width 1388 height 77
click at [1025, 227] on input "chung cư ECOHome2 [GEOGRAPHIC_DATA]" at bounding box center [980, 227] width 239 height 26
type input "chung cư ECOHome2 [GEOGRAPHIC_DATA] từ [GEOGRAPHIC_DATA]"
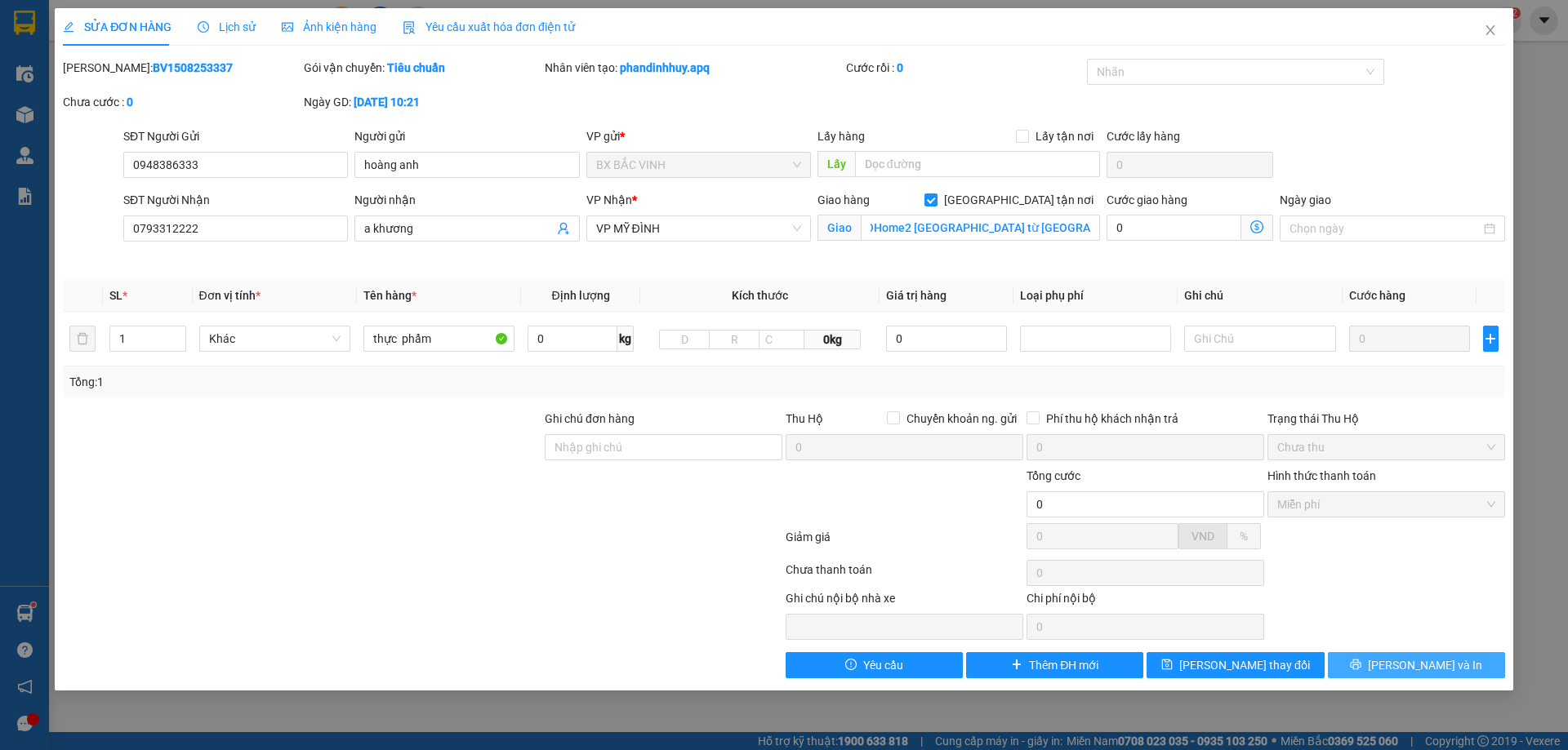
scroll to position [0, 0]
click at [1428, 662] on span "[PERSON_NAME] và In" at bounding box center [1425, 665] width 115 height 18
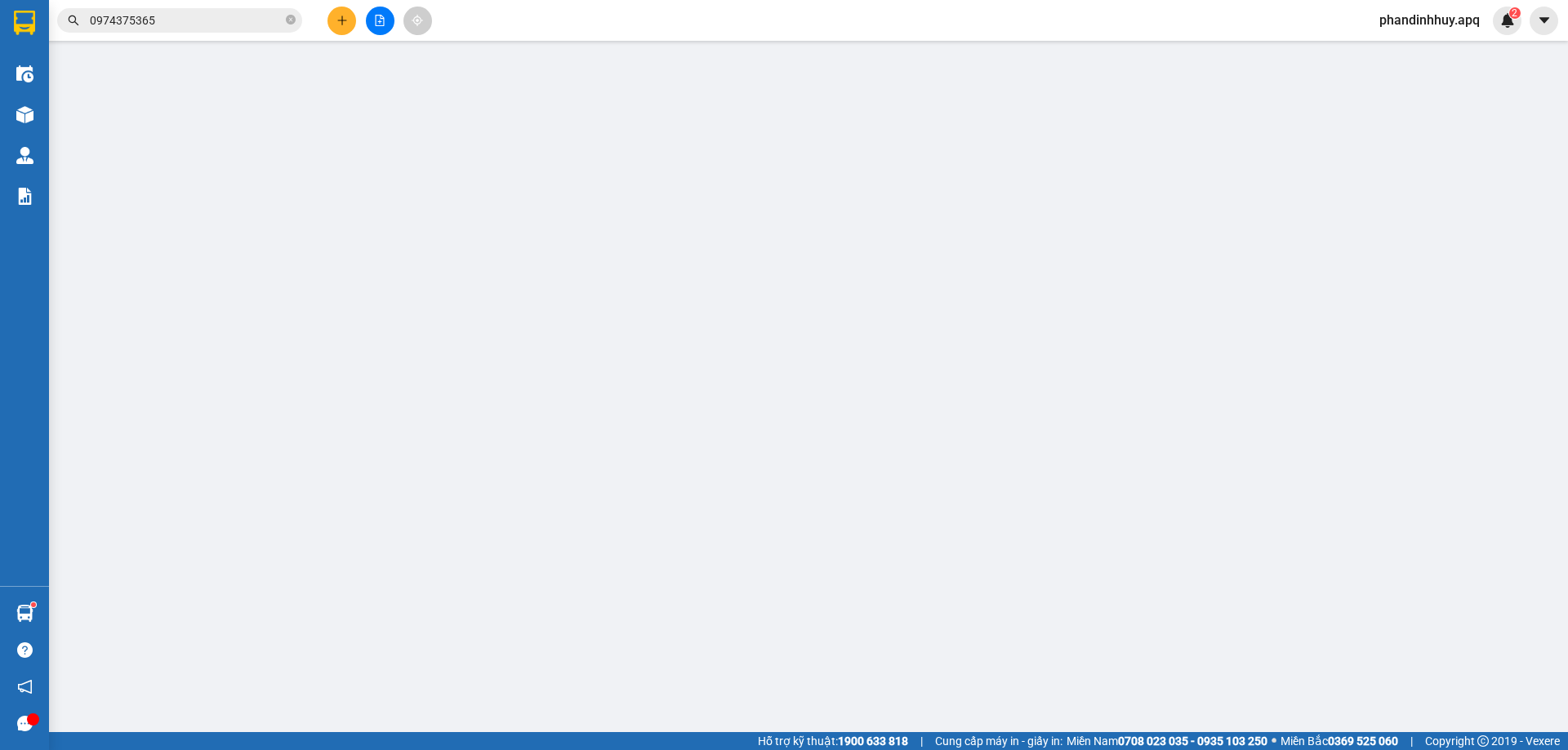
type input "0948386333"
type input "hoàng anh"
type input "0793312222"
type input "a khương"
checkbox input "true"
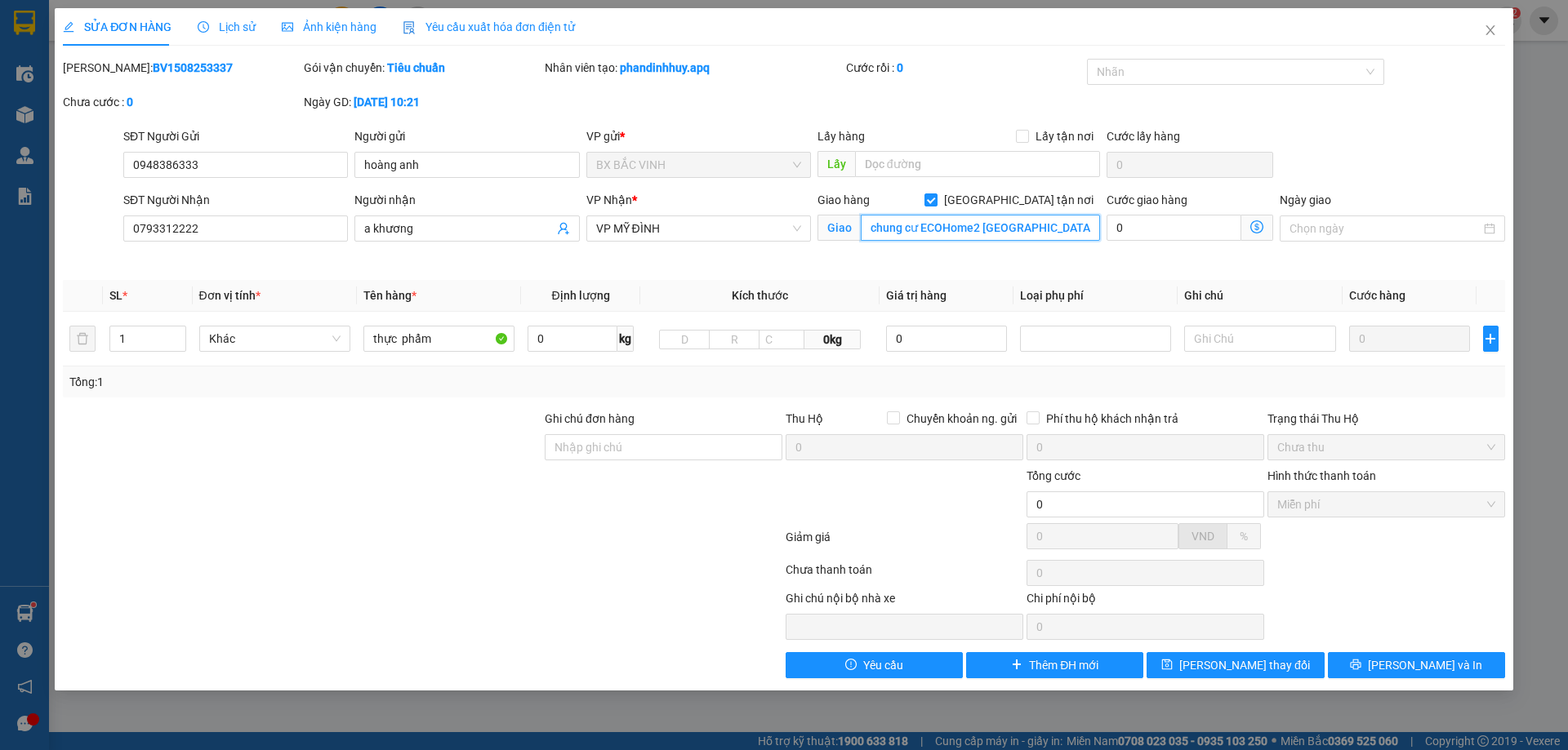
click at [1082, 234] on input "chung cư ECOHome2 [GEOGRAPHIC_DATA] từ [GEOGRAPHIC_DATA]" at bounding box center [980, 227] width 239 height 26
click at [1084, 231] on input "chung cư ECOHome2 [GEOGRAPHIC_DATA] từ [GEOGRAPHIC_DATA]" at bounding box center [980, 227] width 239 height 26
drag, startPoint x: 930, startPoint y: 228, endPoint x: 1119, endPoint y: 225, distance: 189.0
click at [1119, 225] on div "SĐT Người Nhận 0793312222 Người nhận a khương VP Nhận * VP MỸ ĐÌNH Giao hàng Gi…" at bounding box center [813, 229] width 1388 height 77
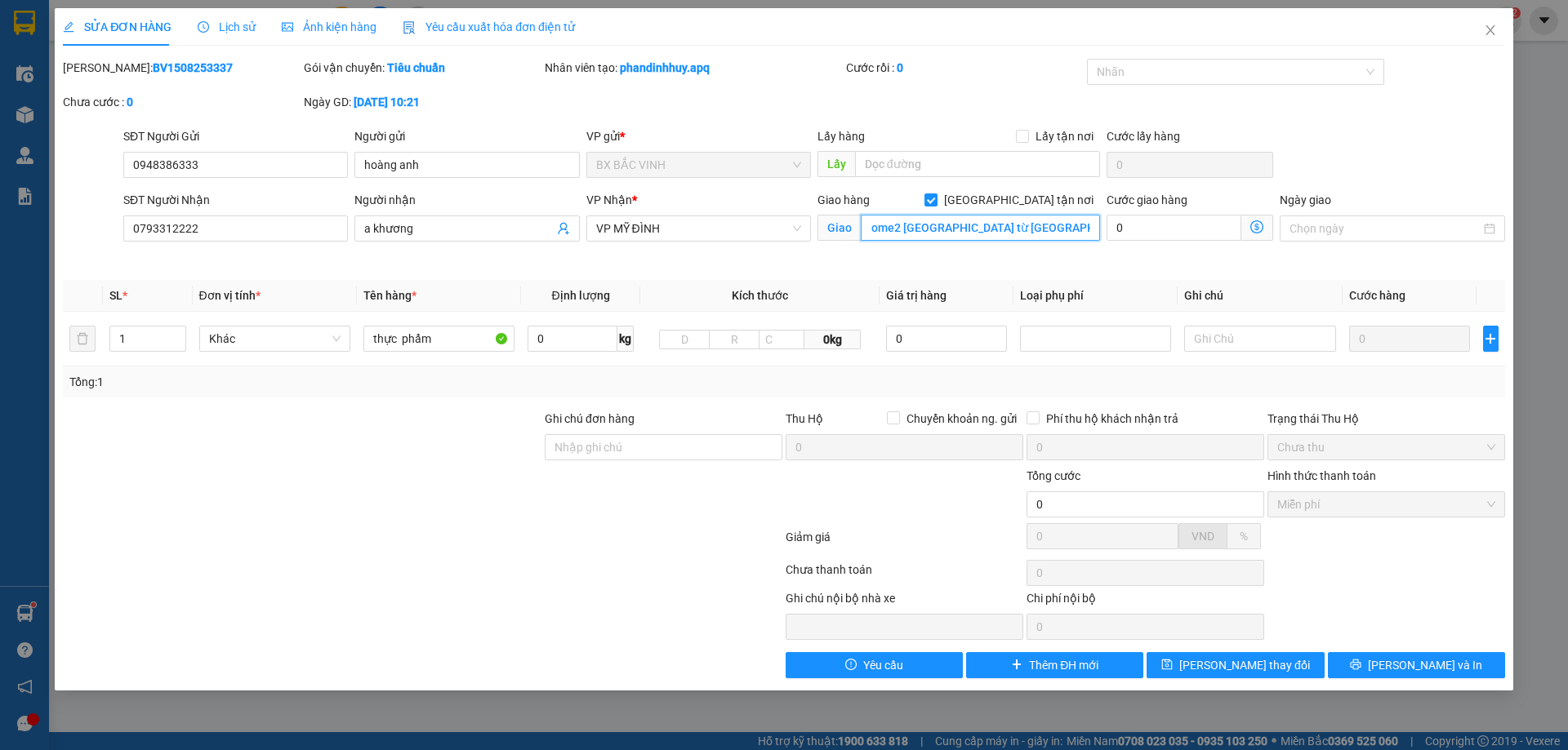
click at [1088, 231] on input "chung cư ECOHome2 [GEOGRAPHIC_DATA] từ [GEOGRAPHIC_DATA]" at bounding box center [980, 227] width 239 height 26
click at [1029, 226] on input "chung cư ECOHome2 [GEOGRAPHIC_DATA] từ [GEOGRAPHIC_DATA]" at bounding box center [980, 227] width 239 height 26
type input "chung cư ECOHome2 [GEOGRAPHIC_DATA] từ [GEOGRAPHIC_DATA]"
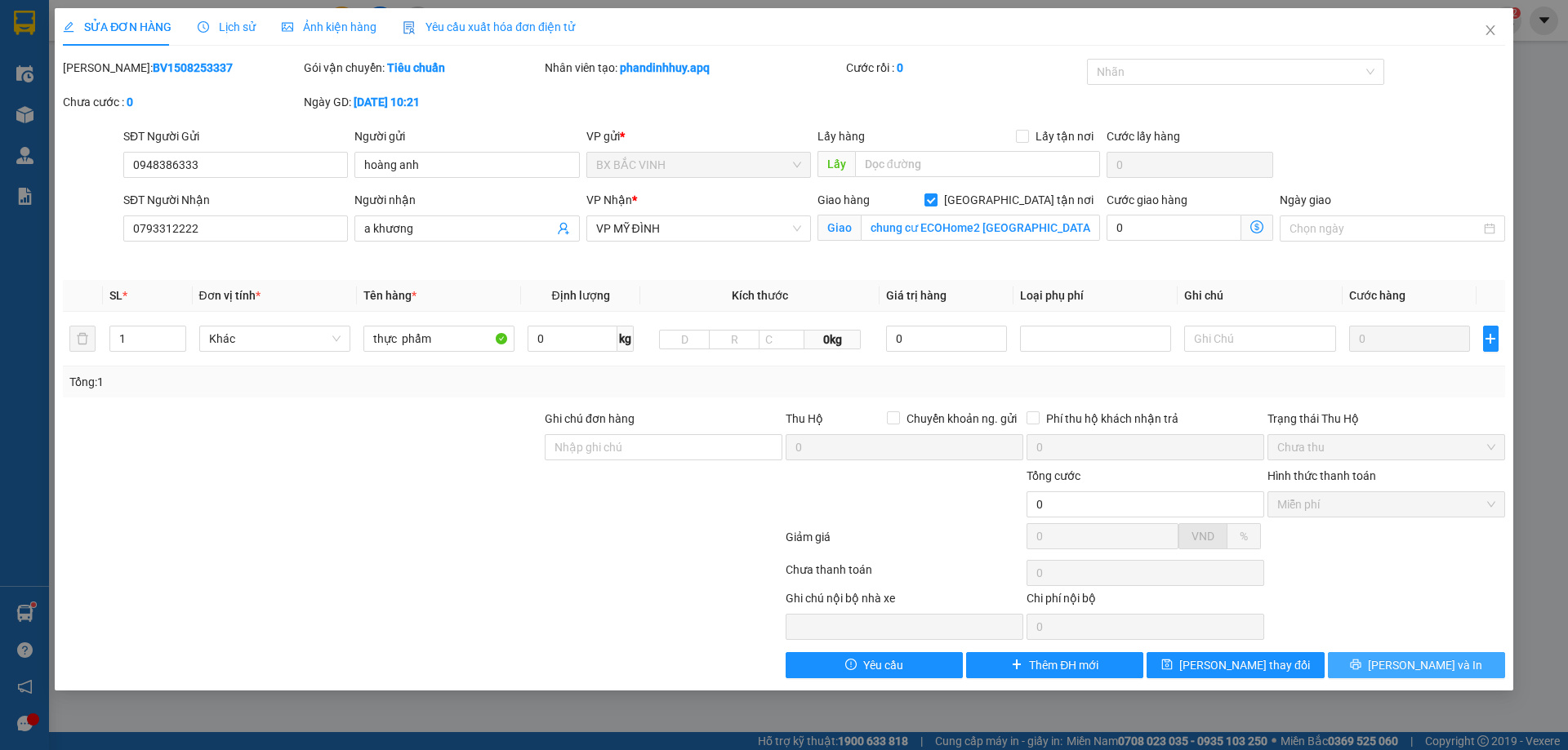
click at [1419, 669] on span "[PERSON_NAME] và In" at bounding box center [1425, 665] width 115 height 18
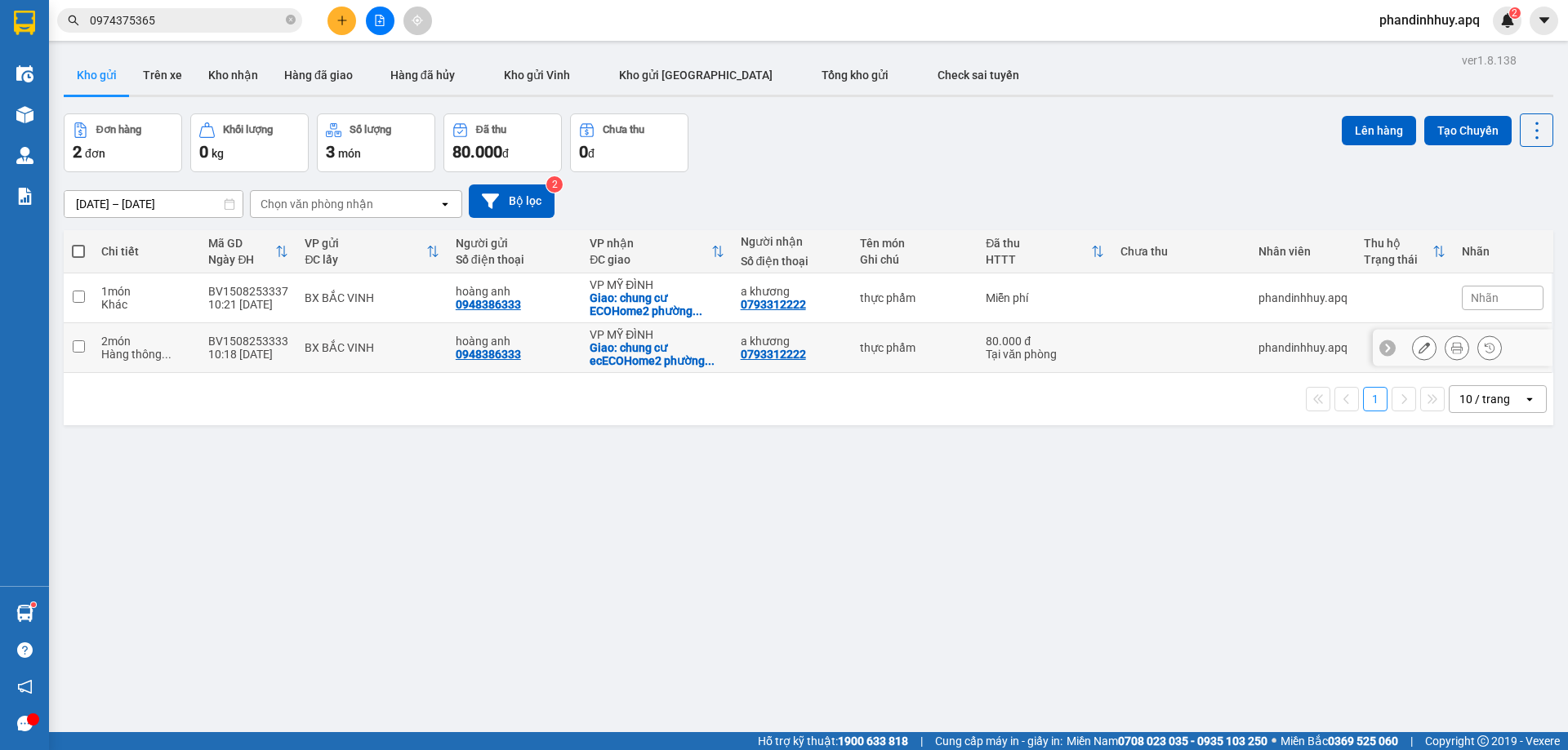
click at [1381, 347] on icon at bounding box center [1387, 348] width 12 height 12
click at [1481, 346] on span "Nhãn" at bounding box center [1484, 347] width 28 height 13
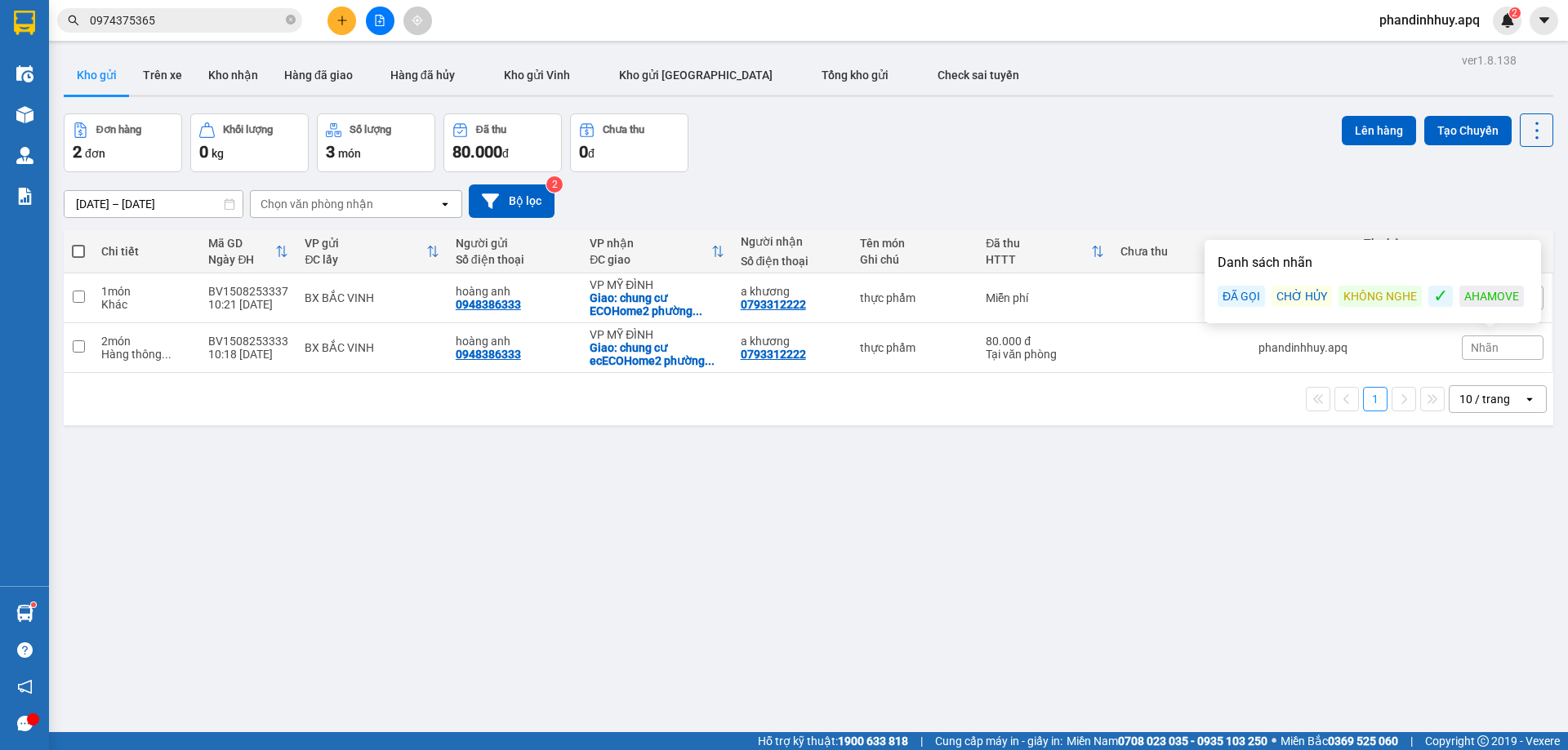
click at [1296, 293] on div "CHỜ HỦY" at bounding box center [1301, 295] width 60 height 21
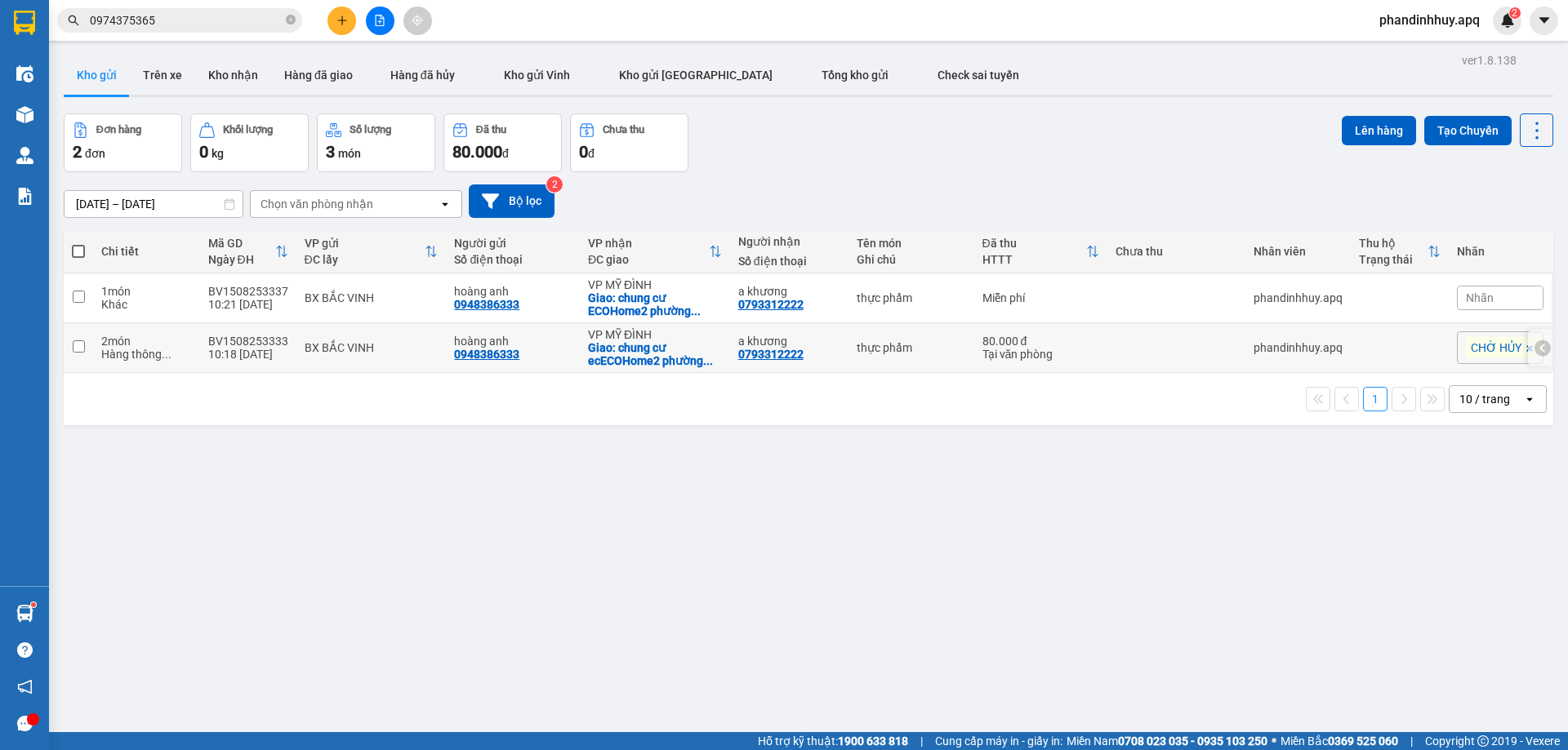
click at [1536, 346] on icon at bounding box center [1542, 348] width 12 height 12
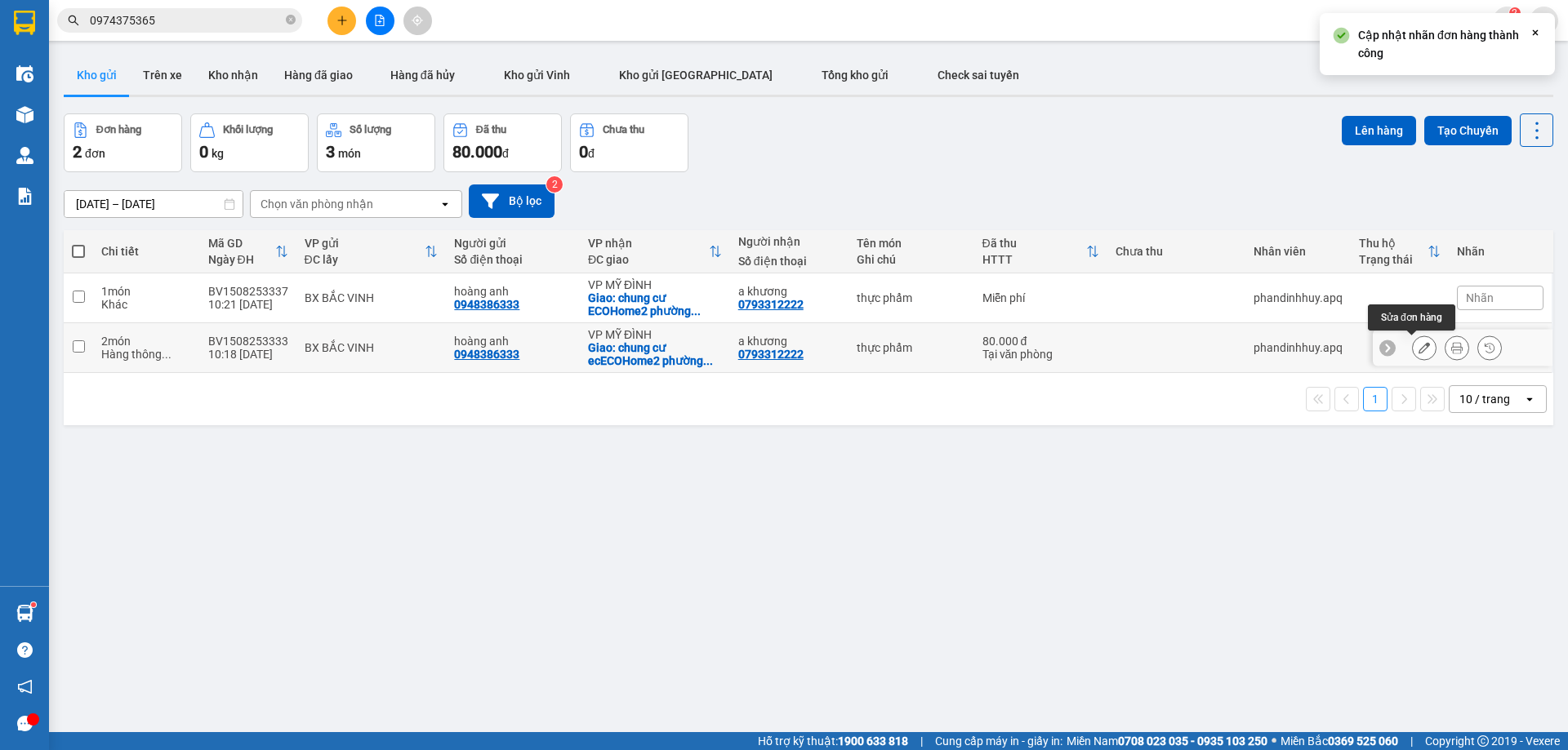
click at [1418, 346] on icon at bounding box center [1424, 348] width 12 height 12
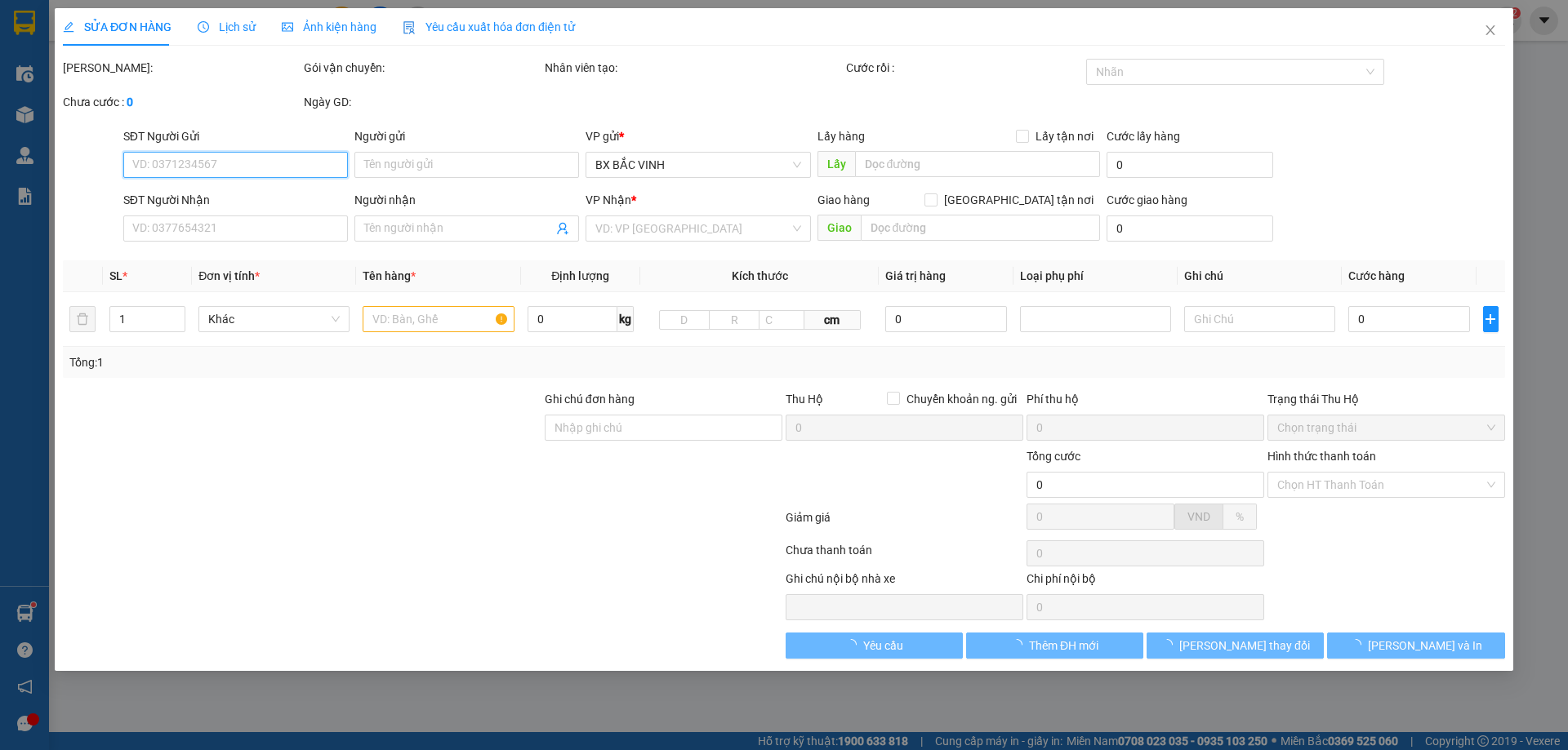
type input "0948386333"
type input "hoàng anh"
type input "0793312222"
type input "a khương"
checkbox input "true"
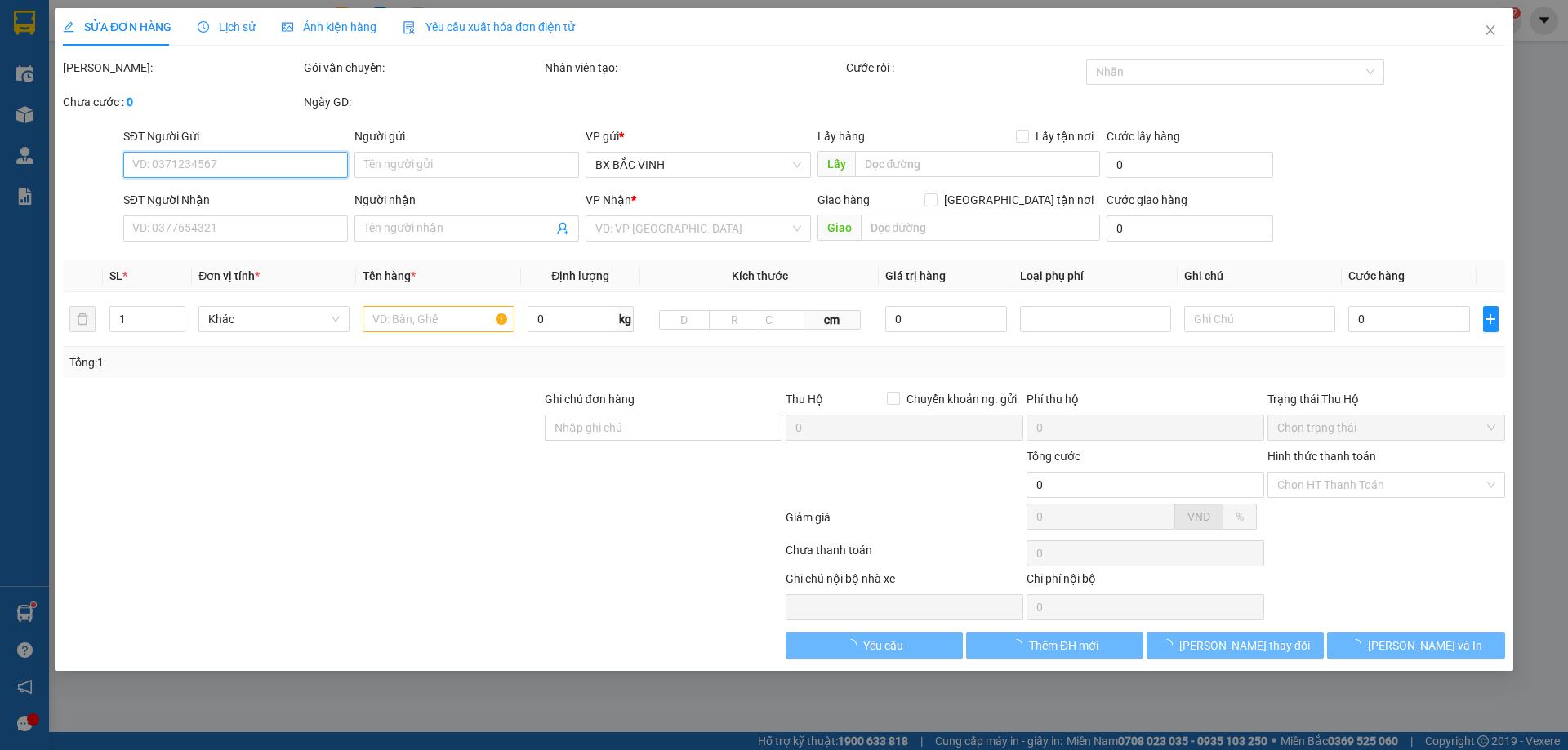
type input "chung cư ecECOHome2 phường đồng ngạc bác từ liêm HN"
type input "80.000"
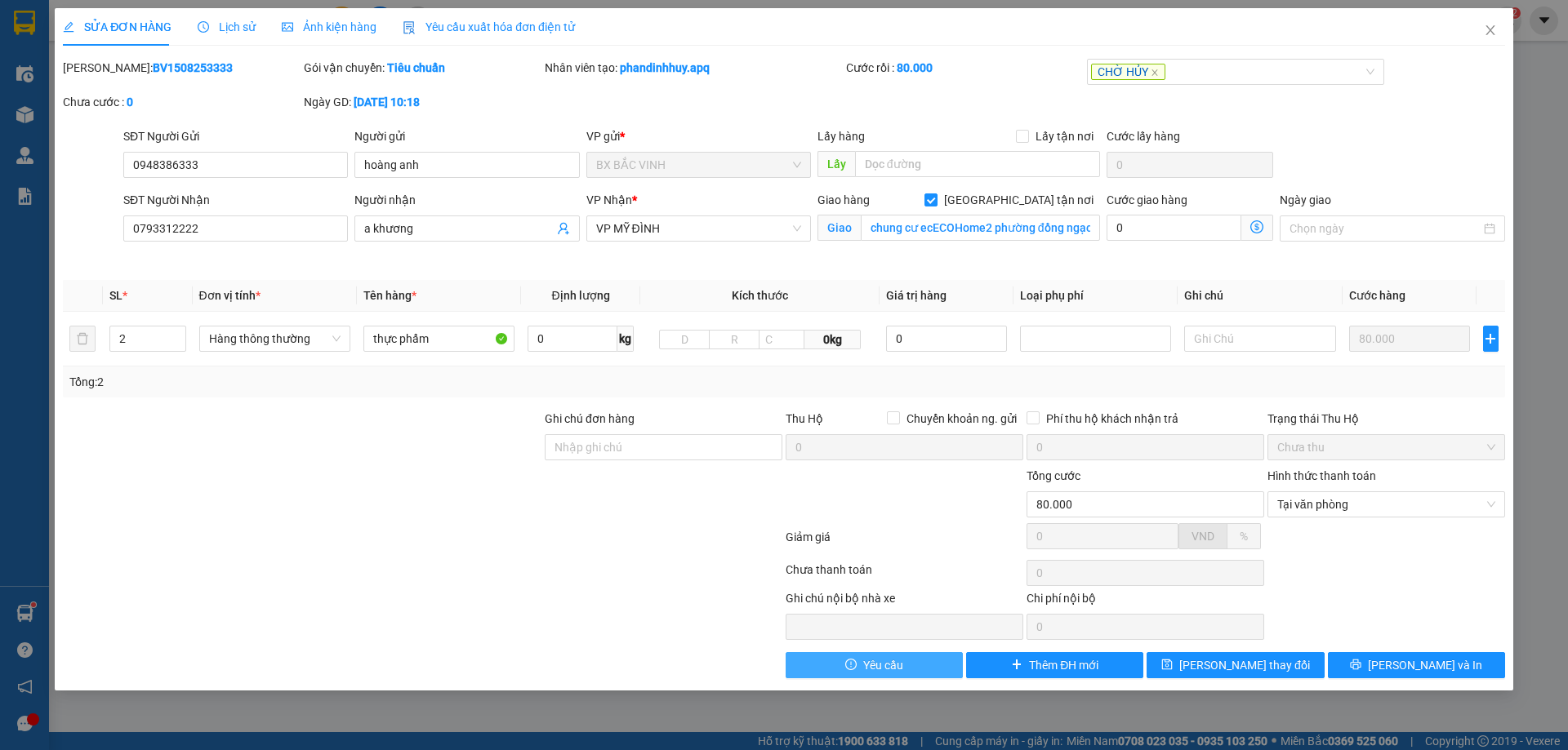
click at [919, 663] on button "Yêu cầu" at bounding box center [873, 665] width 177 height 26
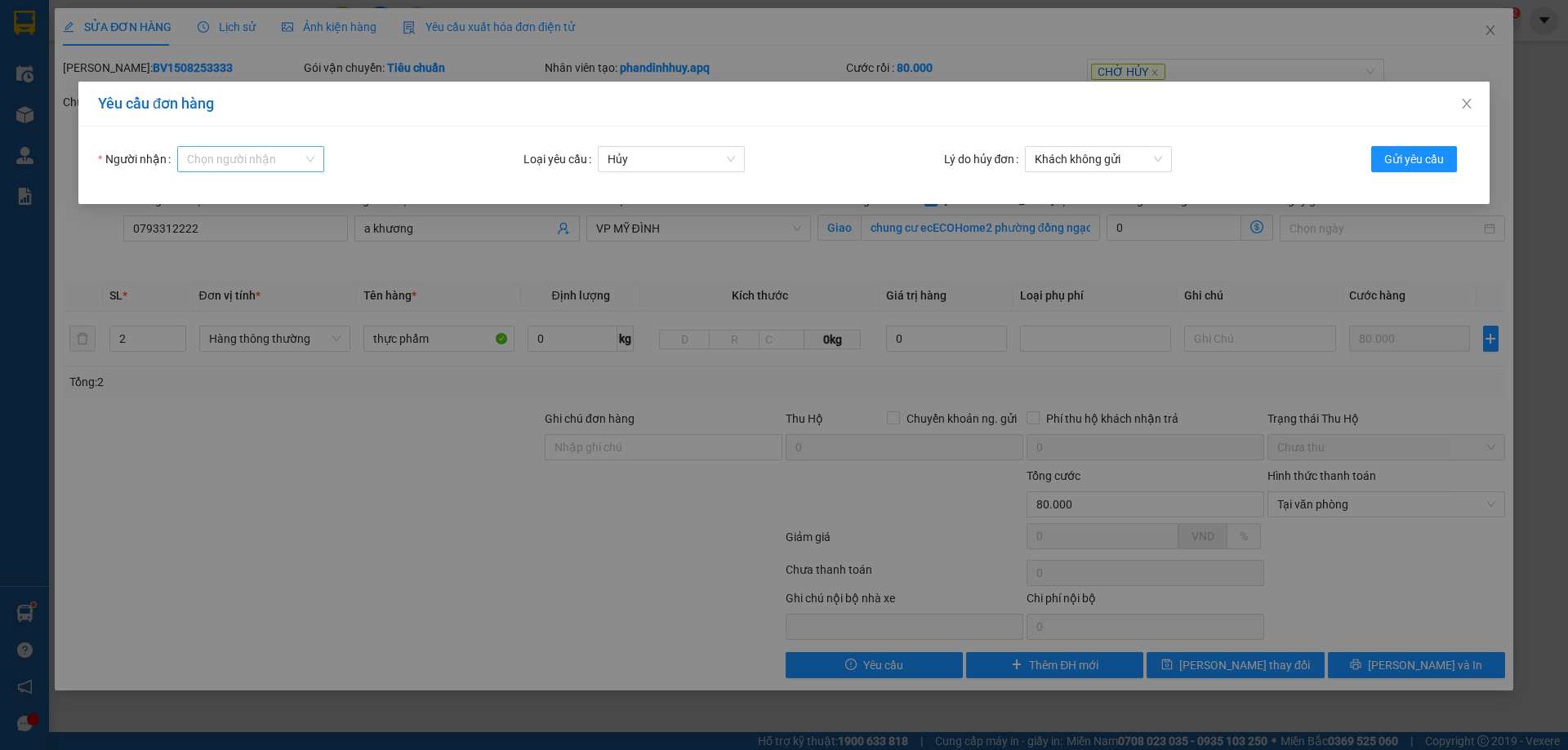
click at [305, 158] on div "Chọn người nhận" at bounding box center [250, 159] width 147 height 26
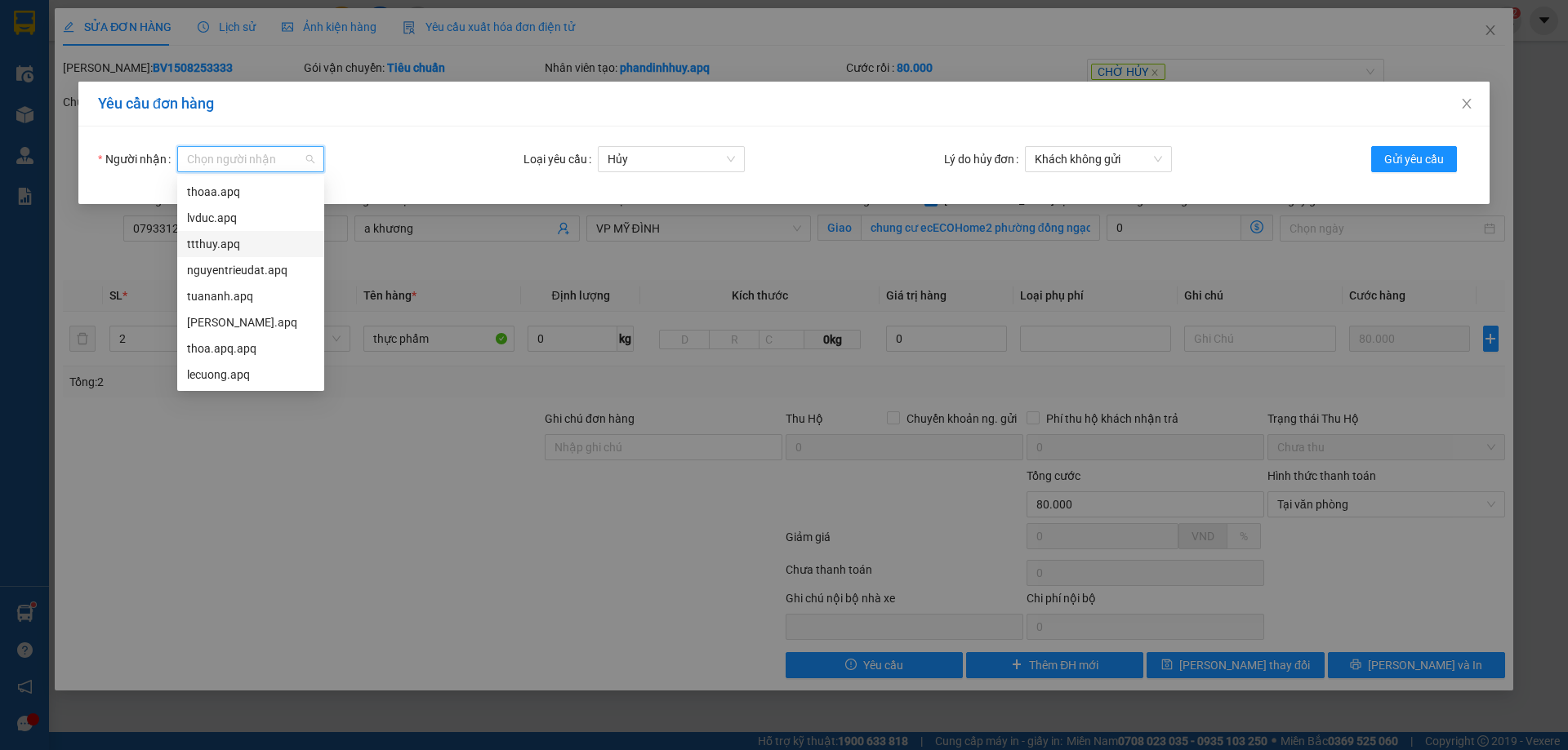
click at [208, 243] on div "ttthuy.apq" at bounding box center [250, 244] width 127 height 18
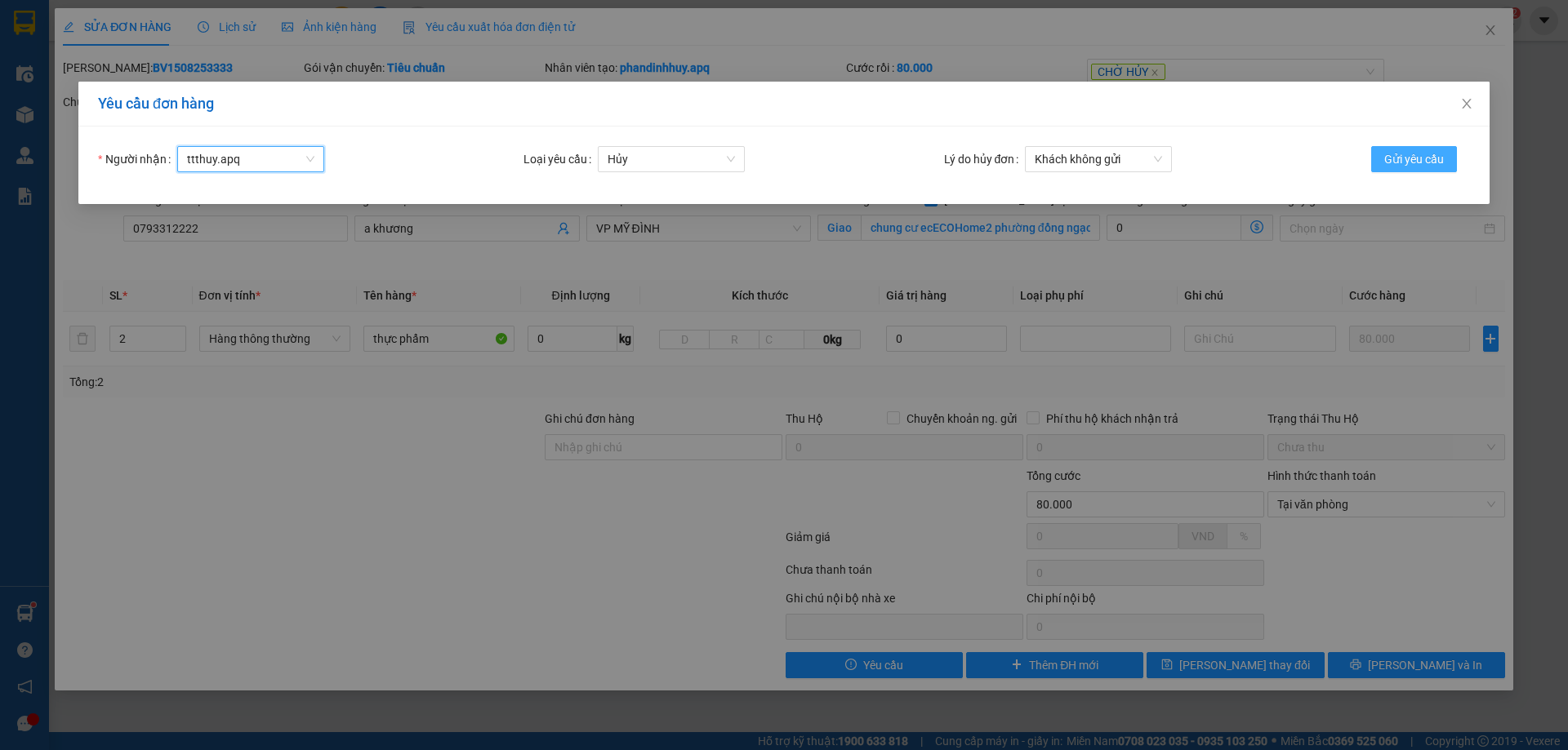
click at [1407, 153] on span "Gửi yêu cầu" at bounding box center [1414, 159] width 59 height 18
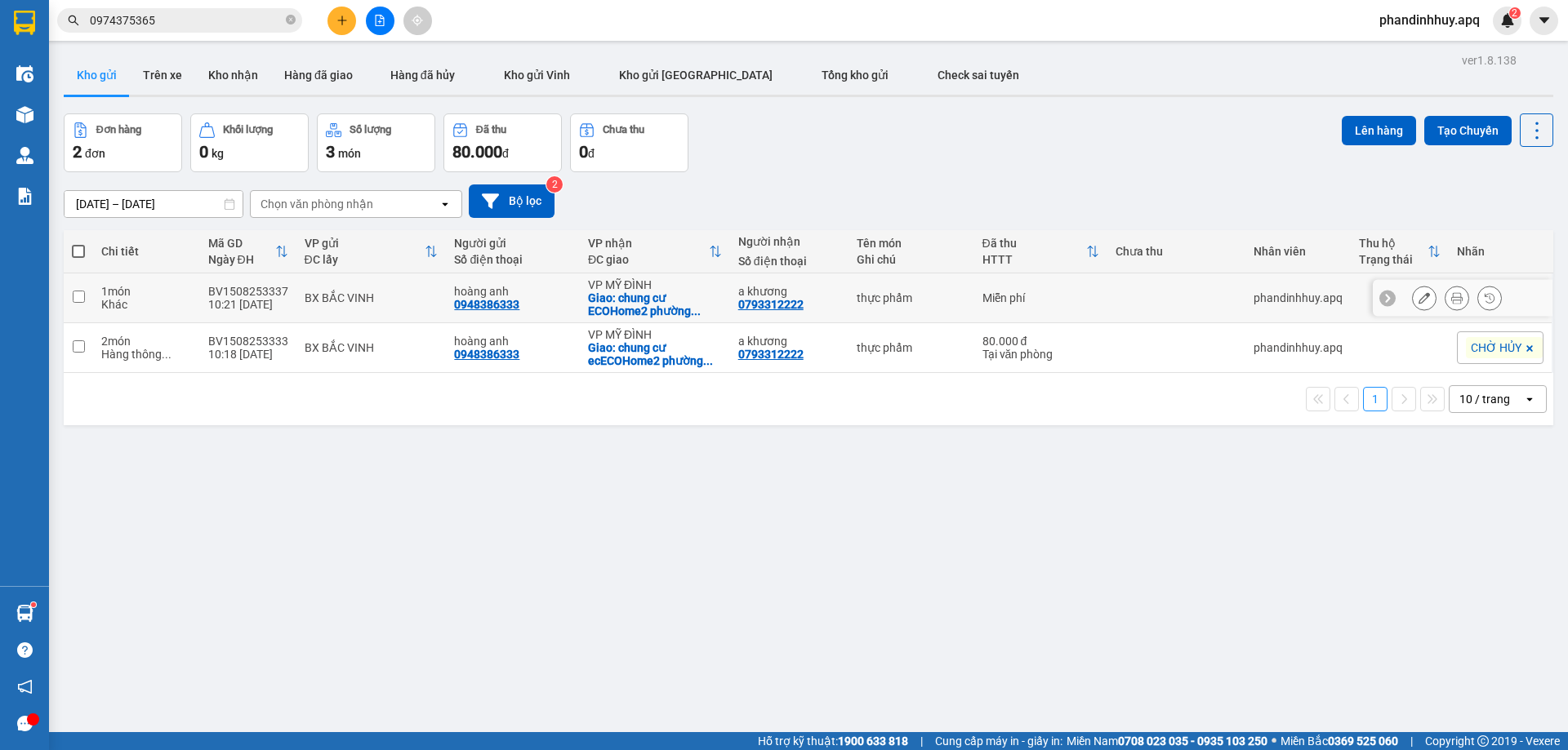
click at [107, 303] on div "Khác" at bounding box center [145, 304] width 90 height 13
checkbox input "true"
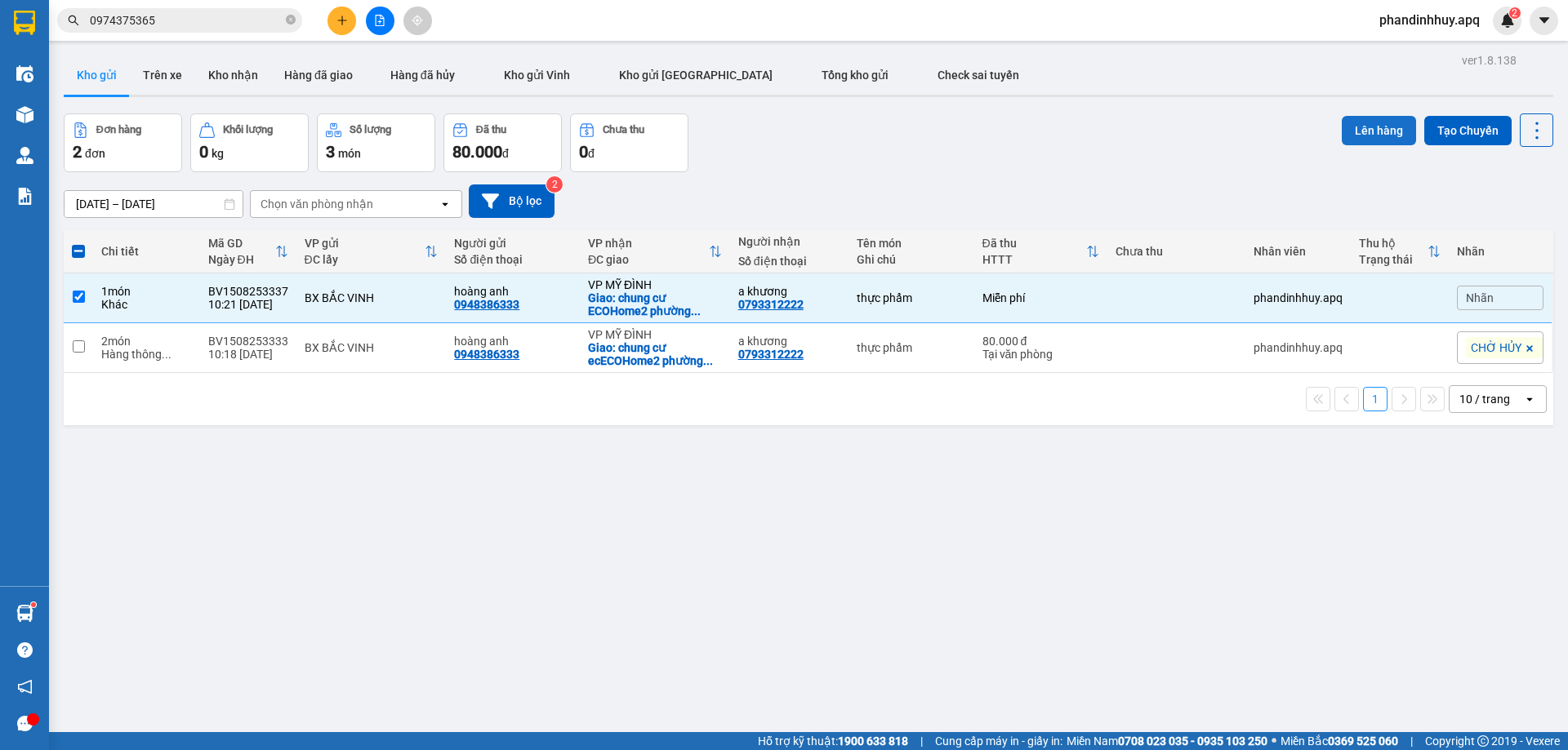
click at [1368, 123] on button "Lên hàng" at bounding box center [1378, 130] width 74 height 30
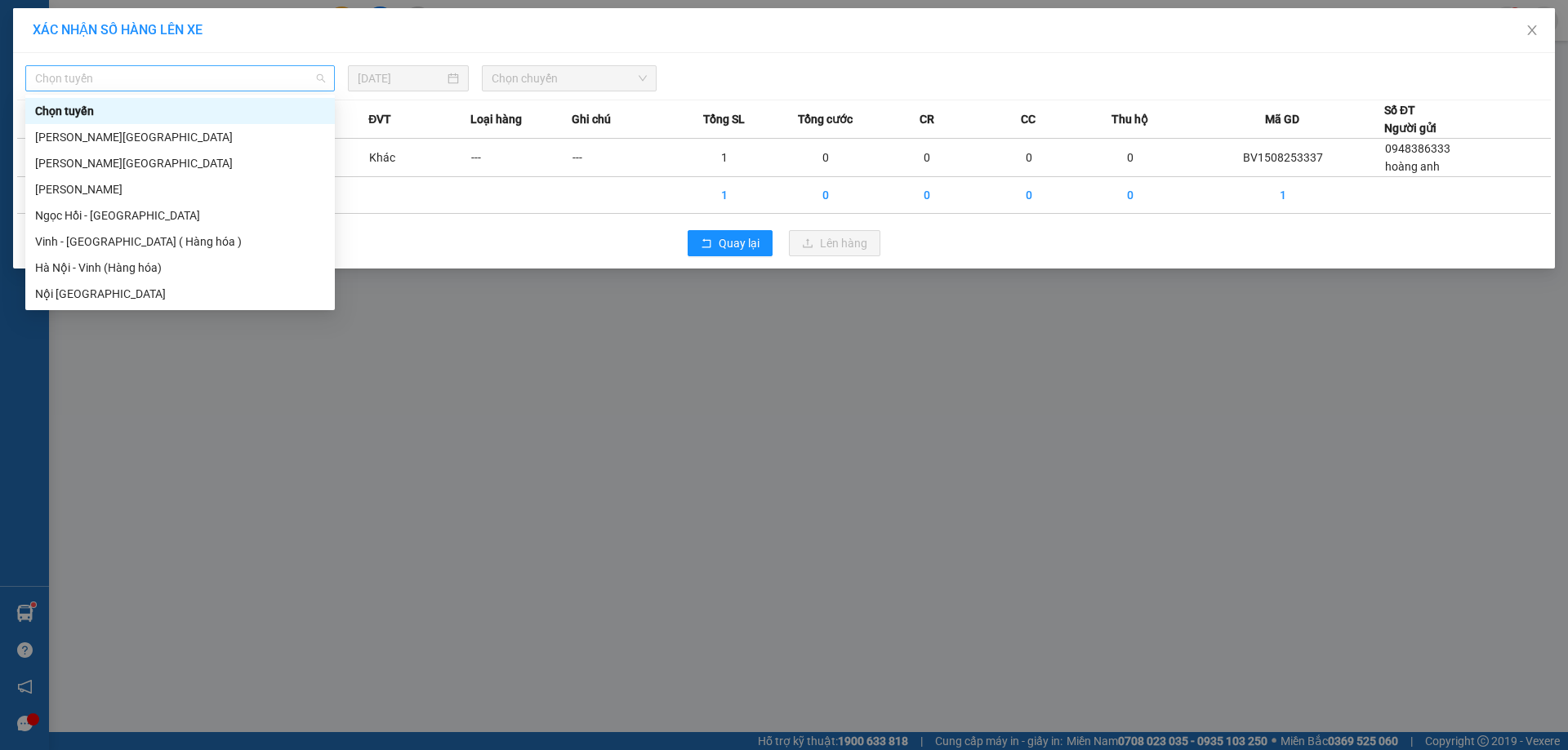
click at [222, 74] on span "Chọn tuyến" at bounding box center [180, 78] width 289 height 25
click at [124, 234] on div "Vinh - [GEOGRAPHIC_DATA] ( Hàng hóa )" at bounding box center [180, 242] width 289 height 18
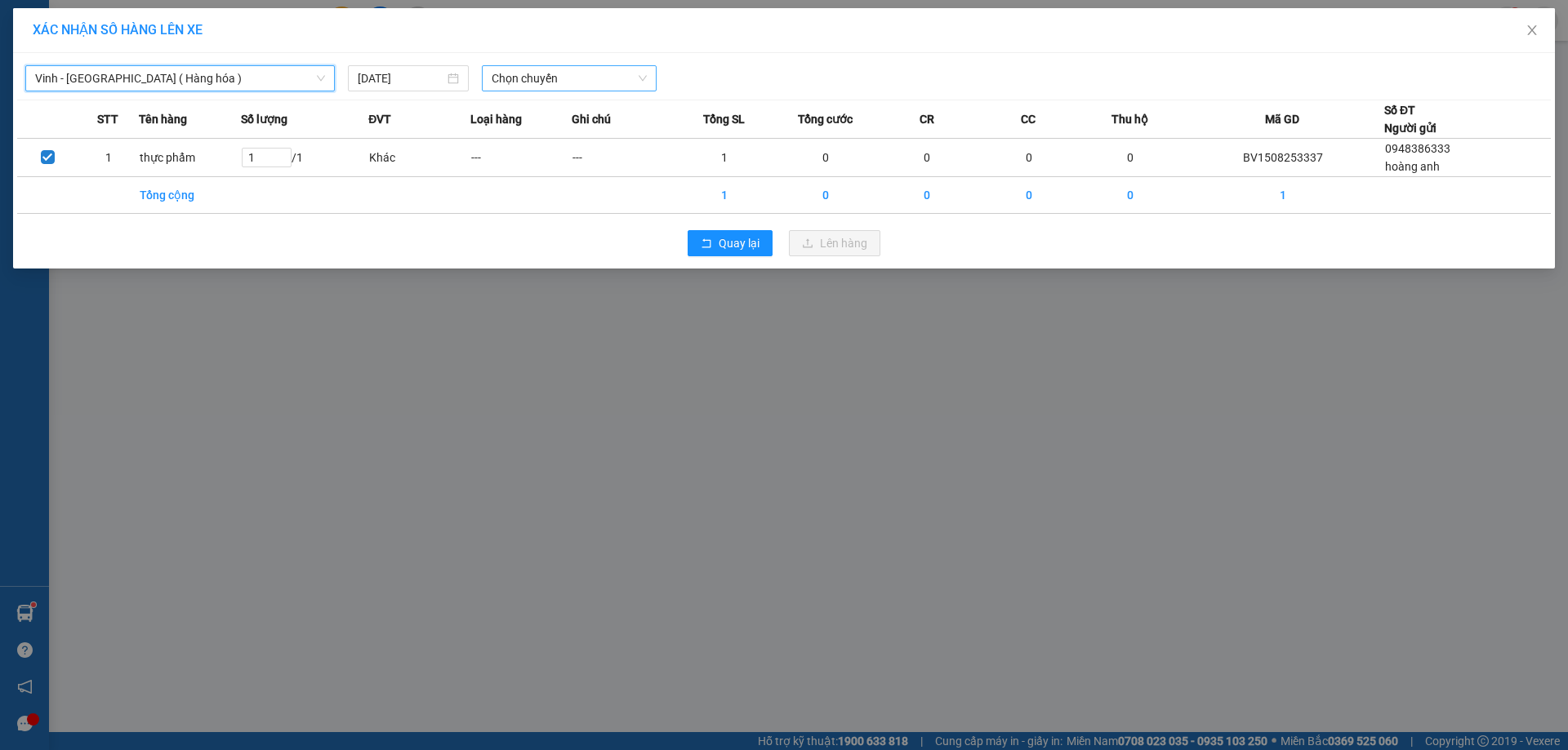
click at [633, 79] on span "Chọn chuyến" at bounding box center [568, 78] width 155 height 25
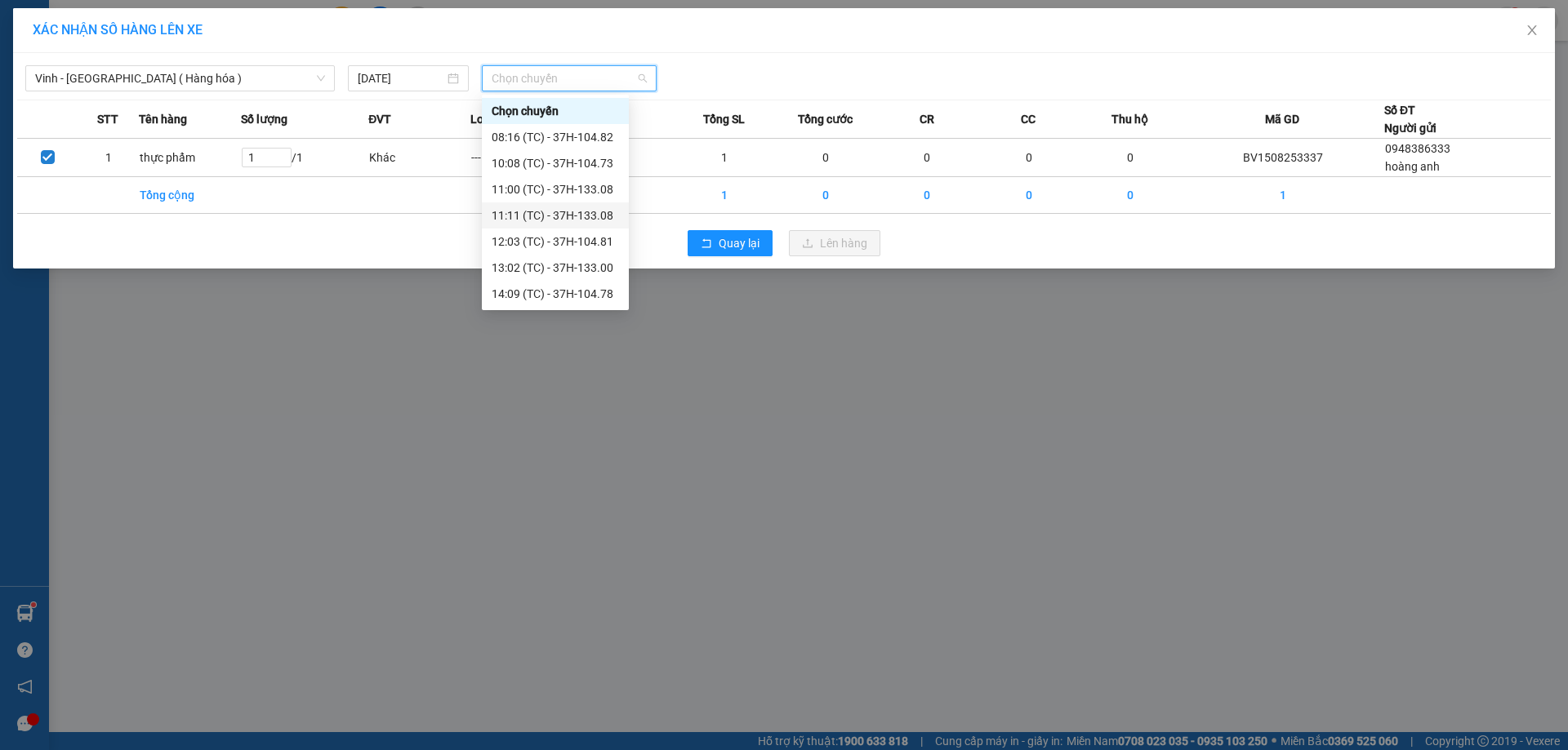
click at [590, 211] on div "11:11 (TC) - 37H-133.08" at bounding box center [554, 215] width 127 height 18
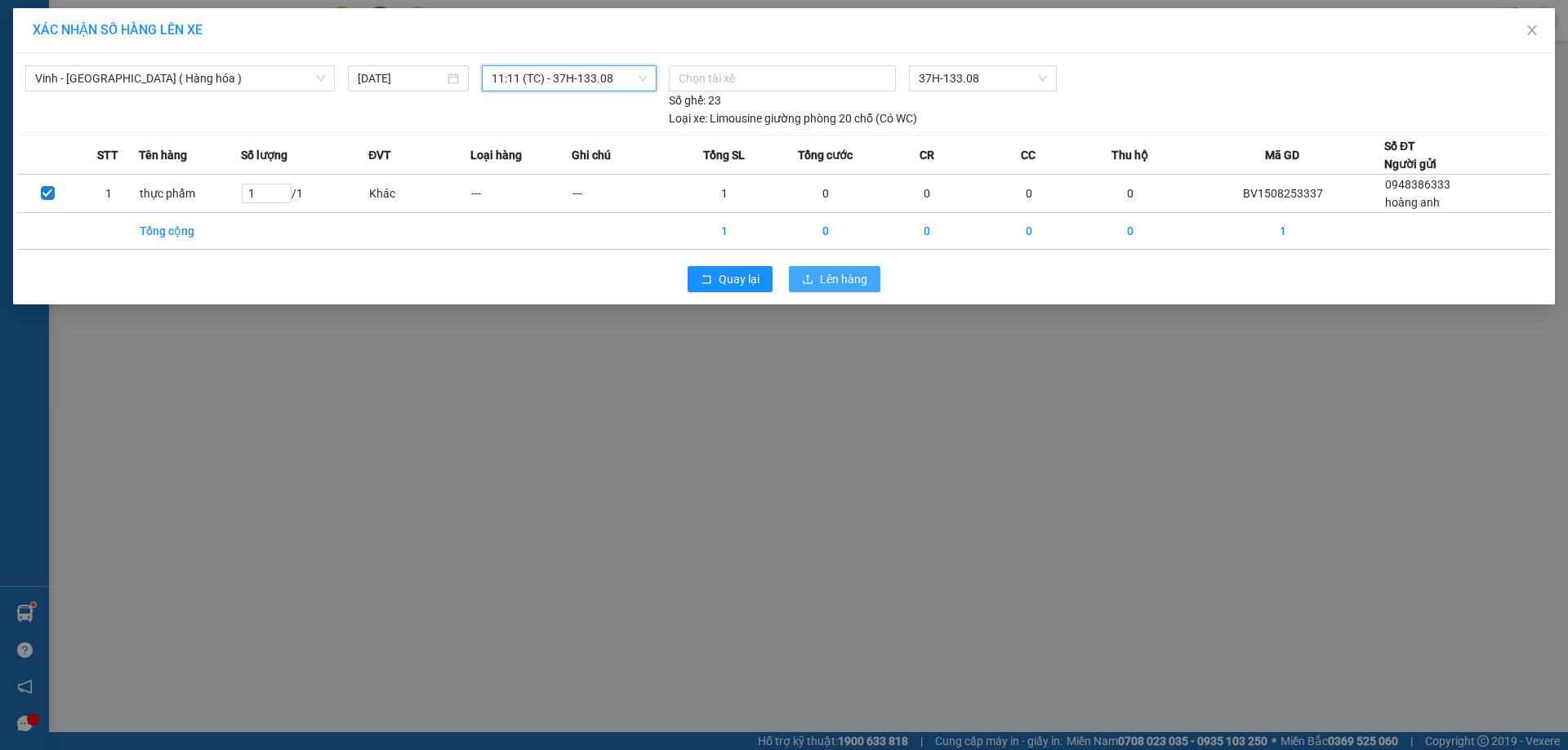
click at [845, 280] on span "Lên hàng" at bounding box center [844, 280] width 47 height 18
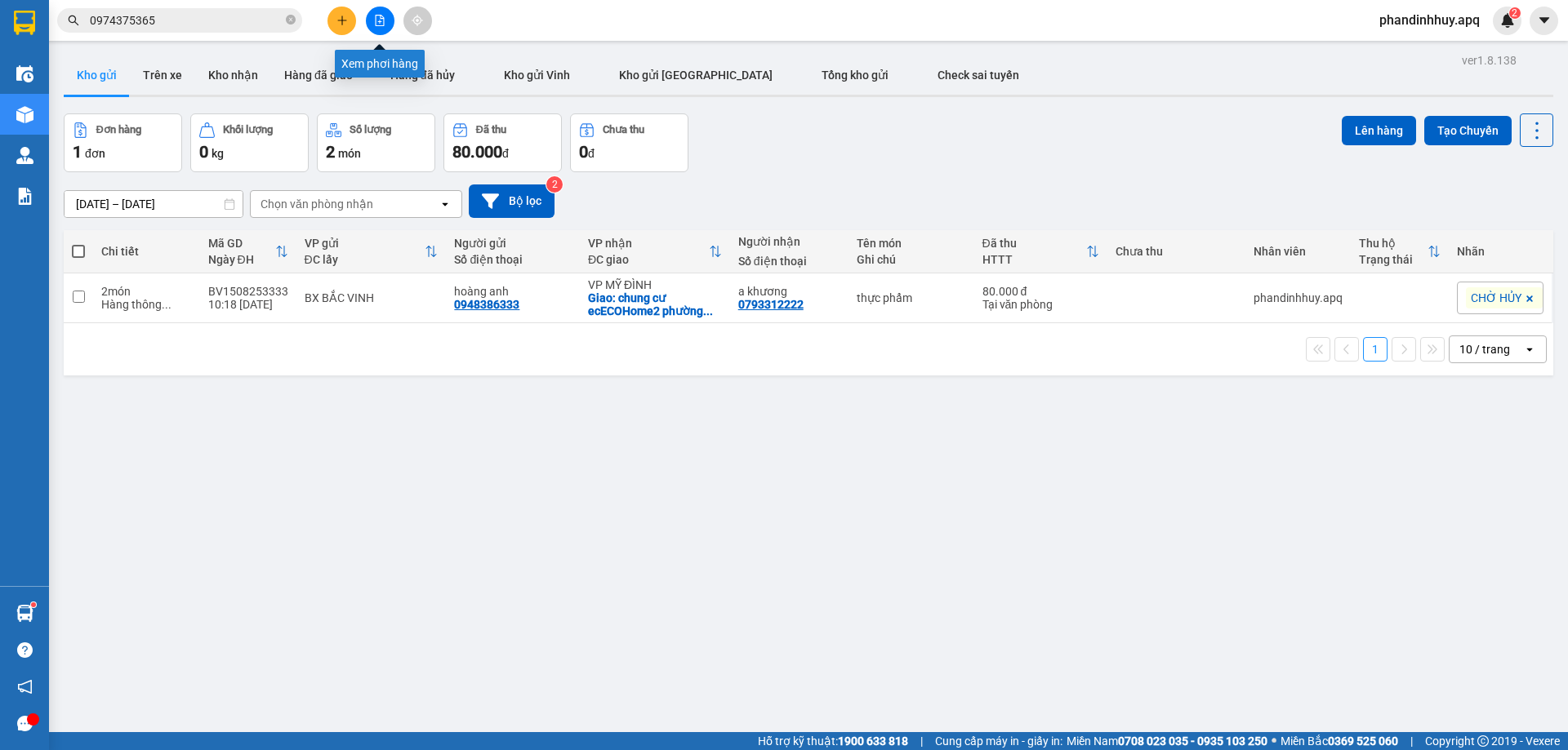
click at [377, 19] on icon "file-add" at bounding box center [379, 21] width 12 height 12
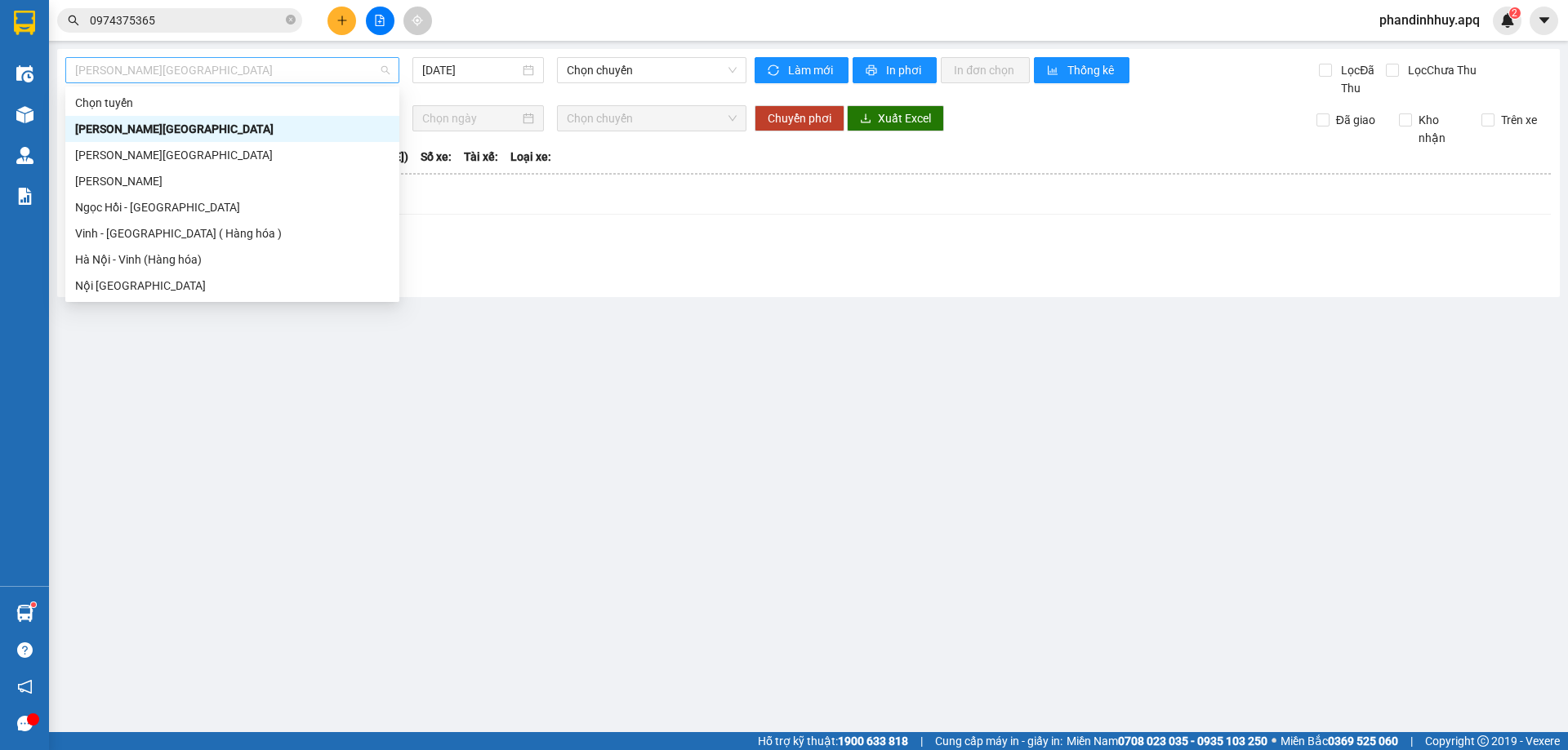
click at [258, 72] on span "[PERSON_NAME][GEOGRAPHIC_DATA]" at bounding box center [232, 70] width 314 height 25
click at [206, 234] on div "Vinh - [GEOGRAPHIC_DATA] ( Hàng hóa )" at bounding box center [232, 233] width 314 height 18
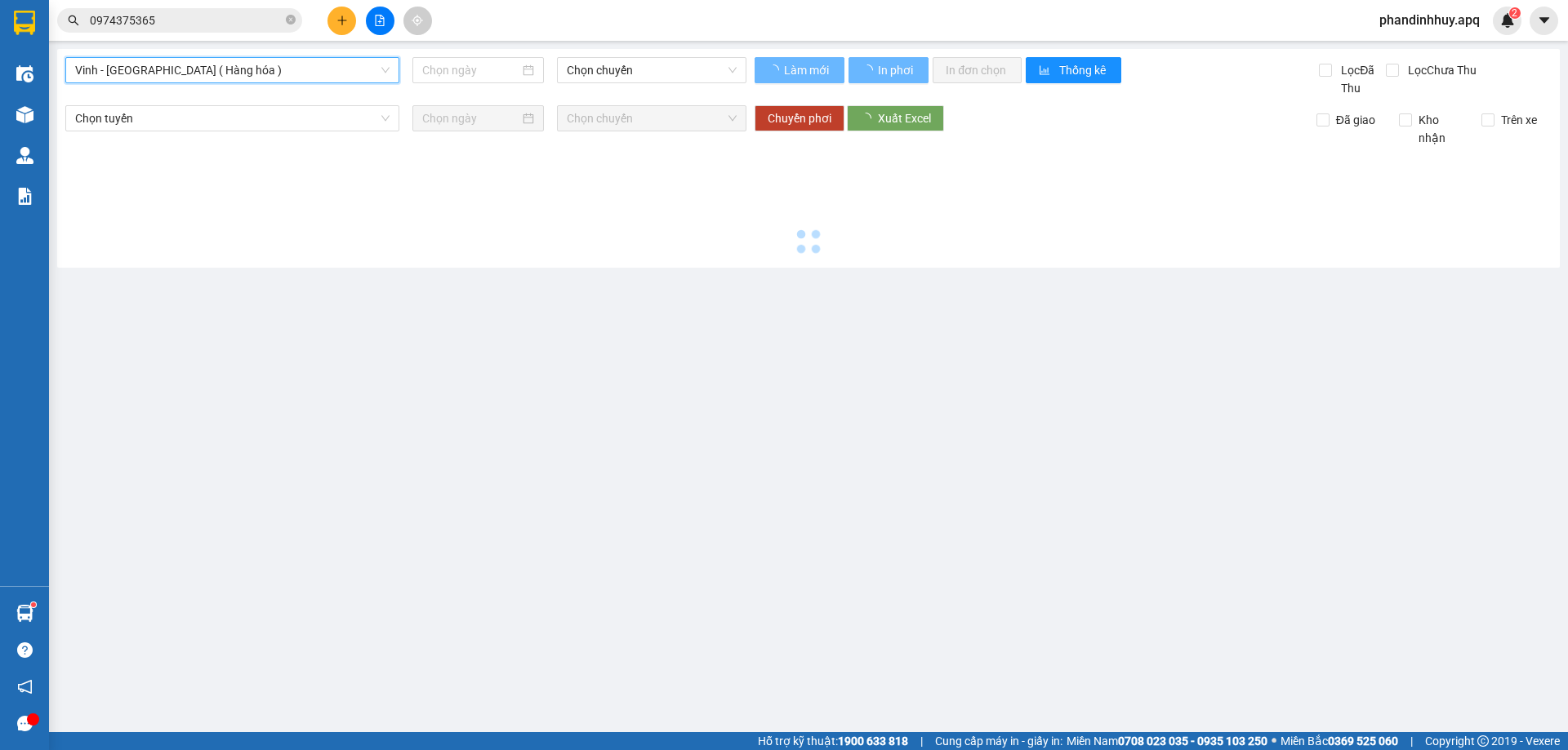
type input "[DATE]"
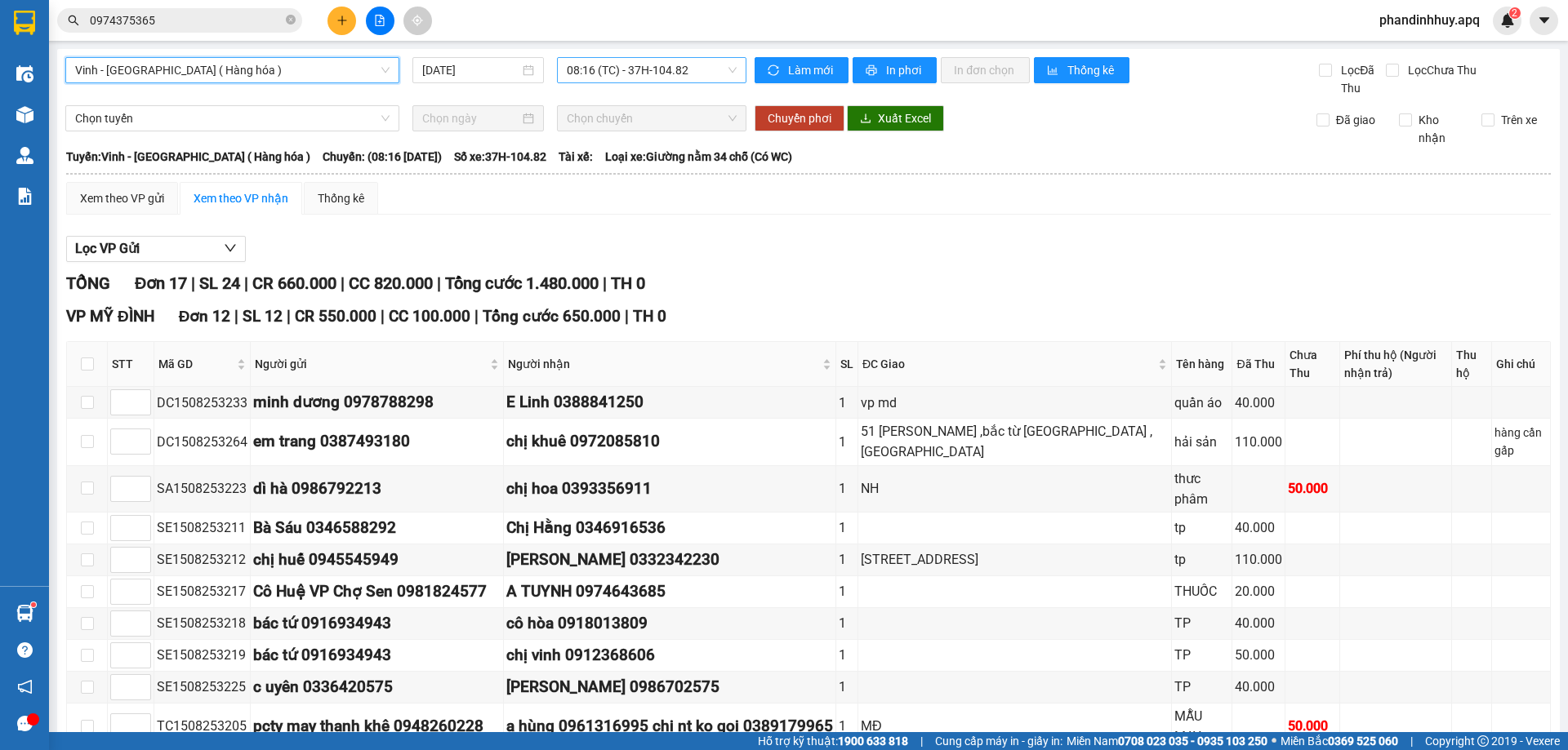
click at [724, 68] on span "08:16 (TC) - 37H-104.82" at bounding box center [651, 70] width 170 height 25
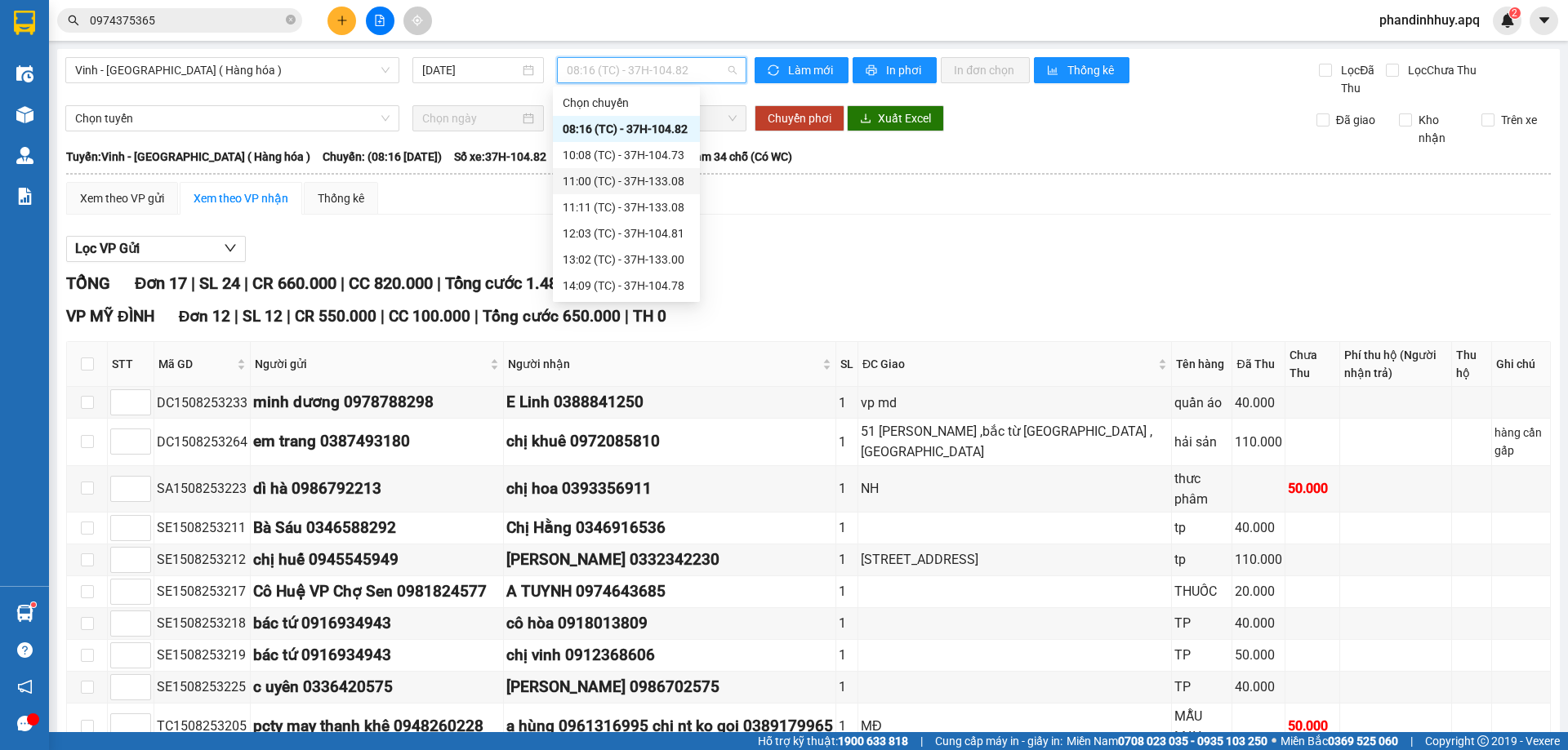
click at [664, 187] on div "11:00 (TC) - 37H-133.08" at bounding box center [625, 181] width 127 height 18
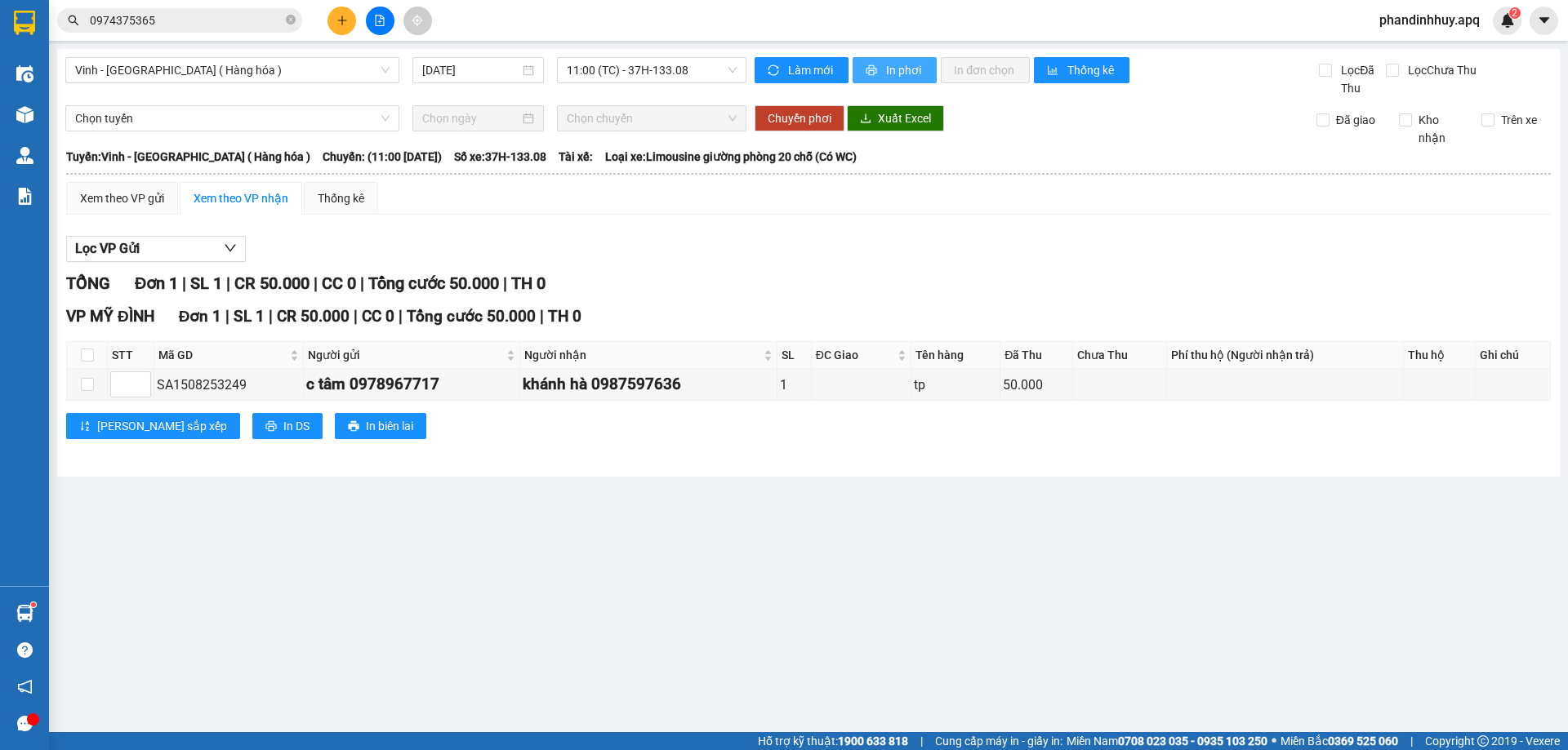
click at [899, 68] on span "In phơi" at bounding box center [905, 70] width 38 height 18
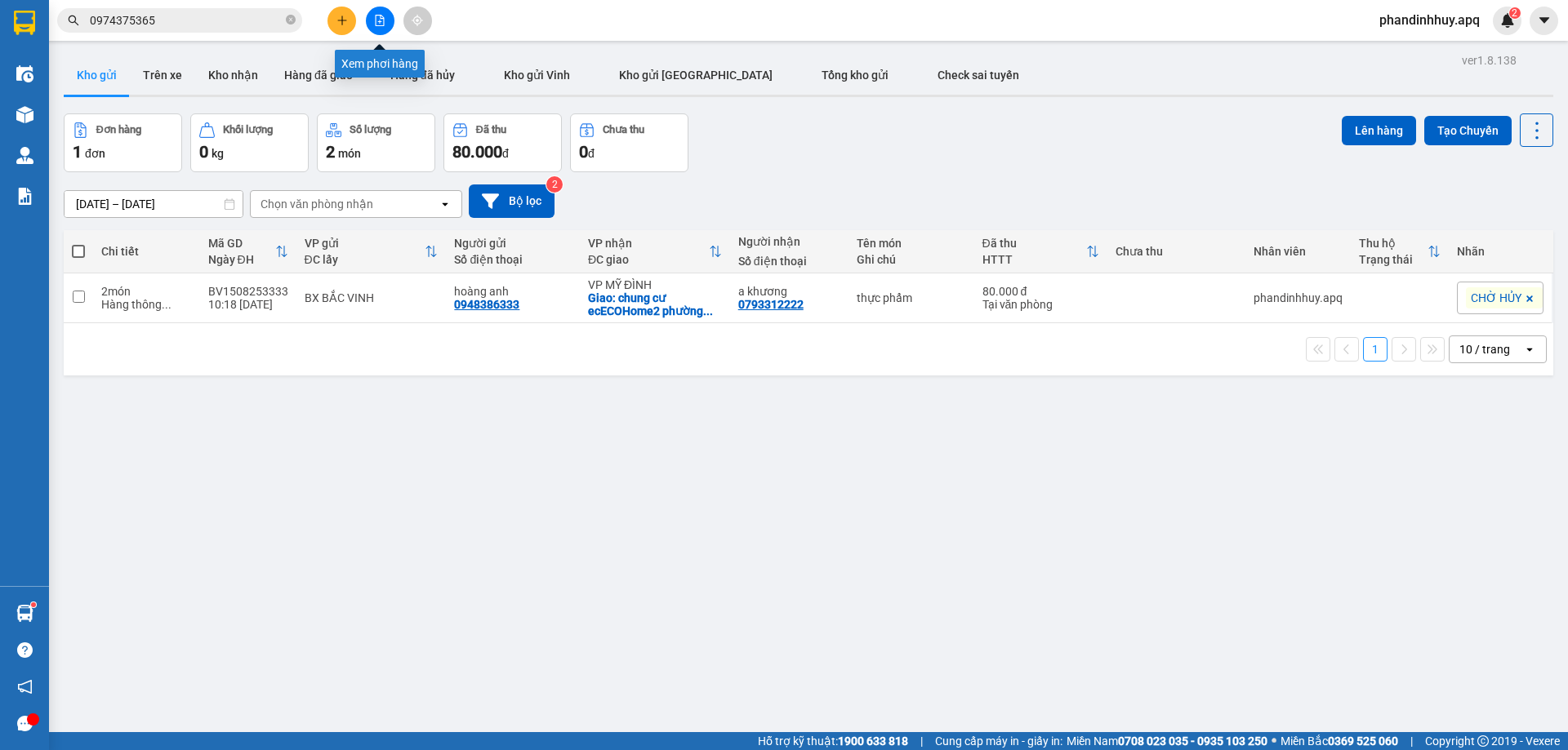
click at [379, 17] on icon "file-add" at bounding box center [379, 21] width 12 height 12
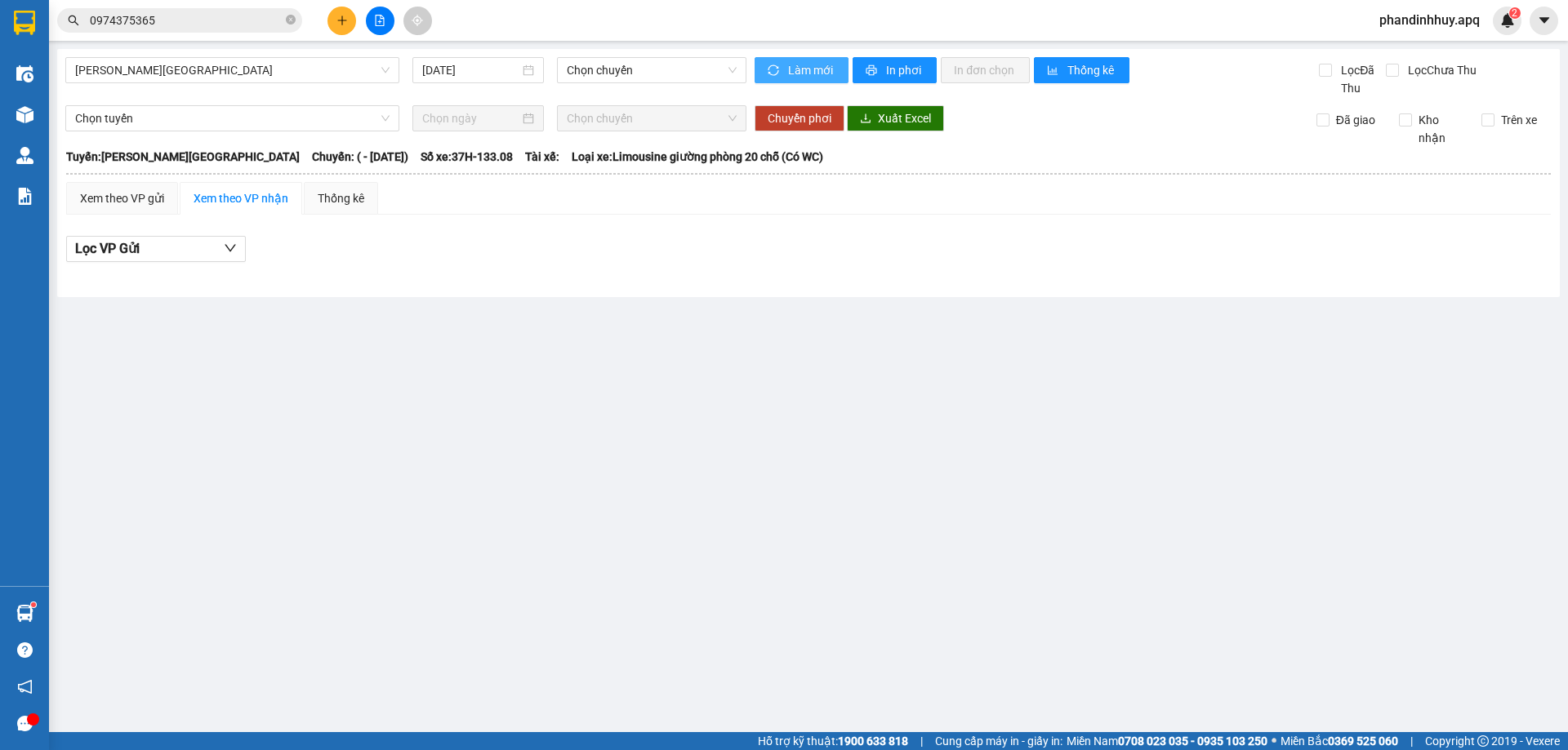
click at [825, 68] on span "Làm mới" at bounding box center [811, 70] width 47 height 18
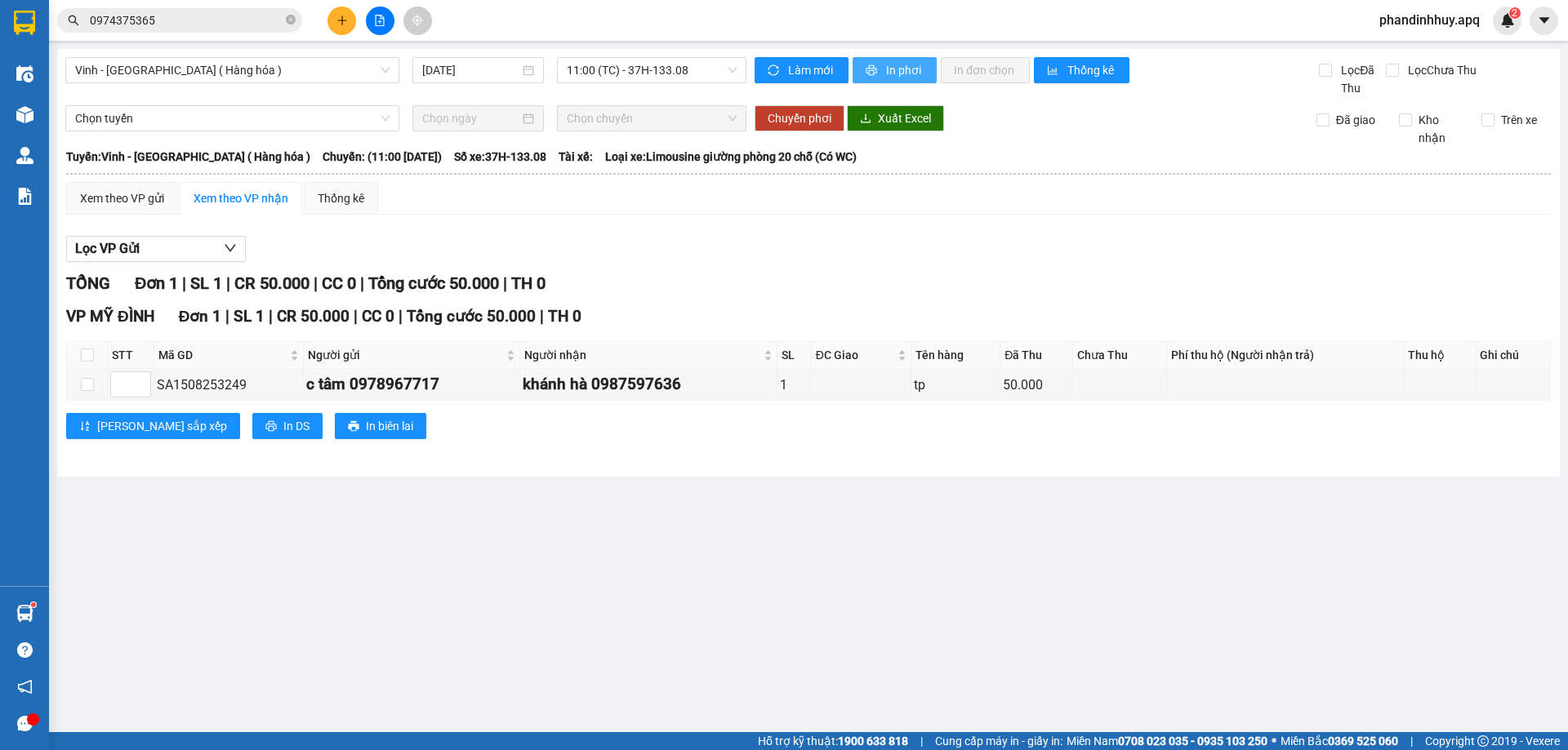
click at [901, 68] on span "In phơi" at bounding box center [905, 70] width 38 height 18
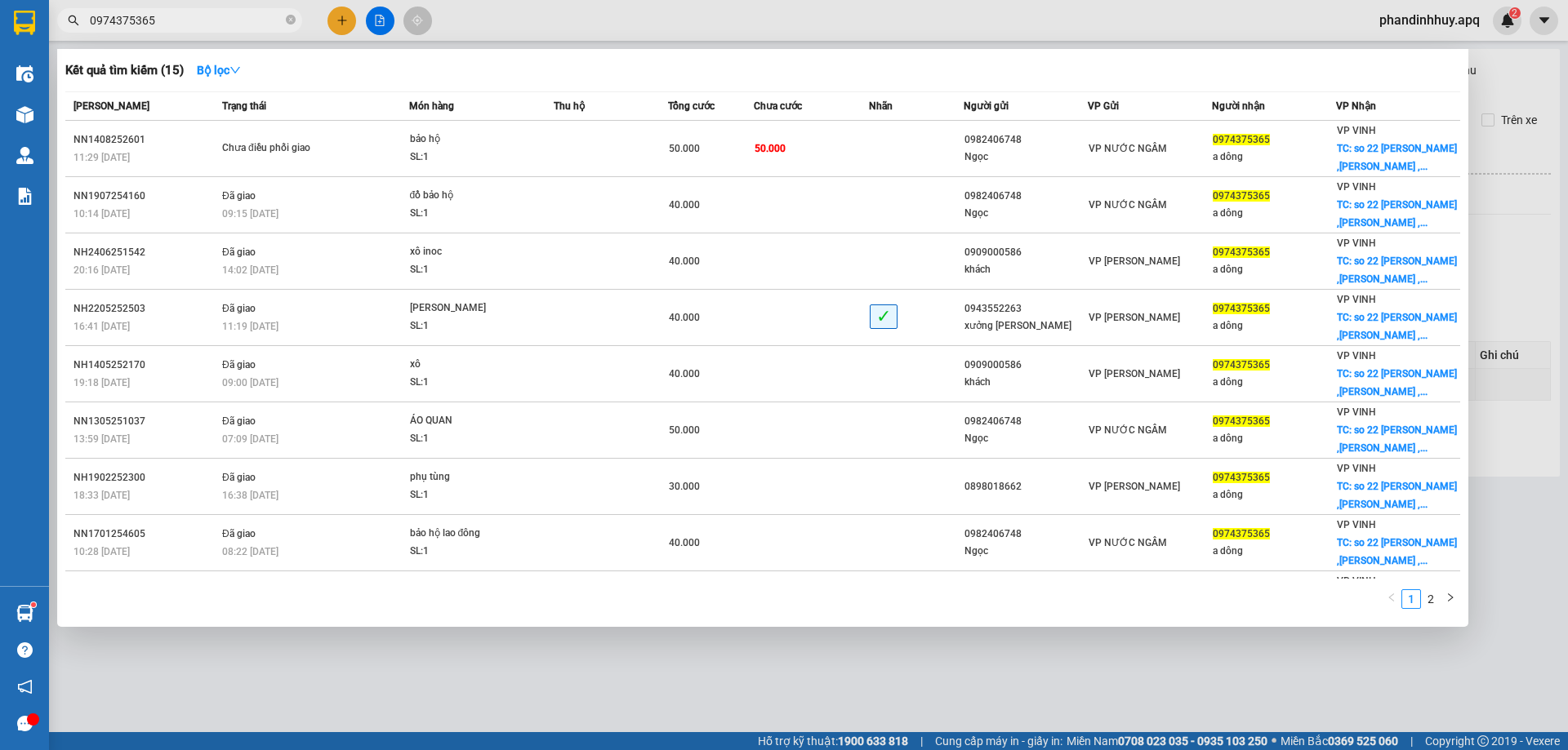
click at [298, 21] on span "0974375365" at bounding box center [180, 20] width 245 height 25
click at [293, 23] on icon "close-circle" at bounding box center [290, 20] width 10 height 10
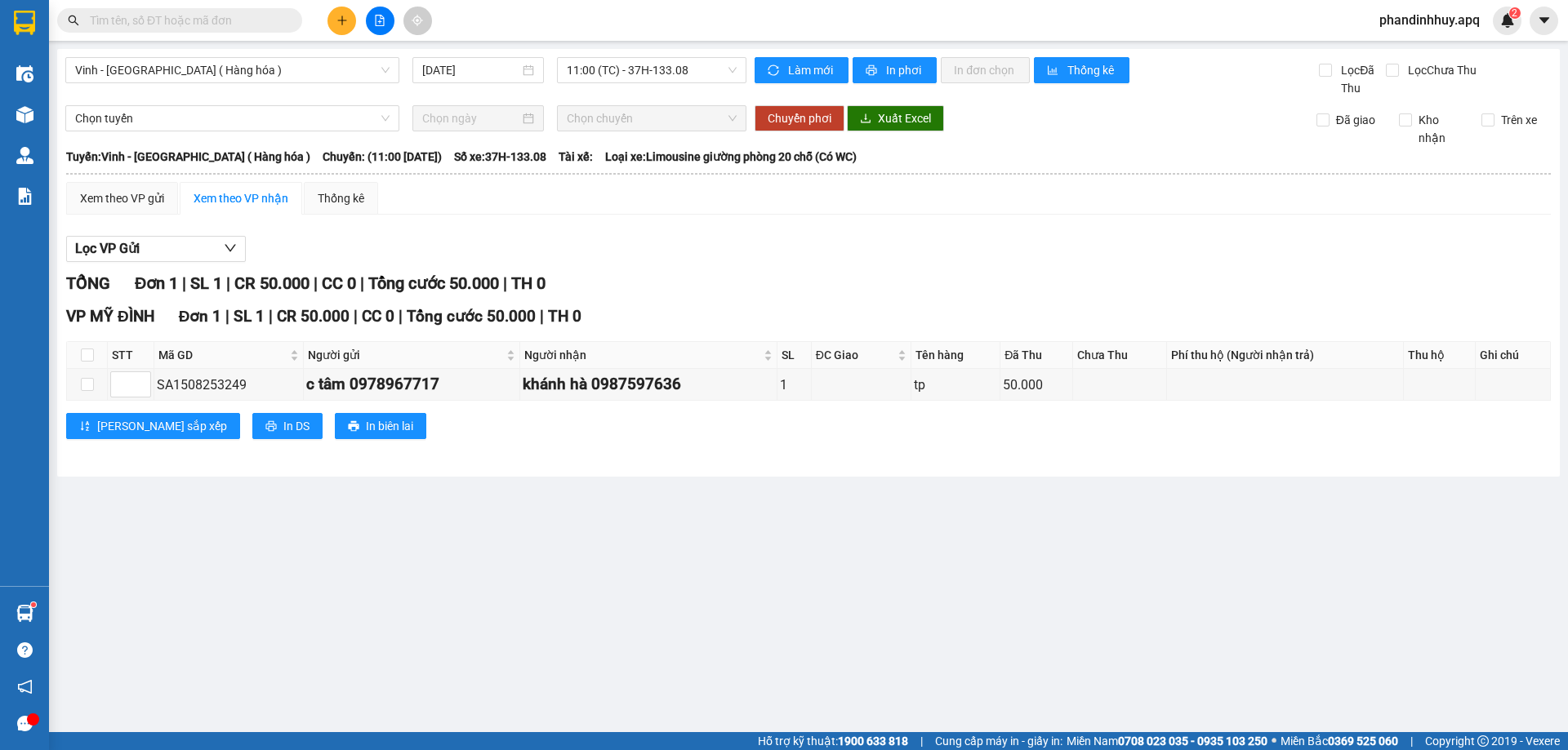
click at [254, 20] on input "text" at bounding box center [186, 21] width 193 height 18
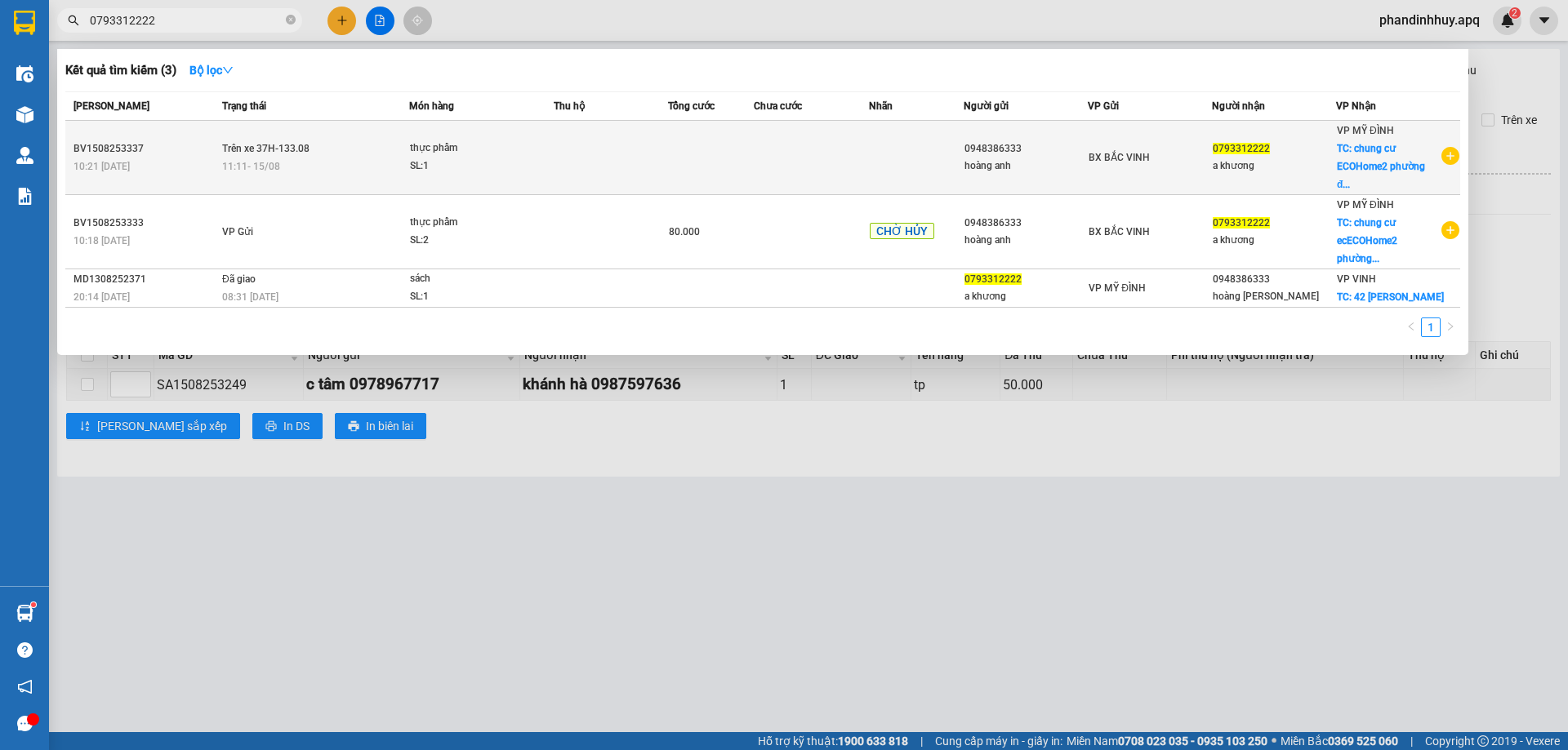
type input "0793312222"
click at [469, 161] on div "SL: 1" at bounding box center [471, 166] width 123 height 18
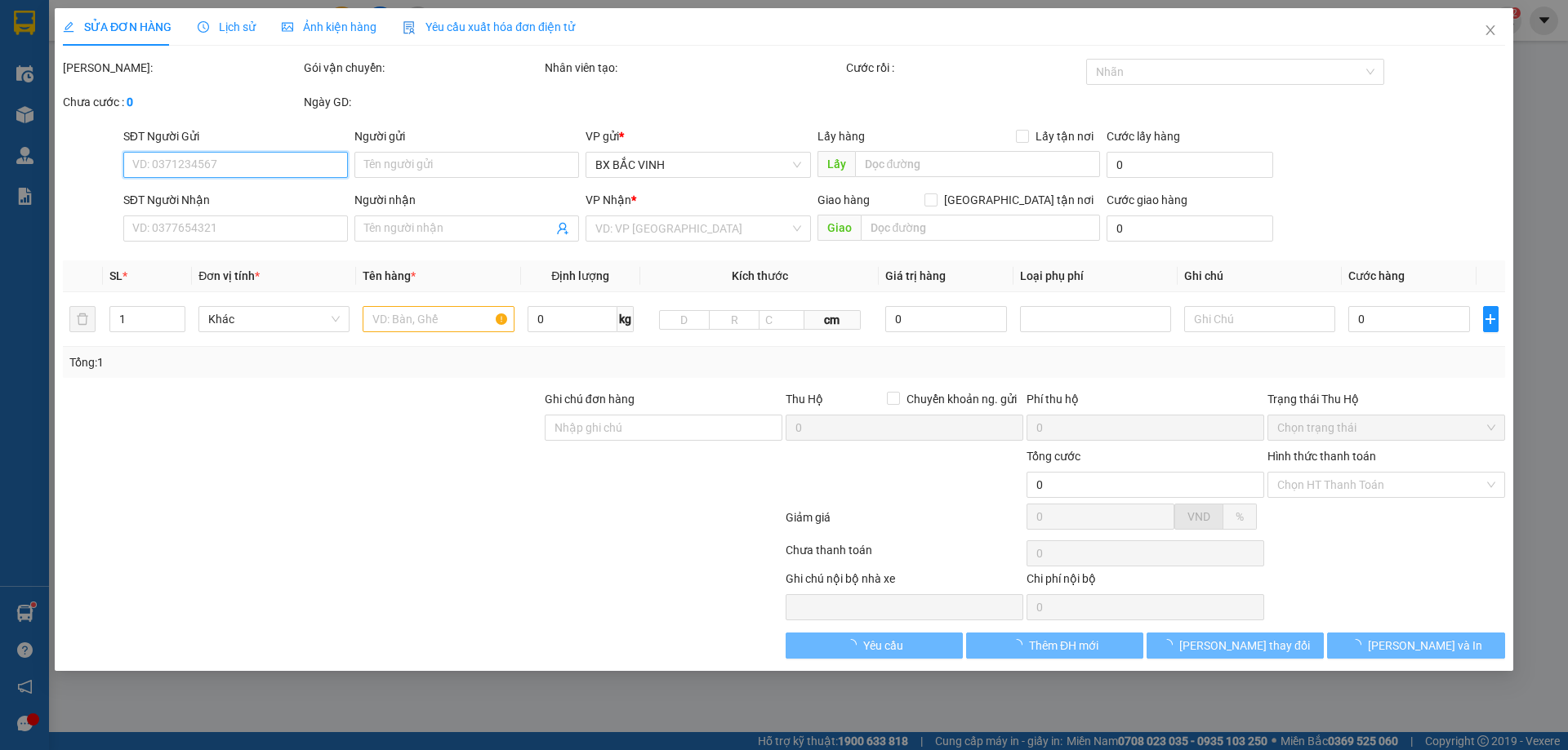
type input "0948386333"
type input "hoàng anh"
type input "0793312222"
type input "a khương"
checkbox input "true"
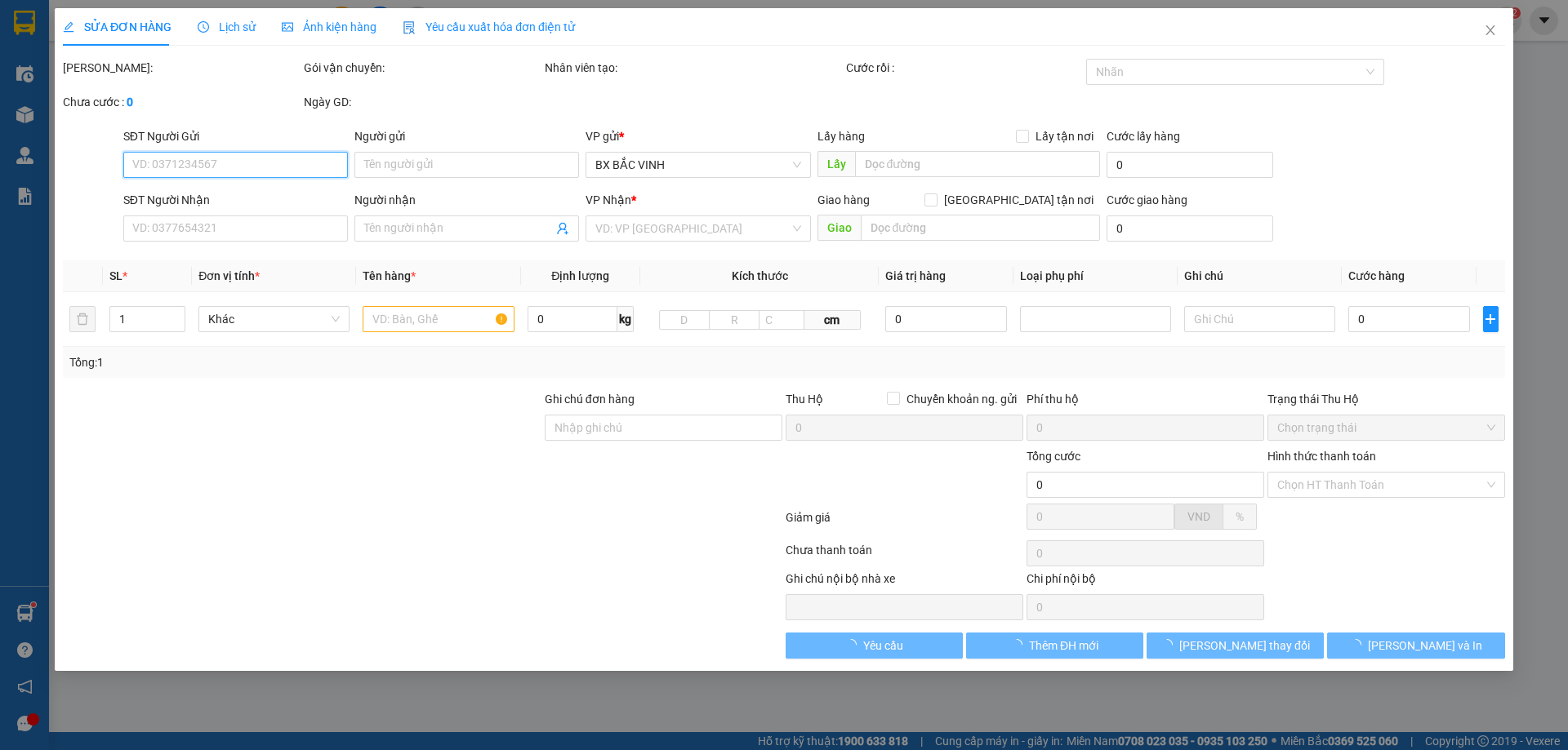
type input "chung cư ECOHome2 [GEOGRAPHIC_DATA] từ [GEOGRAPHIC_DATA]"
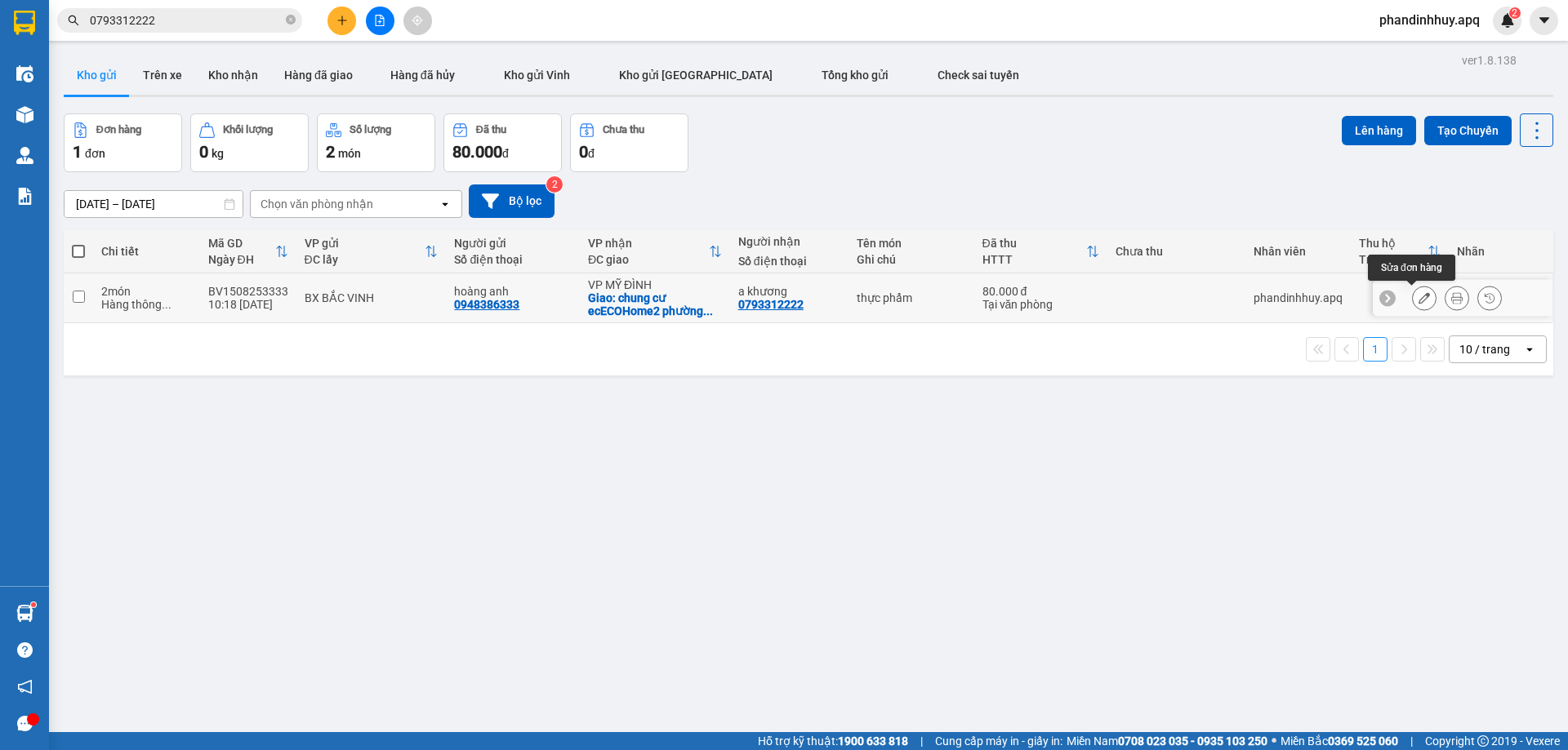
click at [1418, 298] on icon at bounding box center [1424, 298] width 12 height 12
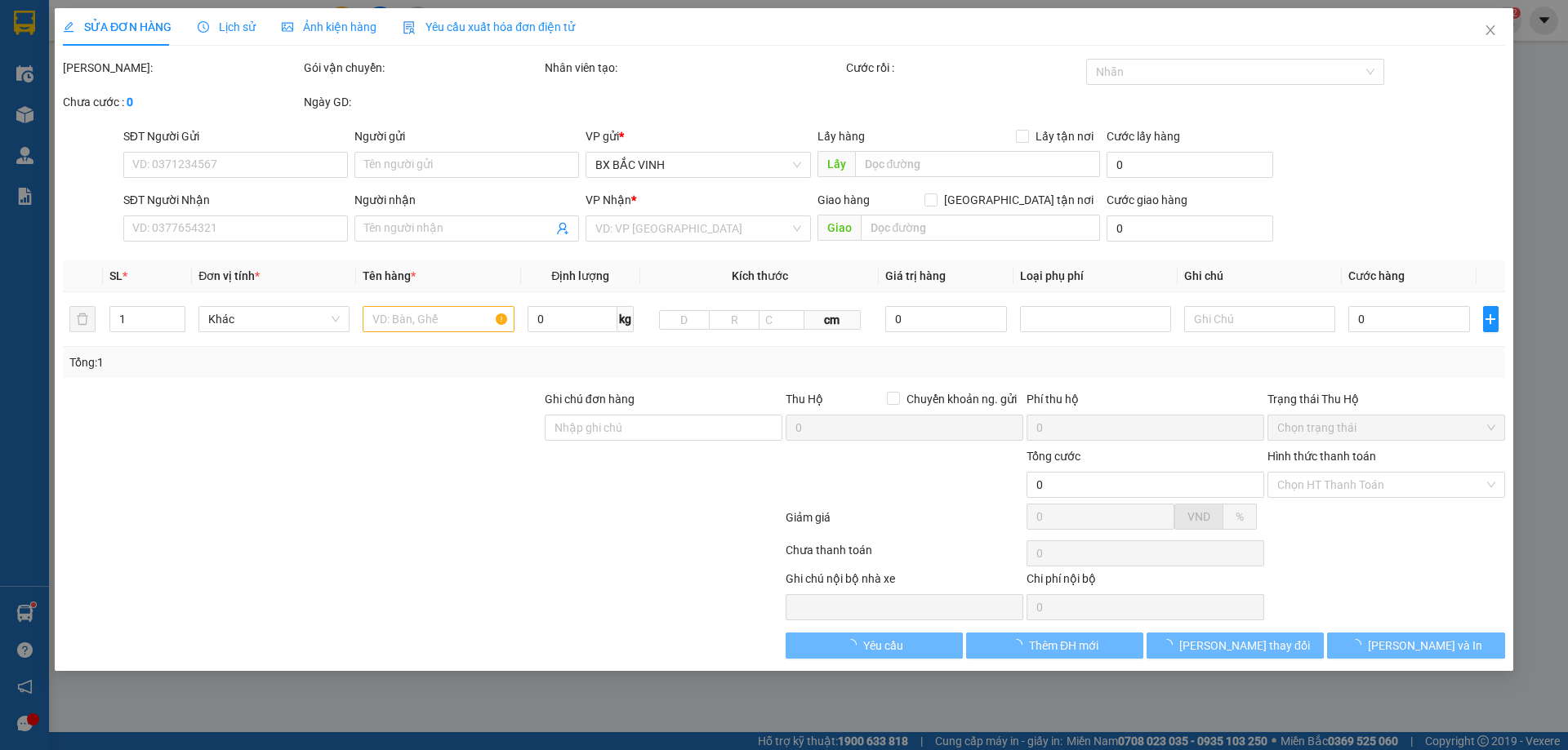
type input "0948386333"
type input "hoàng anh"
type input "0793312222"
type input "a khương"
checkbox input "true"
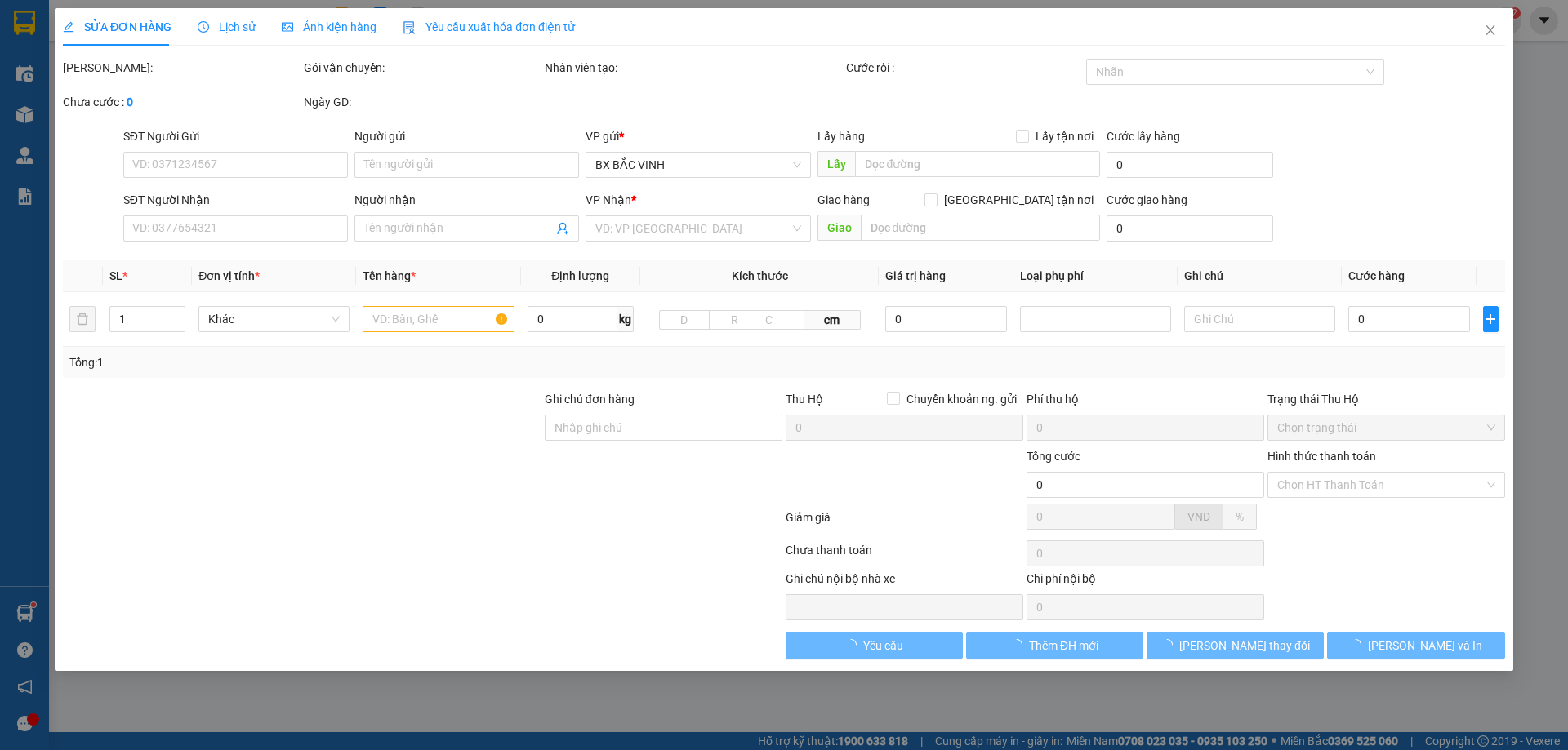
type input "chung cư ecECOHome2 phường đồng ngạc bác từ liêm HN"
type input "80.000"
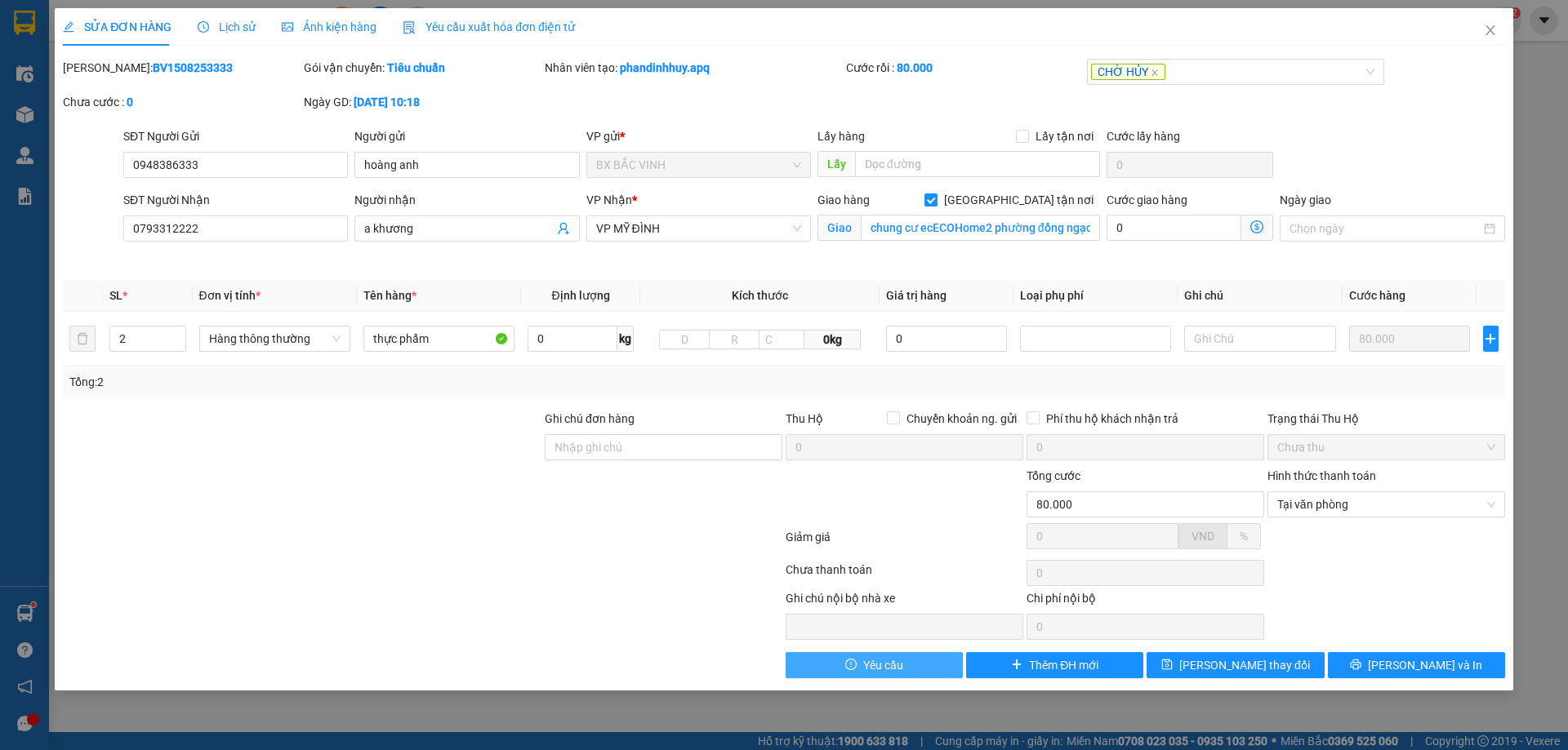
click at [883, 668] on span "Yêu cầu" at bounding box center [882, 665] width 40 height 18
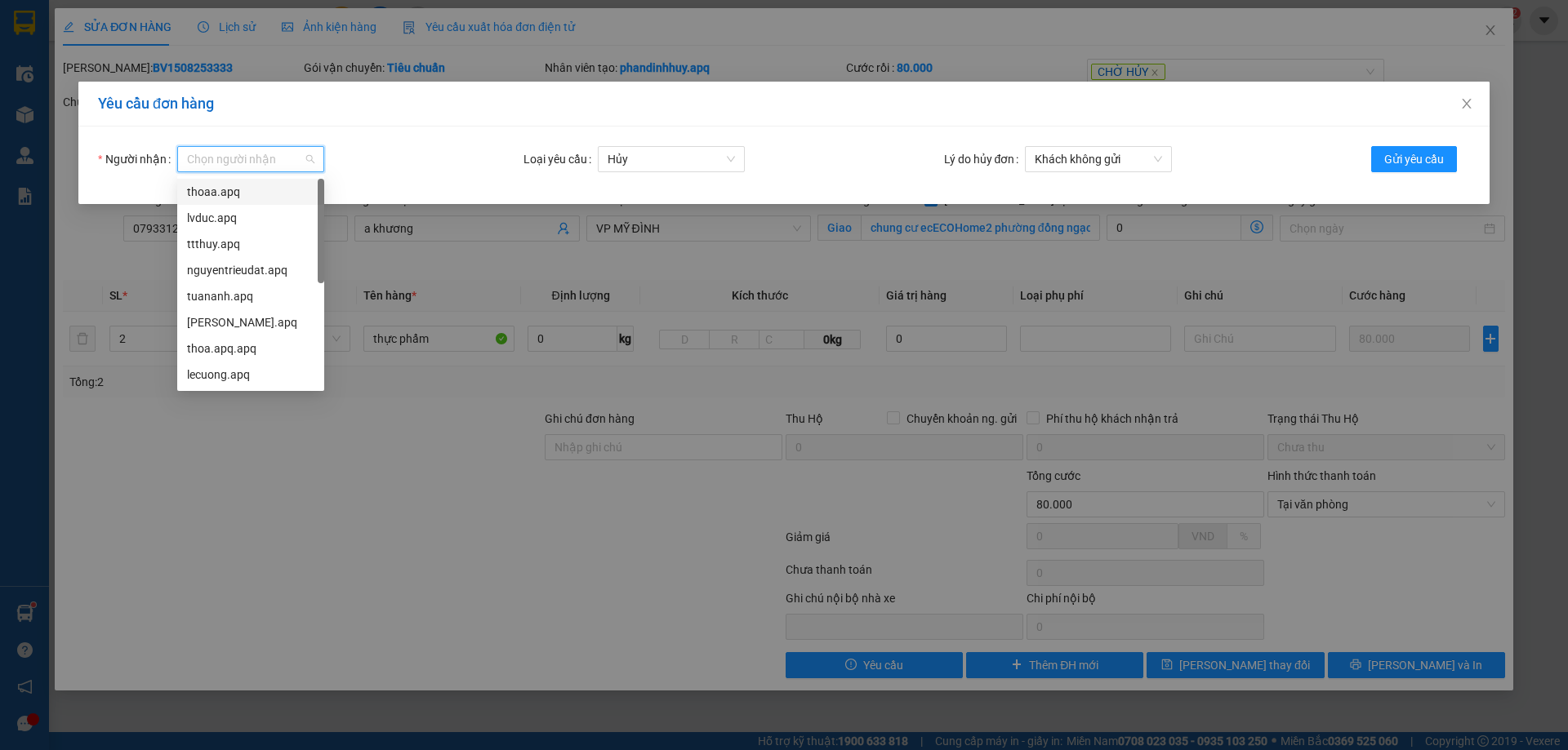
click at [298, 157] on input "Người nhận" at bounding box center [244, 159] width 116 height 25
click at [230, 372] on div "lecuong.apq" at bounding box center [250, 375] width 127 height 18
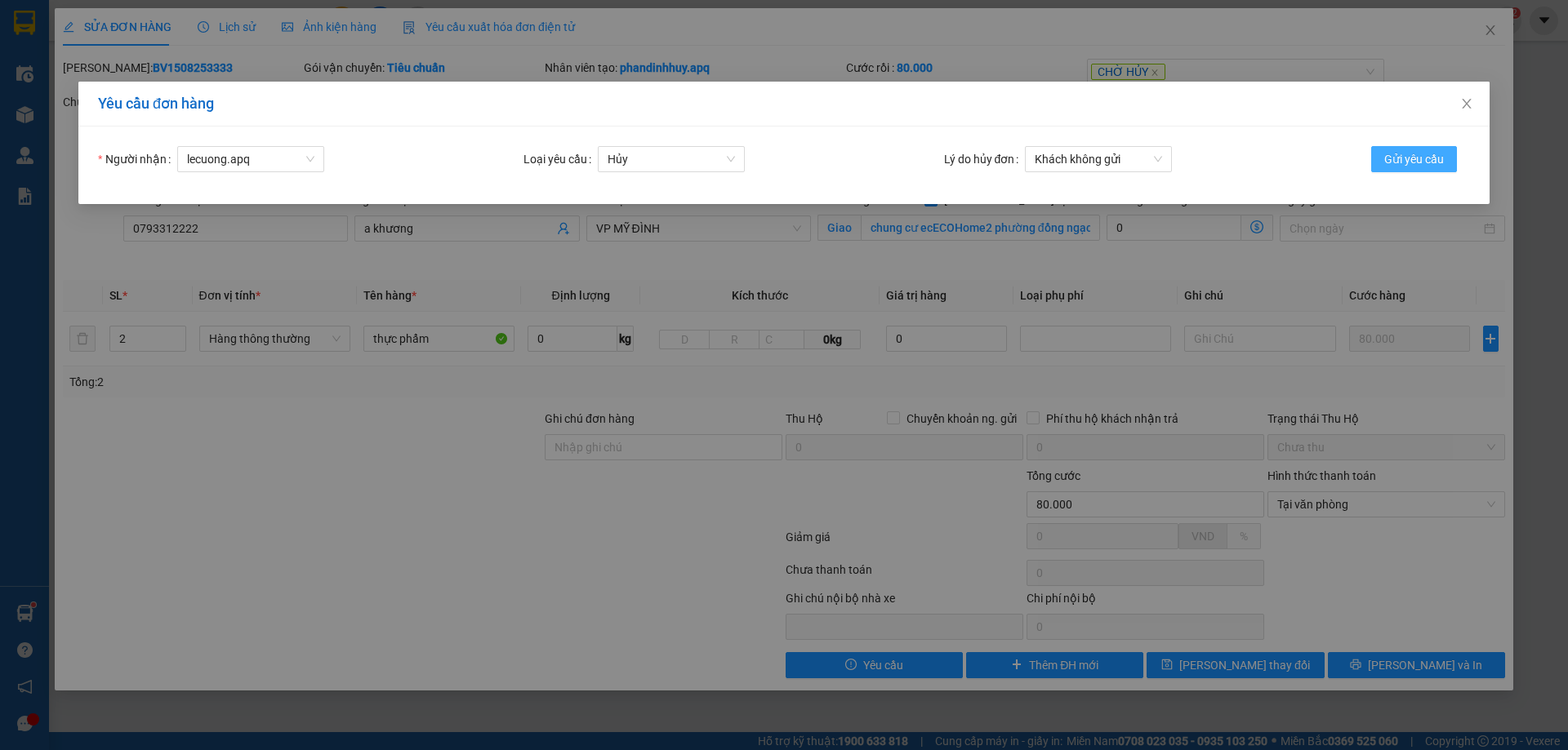
click at [1412, 157] on span "Gửi yêu cầu" at bounding box center [1414, 159] width 59 height 18
